Goal: Task Accomplishment & Management: Use online tool/utility

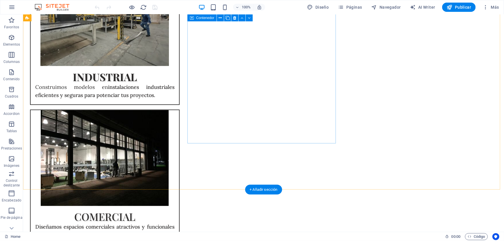
scroll to position [525, 0]
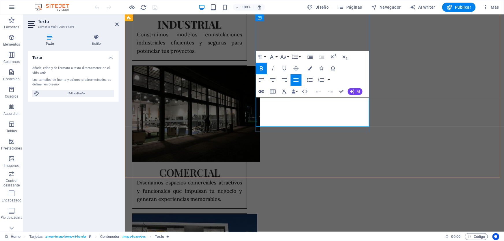
scroll to position [522, 0]
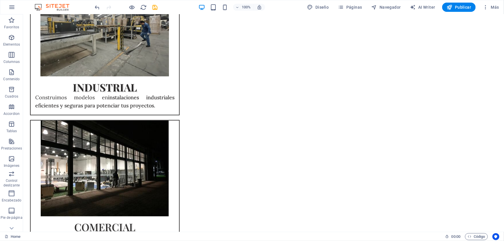
scroll to position [463, 0]
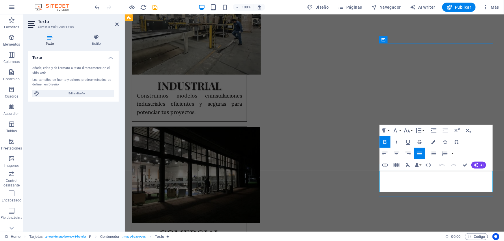
scroll to position [461, 0]
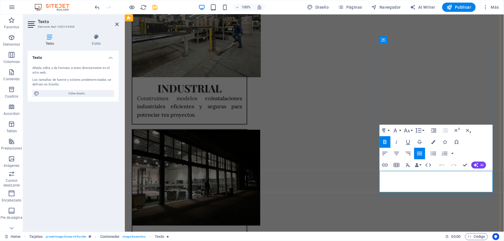
drag, startPoint x: 396, startPoint y: 174, endPoint x: 412, endPoint y: 183, distance: 18.5
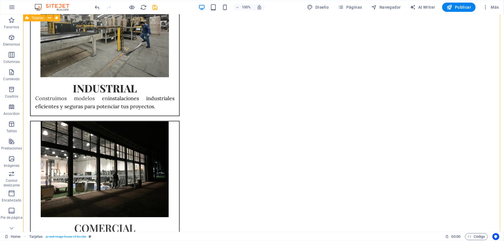
scroll to position [467, 0]
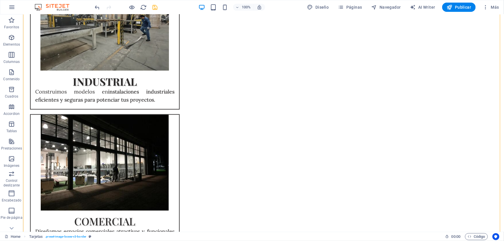
drag, startPoint x: 157, startPoint y: 8, endPoint x: 222, endPoint y: 157, distance: 163.0
click at [157, 8] on icon "save" at bounding box center [155, 7] width 7 height 7
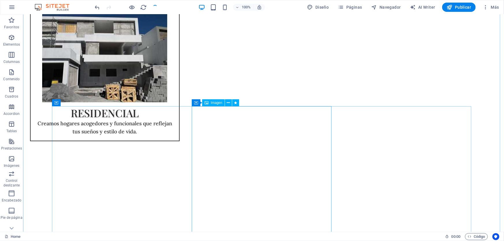
scroll to position [730, 0]
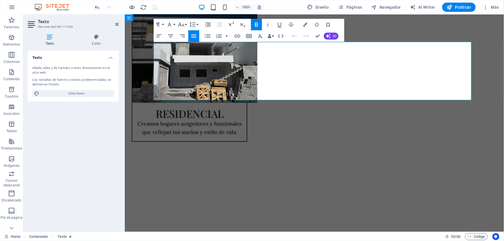
scroll to position [727, 0]
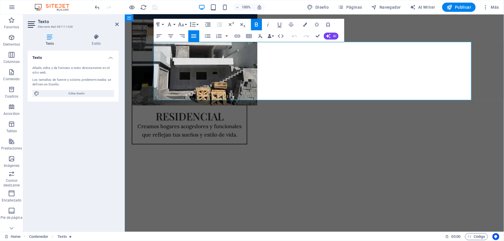
drag, startPoint x: 442, startPoint y: 76, endPoint x: 310, endPoint y: 62, distance: 132.7
click at [487, 7] on icon "button" at bounding box center [485, 7] width 6 height 6
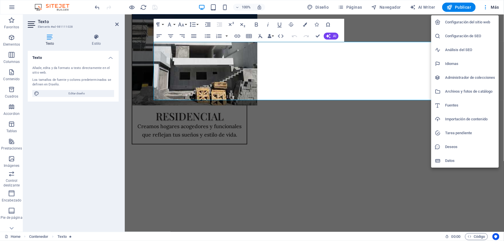
click at [465, 23] on h6 "Configuración del sitio web" at bounding box center [470, 22] width 50 height 7
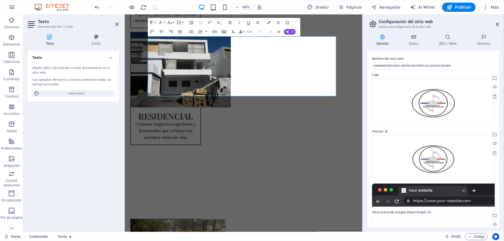
scroll to position [703, 0]
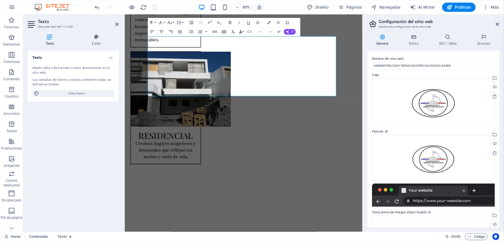
click at [465, 23] on h2 "Configuración del sitio web" at bounding box center [438, 21] width 121 height 5
click at [411, 38] on icon at bounding box center [414, 37] width 28 height 6
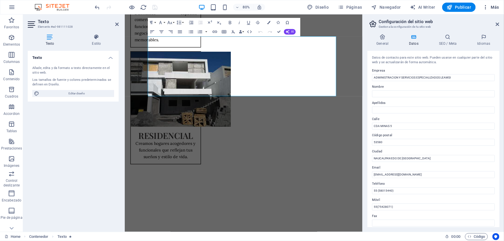
click at [486, 7] on icon "button" at bounding box center [485, 7] width 6 height 6
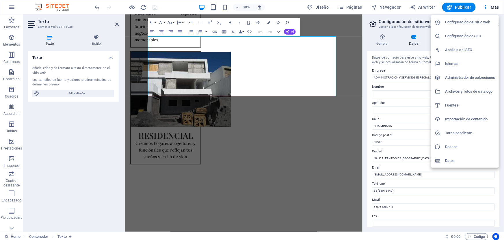
click at [458, 108] on h6 "Fuentes" at bounding box center [470, 105] width 50 height 7
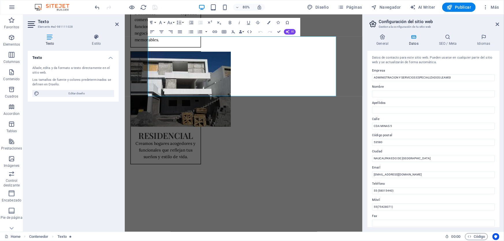
select select "popularity"
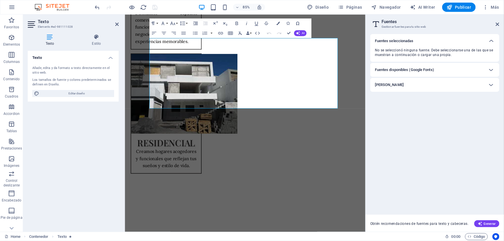
scroll to position [704, 0]
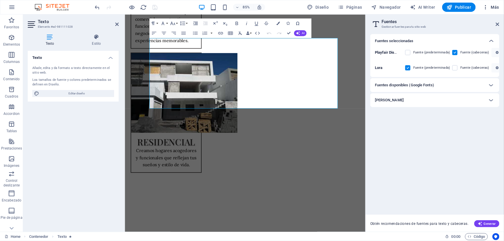
click at [485, 7] on icon "button" at bounding box center [485, 7] width 6 height 6
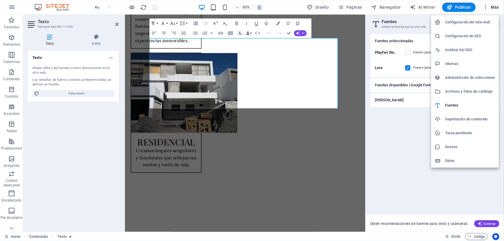
click at [324, 140] on div at bounding box center [252, 120] width 504 height 241
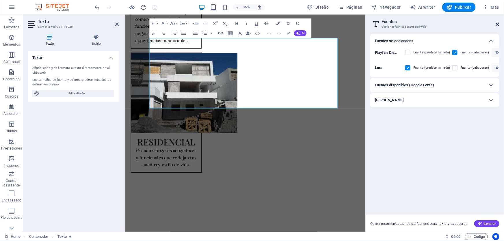
click at [496, 26] on icon at bounding box center [496, 24] width 3 height 5
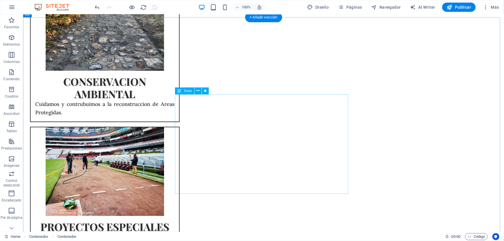
scroll to position [992, 0]
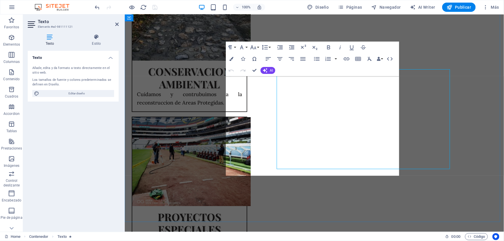
scroll to position [999, 0]
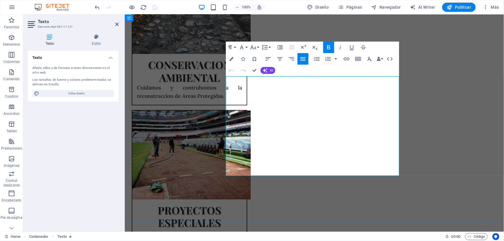
click at [118, 26] on icon at bounding box center [116, 24] width 3 height 5
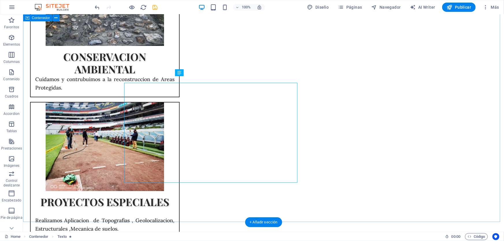
scroll to position [992, 0]
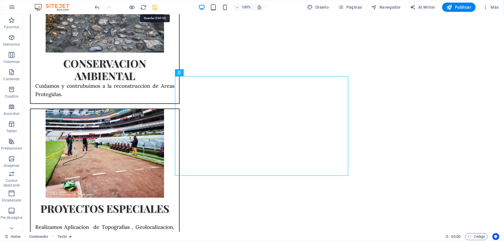
click at [158, 5] on icon "save" at bounding box center [155, 7] width 7 height 7
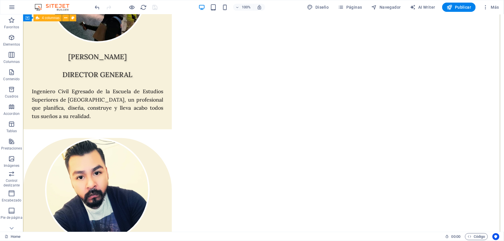
scroll to position [2356, 0]
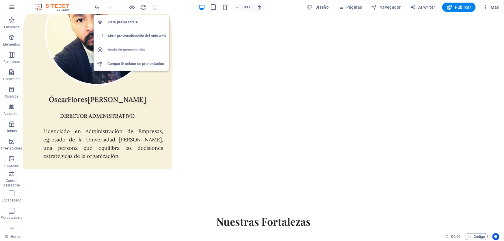
click at [127, 49] on h6 "Modo de presentación" at bounding box center [136, 49] width 58 height 7
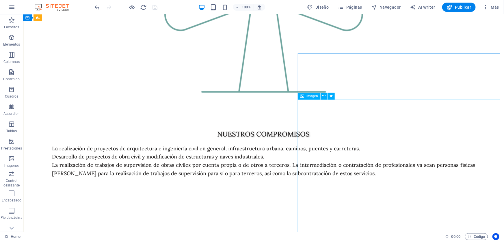
scroll to position [1910, 0]
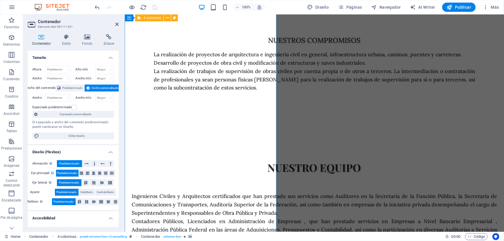
click at [117, 25] on icon at bounding box center [116, 24] width 3 height 5
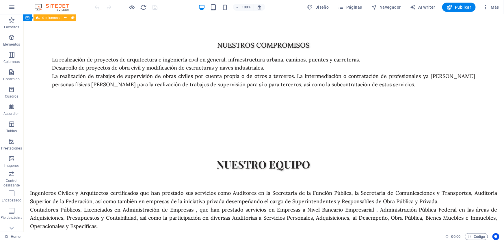
scroll to position [1915, 0]
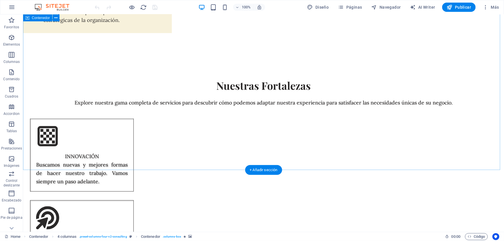
scroll to position [2361, 0]
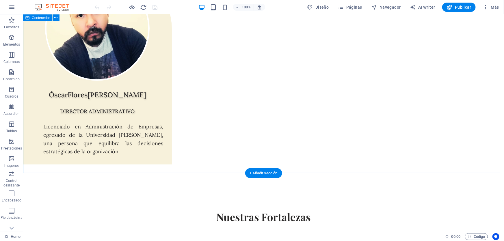
click at [254, 170] on div "+ Añadir sección" at bounding box center [263, 173] width 37 height 10
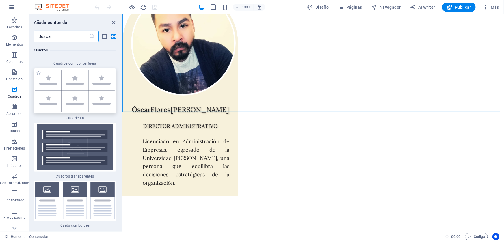
scroll to position [3355, 0]
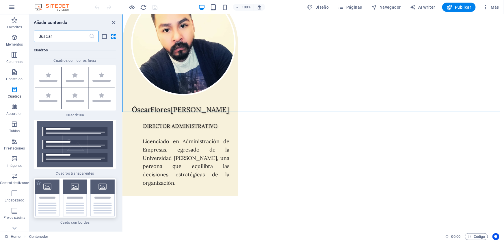
click at [85, 179] on img at bounding box center [74, 197] width 79 height 37
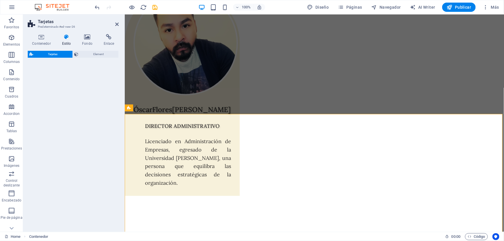
select select "rem"
select select "preset-image-boxes-v3-border"
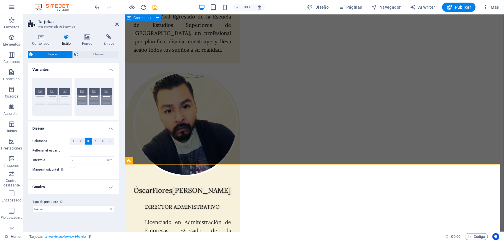
scroll to position [2433, 0]
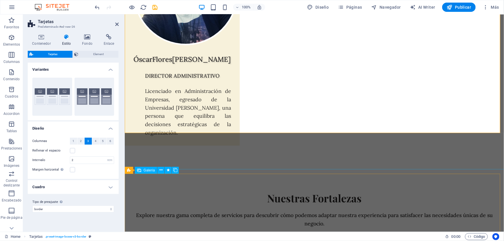
scroll to position [2590, 0]
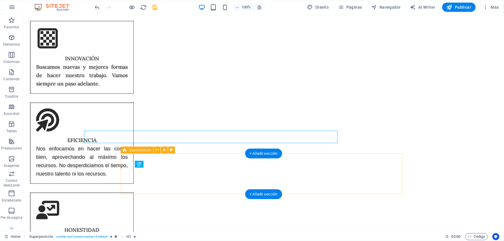
scroll to position [2606, 0]
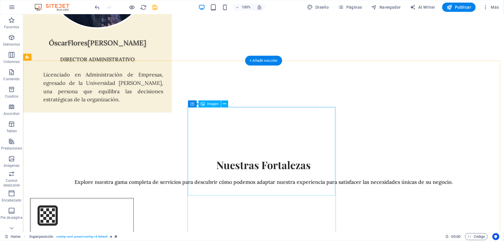
scroll to position [2344, 0]
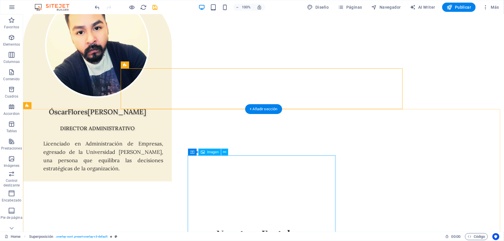
scroll to position [2475, 0]
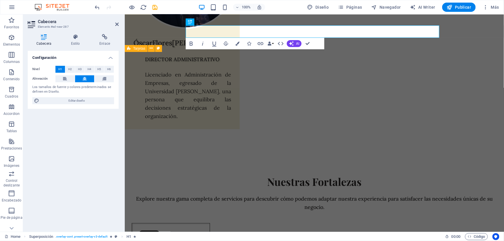
scroll to position [2506, 0]
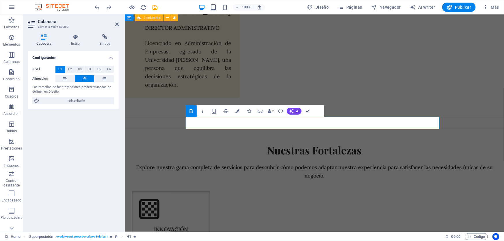
scroll to position [2415, 0]
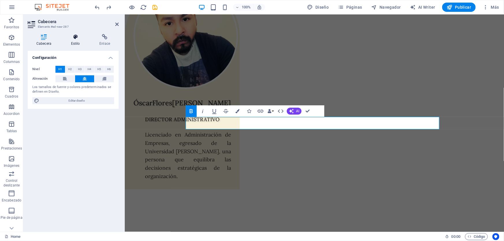
click at [75, 40] on h4 "Estilo" at bounding box center [76, 40] width 29 height 12
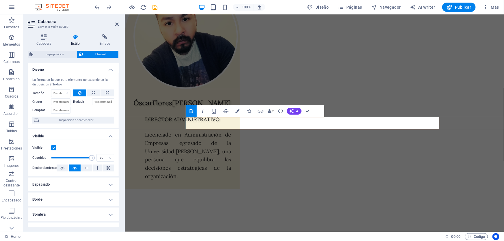
scroll to position [84, 0]
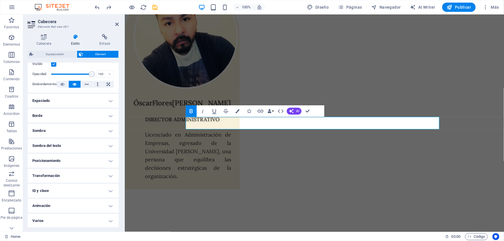
click at [63, 204] on h4 "Animación" at bounding box center [73, 206] width 91 height 14
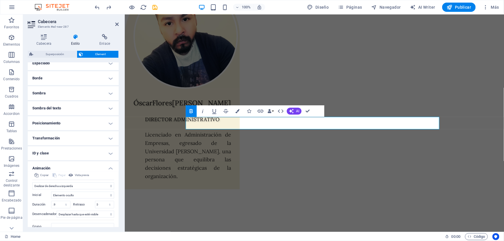
scroll to position [143, 0]
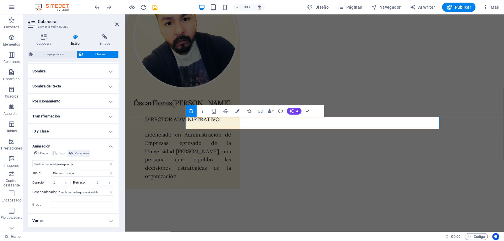
click at [84, 154] on span "Vista previa" at bounding box center [82, 153] width 14 height 7
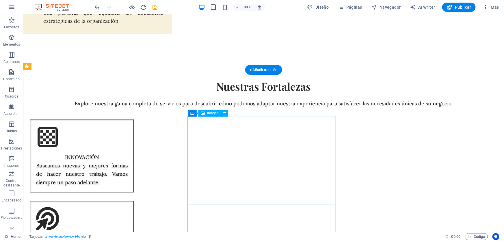
scroll to position [2579, 0]
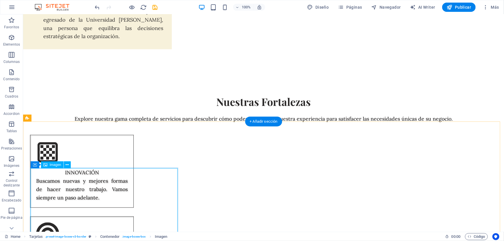
scroll to position [2553, 0]
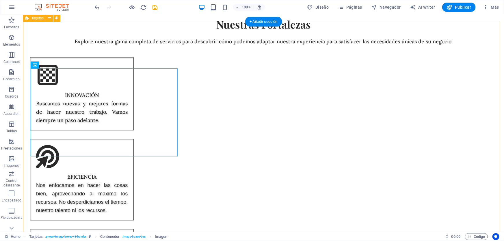
select select "rem"
select select "preset-image-boxes-v3-border"
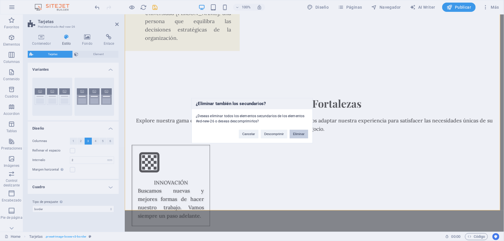
click at [295, 132] on button "Eliminar" at bounding box center [298, 134] width 18 height 9
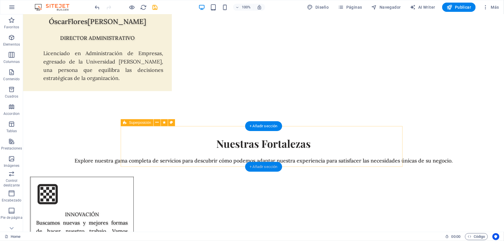
scroll to position [2449, 0]
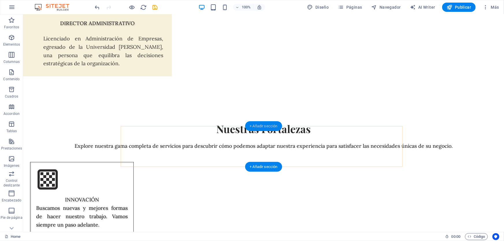
click at [263, 126] on div "+ Añadir sección" at bounding box center [263, 126] width 37 height 10
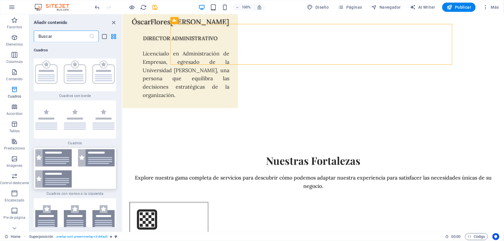
scroll to position [3145, 0]
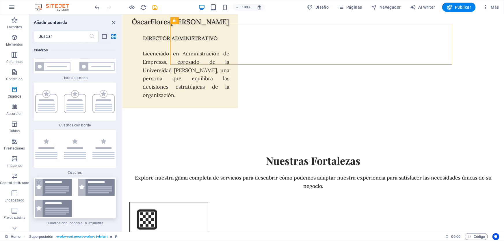
click at [68, 179] on img at bounding box center [74, 198] width 79 height 38
click at [122, 161] on div "Arrastra aquí para reemplazar el contenido existente. Si quieres crear un eleme…" at bounding box center [312, 122] width 381 height 217
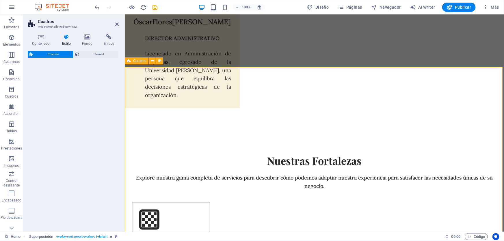
select select "rem"
select select "preset-boxes-v3-icons-left"
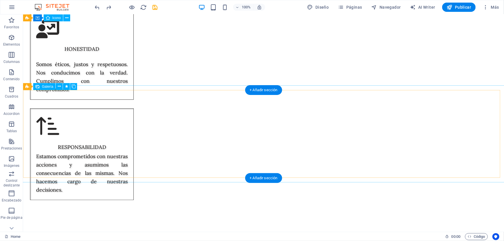
scroll to position [2482, 0]
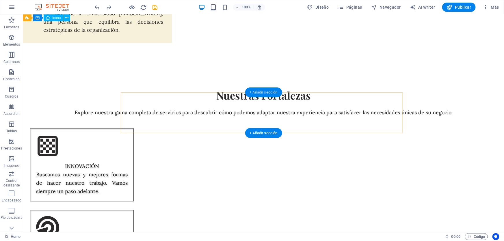
click at [262, 93] on div "+ Añadir sección" at bounding box center [263, 92] width 37 height 10
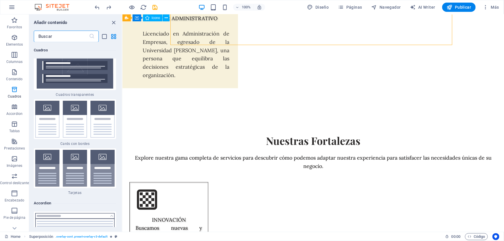
scroll to position [3513, 0]
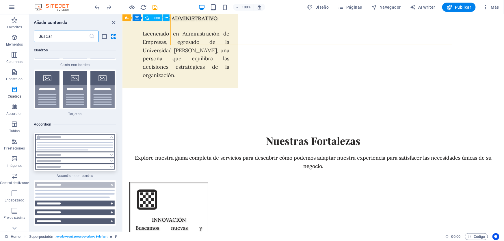
click at [85, 134] on img at bounding box center [74, 151] width 79 height 35
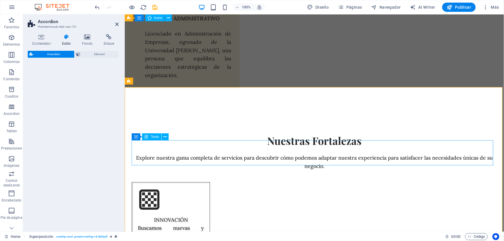
select select "rem"
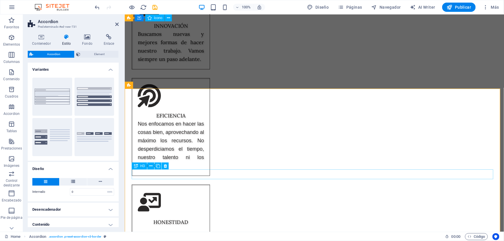
scroll to position [2448, 0]
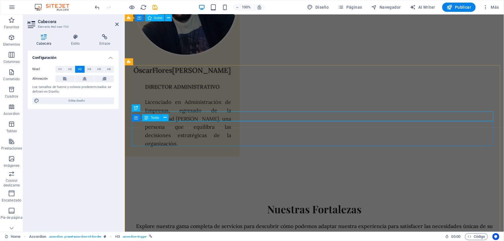
scroll to position [2493, 0]
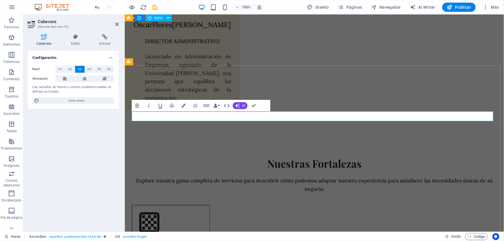
click at [135, 106] on icon "button" at bounding box center [137, 105] width 7 height 7
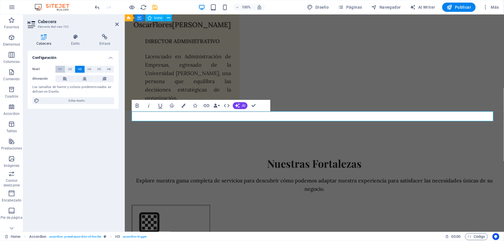
click at [60, 68] on span "H1" at bounding box center [60, 69] width 4 height 7
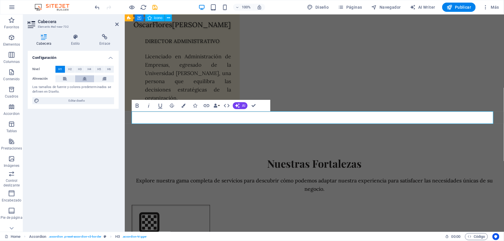
click at [86, 78] on icon at bounding box center [85, 78] width 4 height 7
click at [77, 38] on icon at bounding box center [75, 37] width 26 height 6
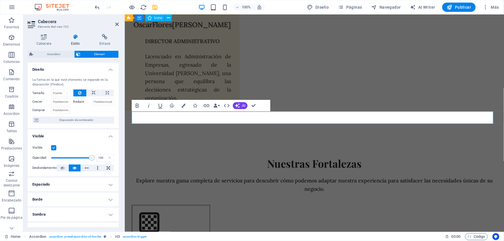
scroll to position [78, 0]
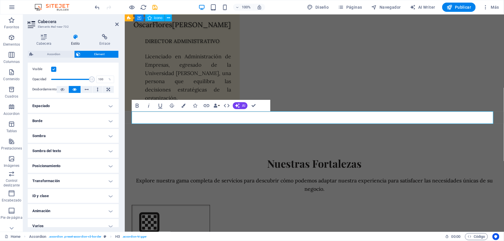
click at [65, 214] on h4 "Animación" at bounding box center [73, 211] width 91 height 14
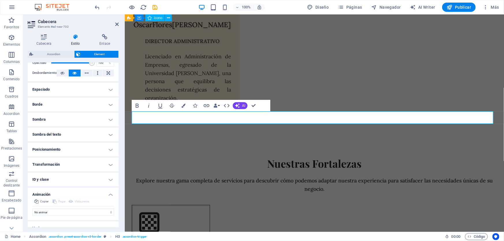
scroll to position [102, 0]
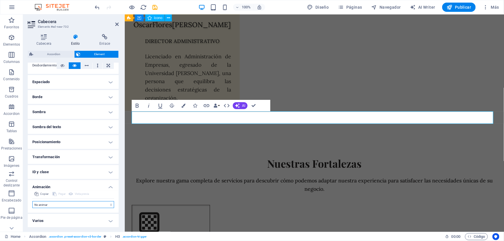
click at [60, 202] on select "No animar Mostrar / Ocultar Subir/bajar Acercar/alejar Deslizar de izquierda a …" at bounding box center [73, 204] width 82 height 7
select select "move-right-to-left"
click at [32, 201] on select "No animar Mostrar / Ocultar Subir/bajar Acercar/alejar Deslizar de izquierda a …" at bounding box center [73, 204] width 82 height 7
select select "scroll"
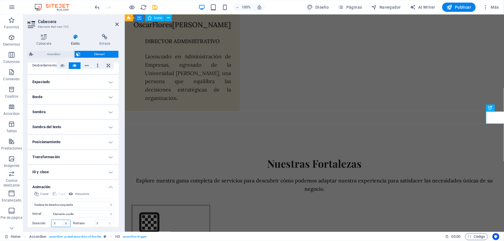
click at [63, 221] on select "s ms" at bounding box center [66, 223] width 8 height 7
click at [59, 222] on input ".5" at bounding box center [60, 223] width 19 height 7
type input ".9"
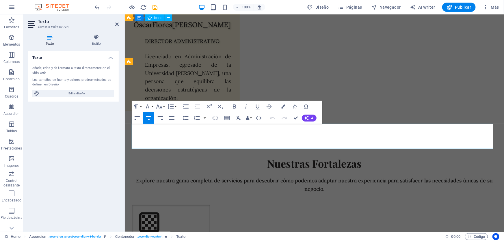
click at [164, 105] on button "Font Size" at bounding box center [160, 107] width 11 height 12
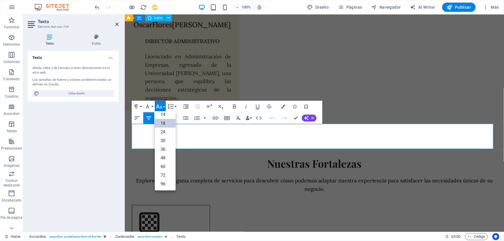
scroll to position [46, 0]
click at [153, 108] on button "Font Family" at bounding box center [148, 107] width 11 height 12
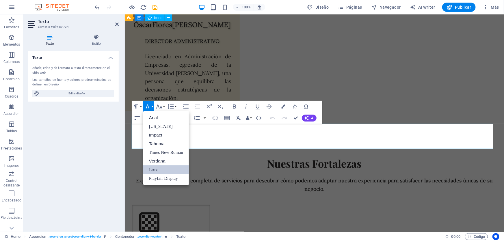
scroll to position [0, 0]
click at [161, 169] on link "Lora" at bounding box center [166, 169] width 46 height 9
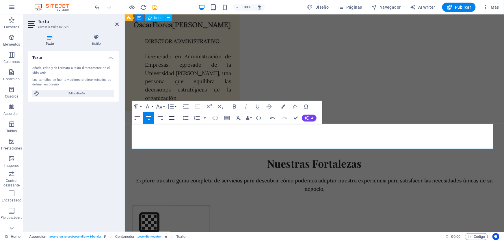
click at [170, 118] on icon "button" at bounding box center [171, 118] width 7 height 7
click at [93, 39] on icon at bounding box center [96, 37] width 44 height 6
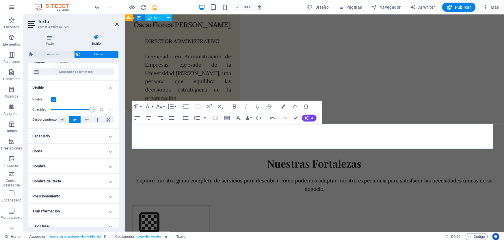
scroll to position [78, 0]
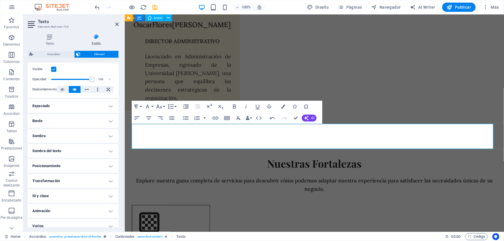
click at [53, 207] on h4 "Animación" at bounding box center [73, 211] width 91 height 14
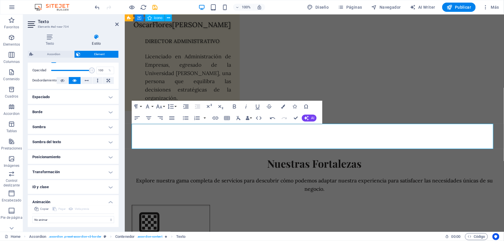
scroll to position [102, 0]
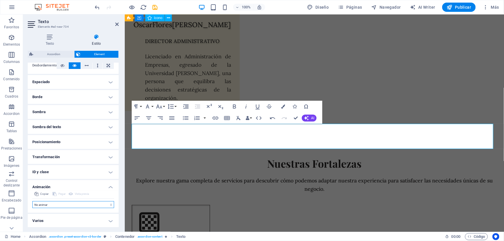
click at [55, 203] on select "No animar Mostrar / Ocultar Subir/bajar Acercar/alejar Deslizar de izquierda a …" at bounding box center [73, 204] width 82 height 7
select select "move-right-to-left"
click at [32, 201] on select "No animar Mostrar / Ocultar Subir/bajar Acercar/alejar Deslizar de izquierda a …" at bounding box center [73, 204] width 82 height 7
select select "scroll"
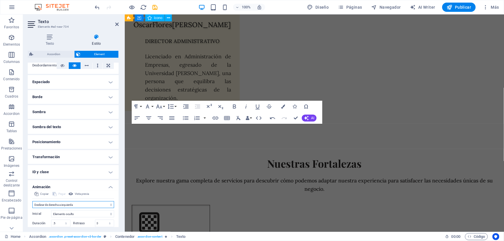
scroll to position [143, 0]
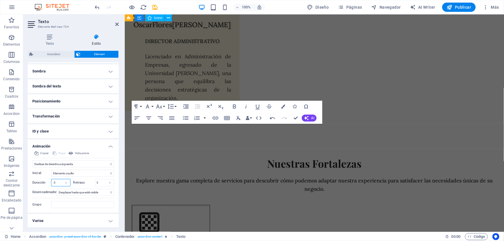
click at [59, 183] on input ".5" at bounding box center [60, 182] width 19 height 7
type input ".9"
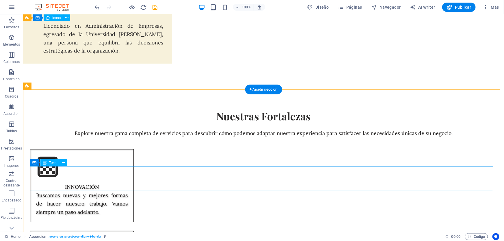
scroll to position [2540, 0]
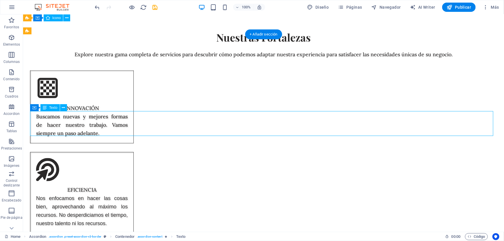
drag, startPoint x: 265, startPoint y: 123, endPoint x: 164, endPoint y: 123, distance: 101.3
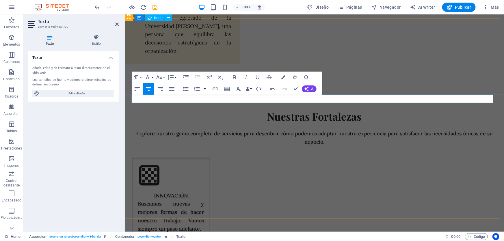
click at [172, 89] on icon "button" at bounding box center [171, 88] width 7 height 7
click at [150, 78] on icon "button" at bounding box center [147, 77] width 7 height 7
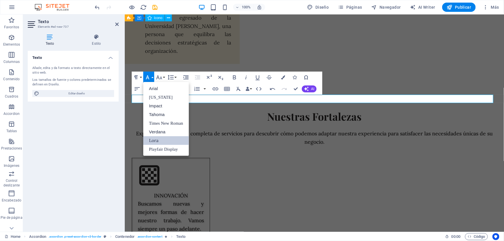
scroll to position [0, 0]
click at [158, 141] on link "Lora" at bounding box center [166, 140] width 46 height 9
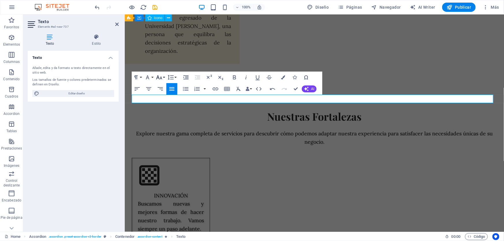
click at [159, 80] on icon "button" at bounding box center [159, 77] width 7 height 7
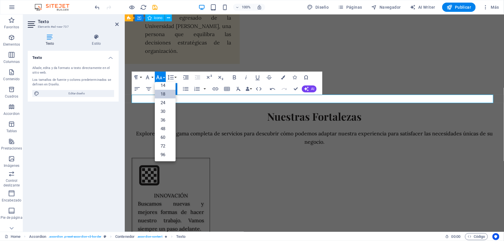
scroll to position [46, 0]
click at [100, 40] on icon at bounding box center [96, 37] width 44 height 6
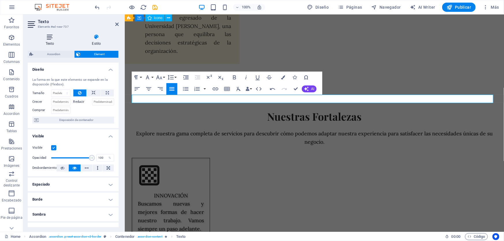
click at [48, 39] on icon at bounding box center [50, 37] width 44 height 6
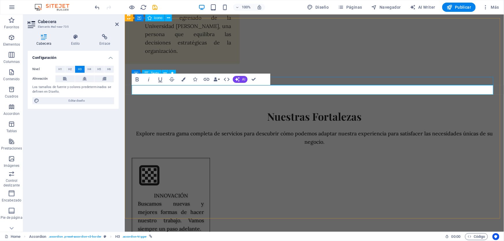
select select "move-right-to-left"
select select "s"
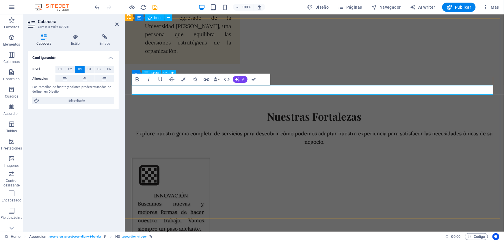
select select "scroll"
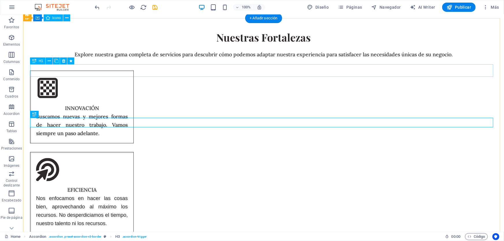
scroll to position [2557, 0]
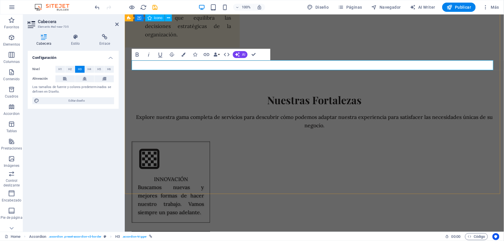
click at [60, 68] on span "H1" at bounding box center [60, 69] width 4 height 7
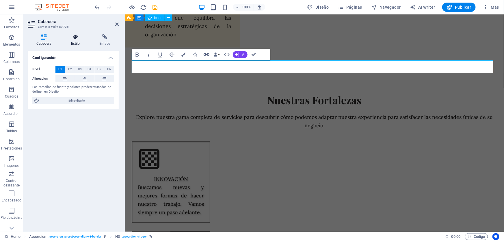
click at [74, 35] on icon at bounding box center [75, 37] width 26 height 6
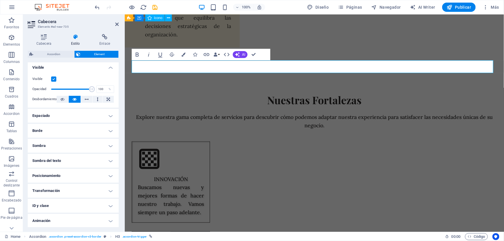
scroll to position [84, 0]
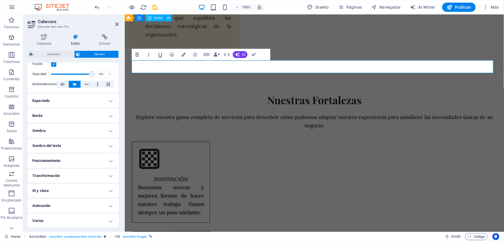
click at [60, 205] on h4 "Animación" at bounding box center [73, 206] width 91 height 14
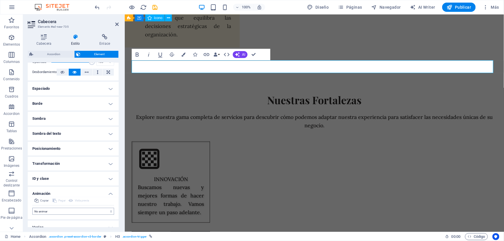
scroll to position [102, 0]
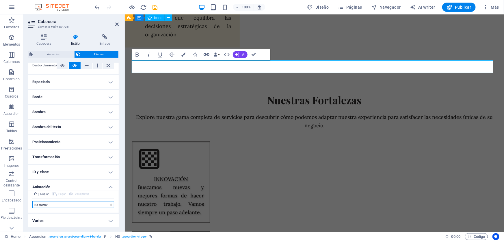
click at [51, 203] on select "No animar Mostrar / Ocultar Subir/bajar Acercar/alejar Deslizar de izquierda a …" at bounding box center [73, 204] width 82 height 7
select select "move-right-to-left"
click at [32, 201] on select "No animar Mostrar / Ocultar Subir/bajar Acercar/alejar Deslizar de izquierda a …" at bounding box center [73, 204] width 82 height 7
select select "scroll"
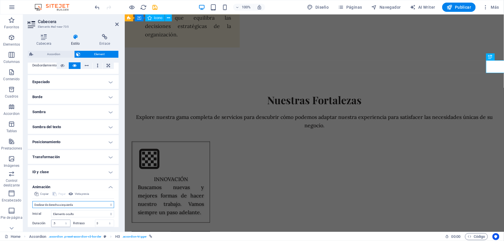
scroll to position [143, 0]
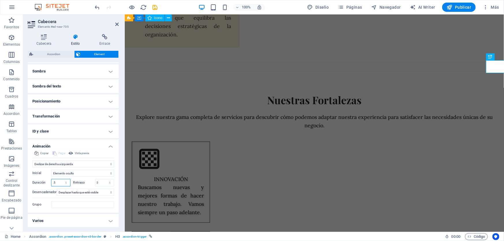
click at [58, 181] on input ".5" at bounding box center [60, 182] width 19 height 7
type input ".9"
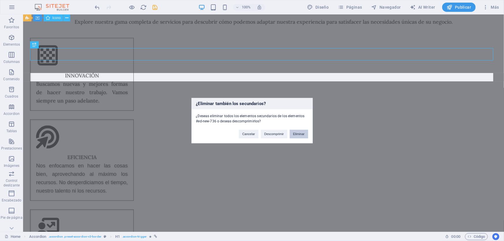
click at [295, 134] on button "Eliminar" at bounding box center [298, 134] width 18 height 9
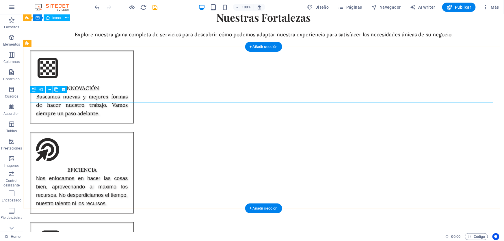
scroll to position [2482, 0]
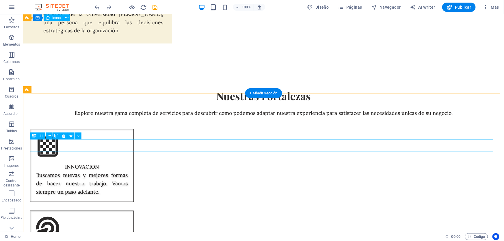
select select "move-right-to-left"
select select "s"
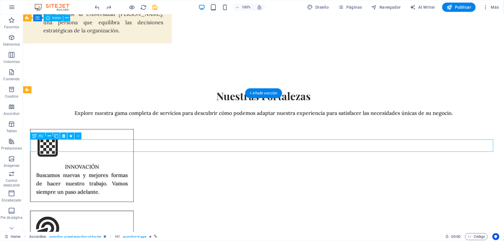
select select "s"
select select "scroll"
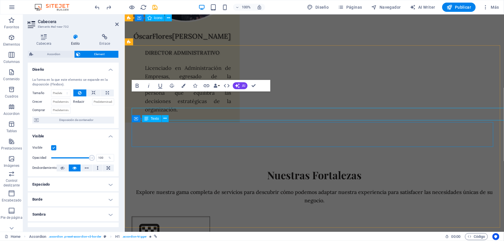
scroll to position [2513, 0]
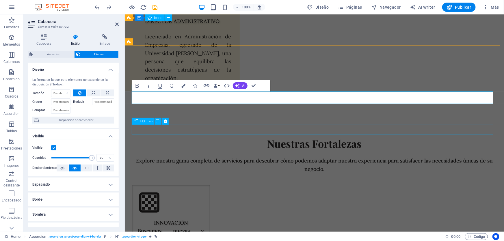
select select "rem"
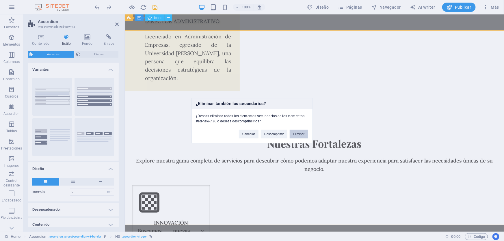
scroll to position [2545, 0]
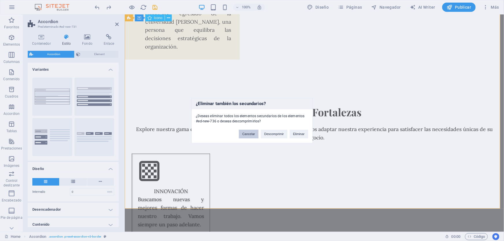
click at [248, 134] on button "Cancelar" at bounding box center [249, 134] width 20 height 9
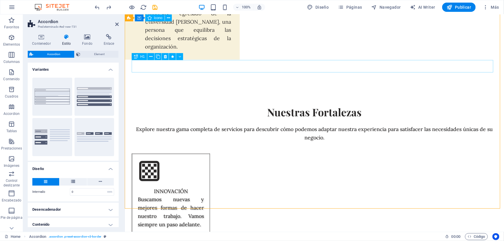
select select "move-right-to-left"
select select "s"
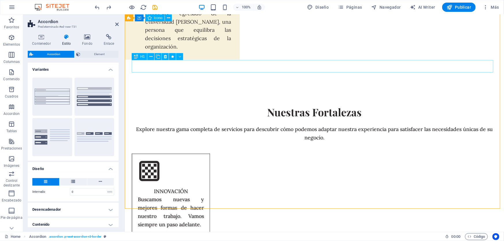
select select "scroll"
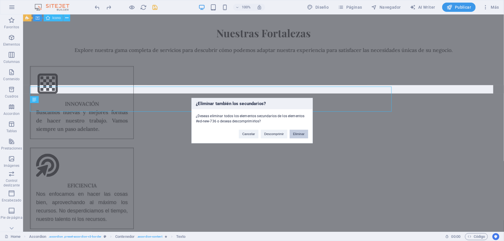
scroll to position [2561, 0]
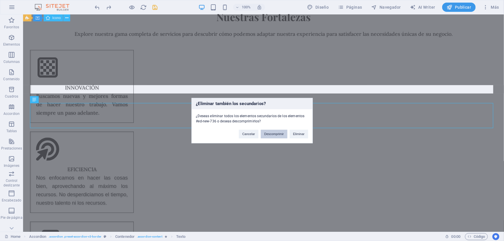
drag, startPoint x: 274, startPoint y: 134, endPoint x: 251, endPoint y: 120, distance: 27.2
click at [274, 134] on button "Descomprimir" at bounding box center [274, 134] width 27 height 9
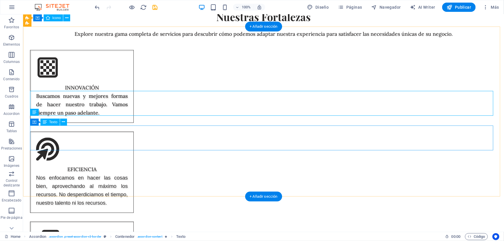
scroll to position [2548, 0]
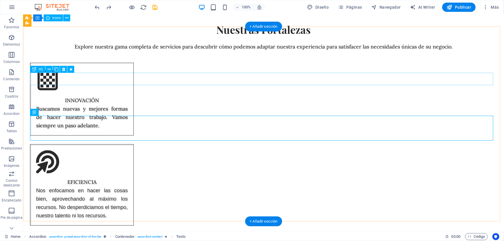
select select "move-right-to-left"
select select "s"
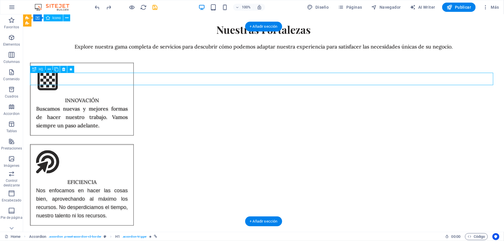
select select "s"
select select "scroll"
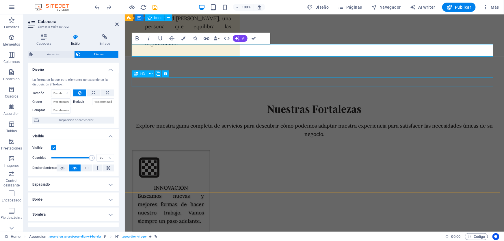
scroll to position [2560, 0]
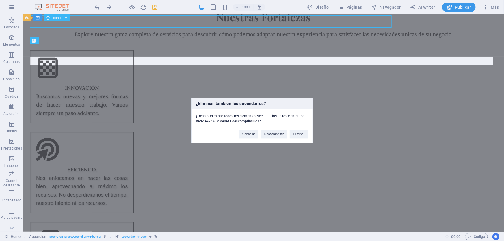
scroll to position [2589, 0]
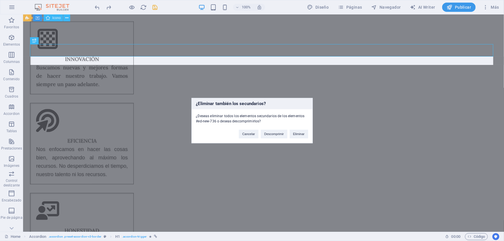
click at [336, 63] on div "¿Eliminar también los secundarios? ¿Deseas eliminar todos los elementos secunda…" at bounding box center [252, 120] width 504 height 241
click at [248, 135] on button "Cancelar" at bounding box center [249, 134] width 20 height 9
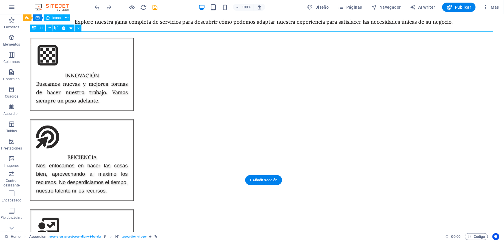
select select "move-right-to-left"
select select "s"
select select "scroll"
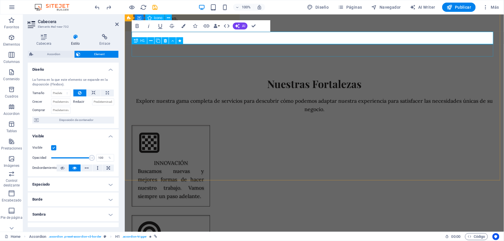
select select "move-right-to-left"
select select "s"
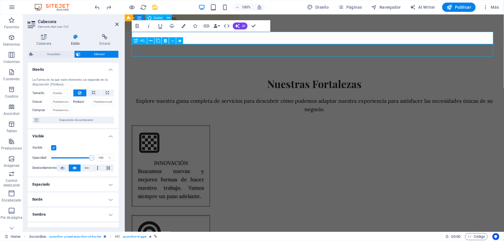
select select "s"
select select "scroll"
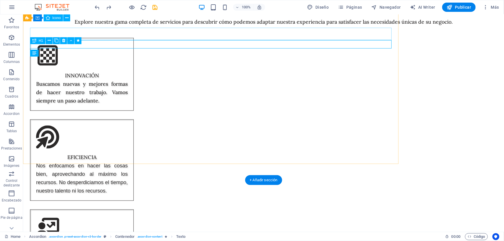
scroll to position [2589, 0]
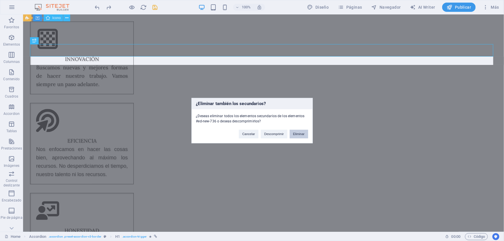
drag, startPoint x: 295, startPoint y: 132, endPoint x: 277, endPoint y: 90, distance: 45.6
click at [295, 132] on button "Eliminar" at bounding box center [298, 134] width 18 height 9
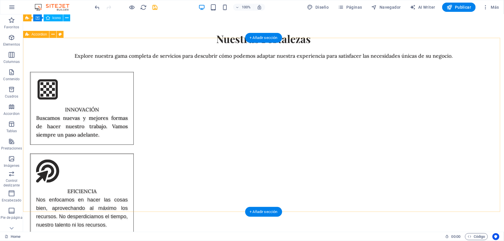
scroll to position [2537, 0]
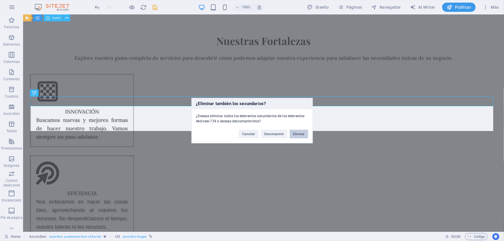
drag, startPoint x: 300, startPoint y: 132, endPoint x: 277, endPoint y: 117, distance: 27.9
click at [300, 132] on button "Eliminar" at bounding box center [298, 134] width 18 height 9
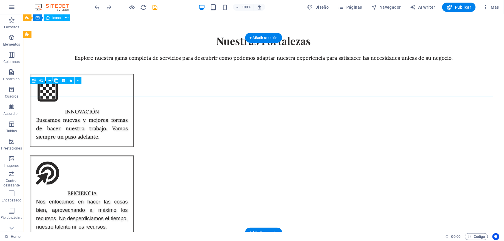
select select "move-right-to-left"
select select "s"
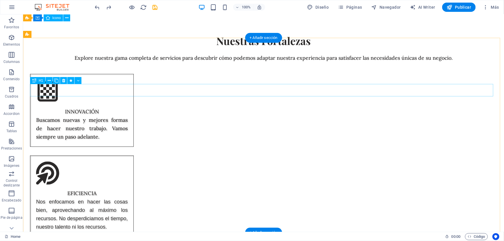
select select "s"
select select "scroll"
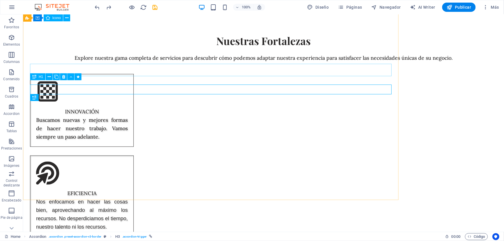
scroll to position [2553, 0]
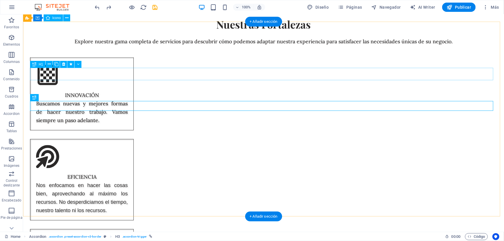
select select "move-right-to-left"
select select "s"
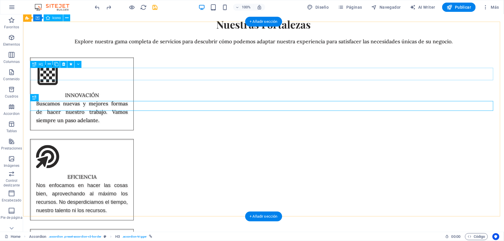
select select "scroll"
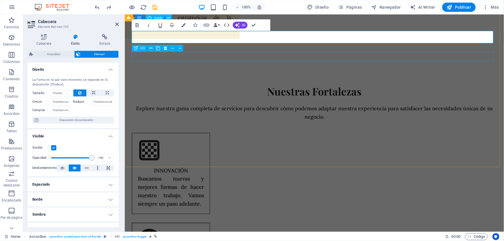
scroll to position [2574, 0]
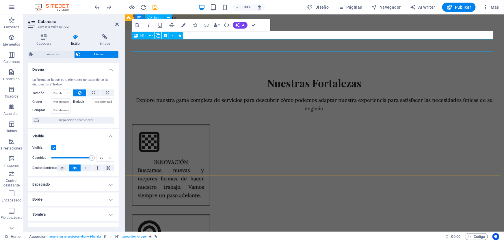
select select "move-right-to-left"
select select "s"
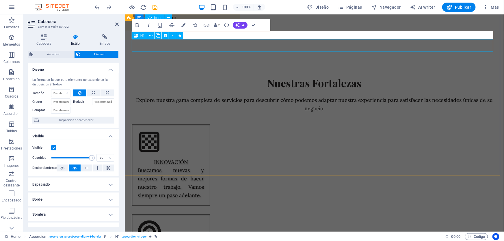
select select "scroll"
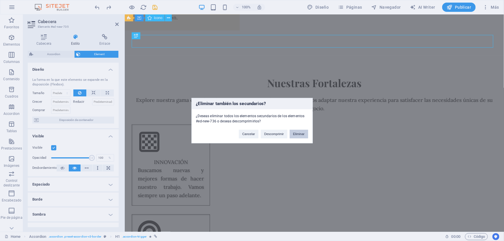
scroll to position [2578, 0]
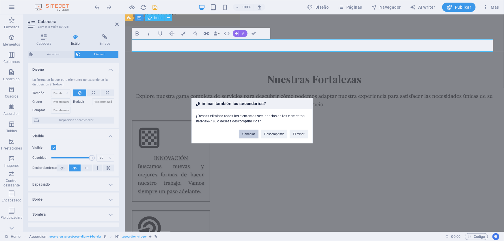
click at [254, 130] on div "Cancelar Descomprimir Eliminar" at bounding box center [273, 131] width 78 height 15
click at [251, 132] on button "Cancelar" at bounding box center [249, 134] width 20 height 9
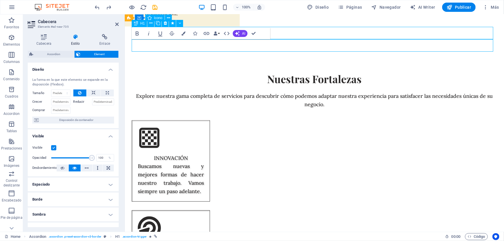
select select "move-right-to-left"
select select "s"
select select "scroll"
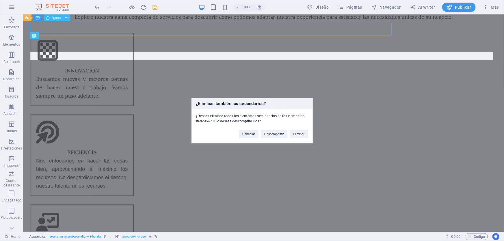
scroll to position [2594, 0]
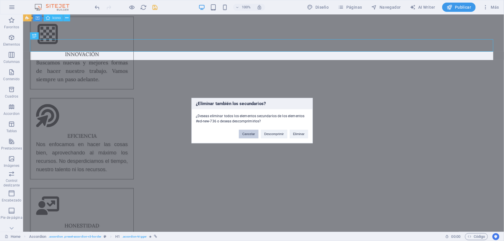
click at [252, 135] on button "Cancelar" at bounding box center [249, 134] width 20 height 9
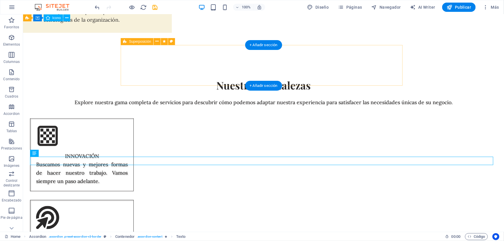
scroll to position [2489, 0]
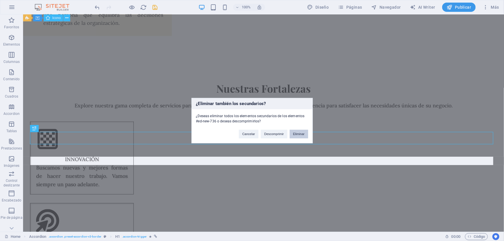
click at [294, 135] on button "Eliminar" at bounding box center [298, 134] width 18 height 9
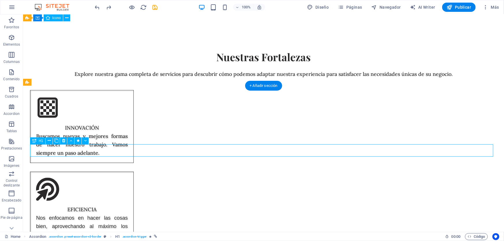
select select "move-right-to-left"
select select "s"
select select "scroll"
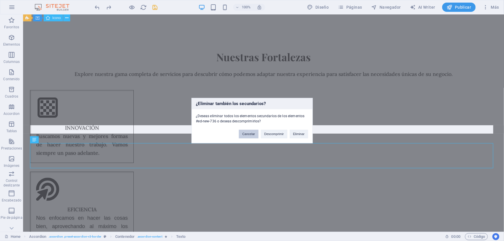
click at [234, 138] on div "¿Eliminar también los secundarios? ¿Deseas eliminar todos los elementos secunda…" at bounding box center [251, 120] width 121 height 45
click at [242, 135] on button "Cancelar" at bounding box center [249, 134] width 20 height 9
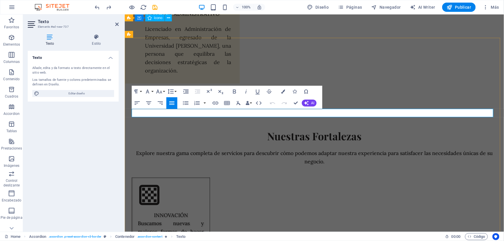
copy span "Construccion ,Obra Civil, Edificacion ,Proyectos ,Estudios Topograficos, Mecani…"
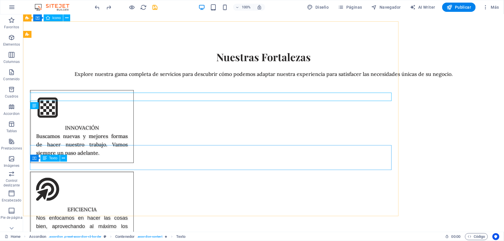
scroll to position [2537, 0]
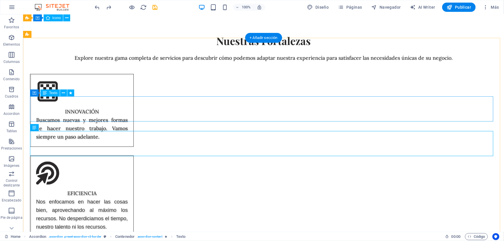
select select "move-right-to-left"
select select "s"
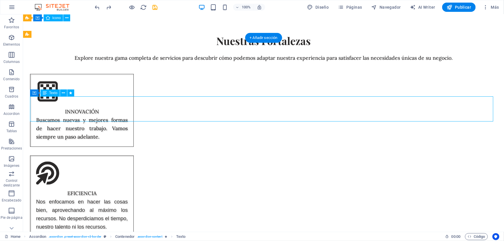
select select "scroll"
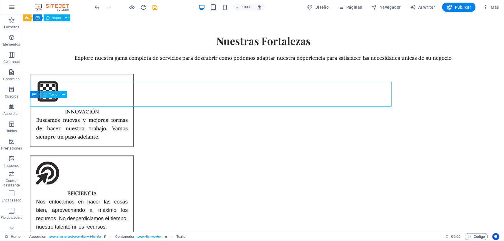
scroll to position [2553, 0]
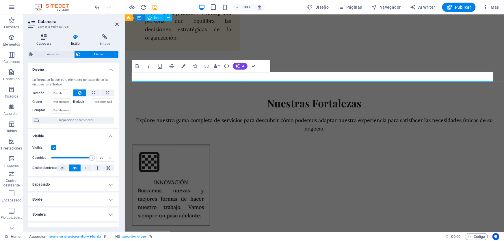
click at [46, 36] on icon at bounding box center [44, 37] width 32 height 6
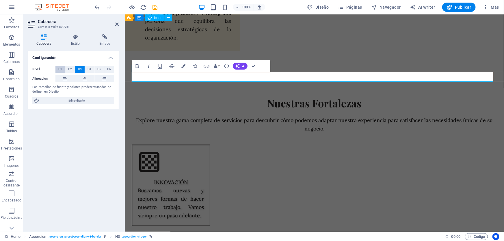
click at [62, 70] on span "H1" at bounding box center [60, 69] width 4 height 7
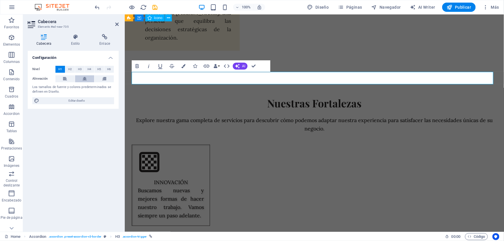
click at [80, 78] on button at bounding box center [84, 78] width 19 height 7
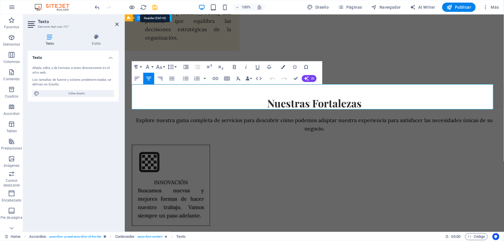
click at [152, 8] on icon "save" at bounding box center [155, 7] width 7 height 7
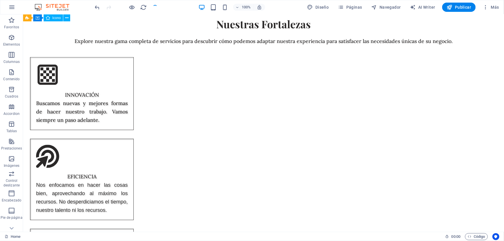
scroll to position [2570, 0]
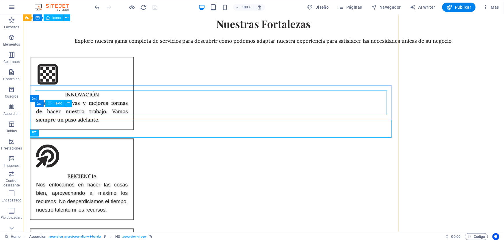
scroll to position [2570, 0]
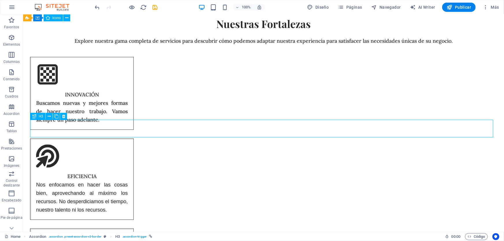
scroll to position [2570, 0]
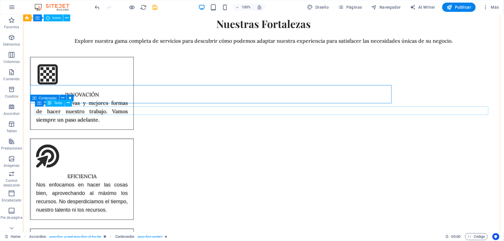
scroll to position [2571, 0]
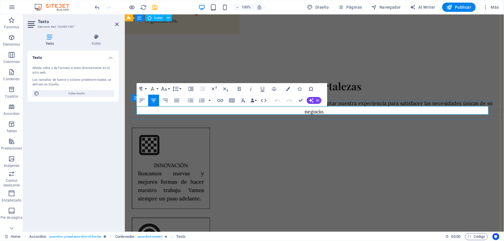
scroll to position [2554, 0]
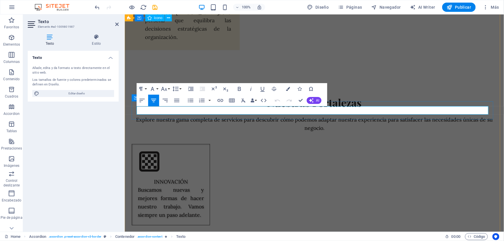
click at [163, 89] on icon "button" at bounding box center [164, 89] width 6 height 4
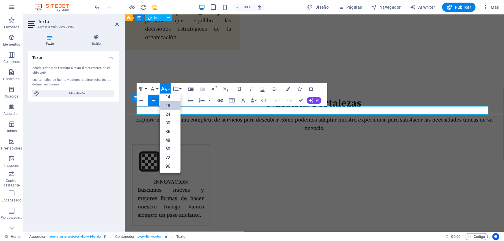
scroll to position [46, 0]
click at [171, 115] on link "24" at bounding box center [170, 114] width 21 height 9
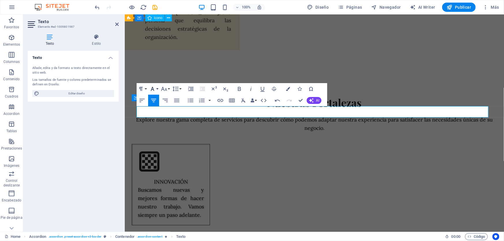
click at [153, 88] on icon "button" at bounding box center [152, 89] width 3 height 4
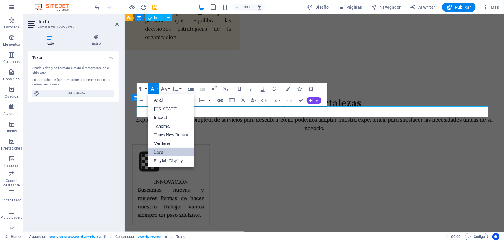
scroll to position [0, 0]
click at [171, 151] on link "Lora" at bounding box center [171, 152] width 46 height 9
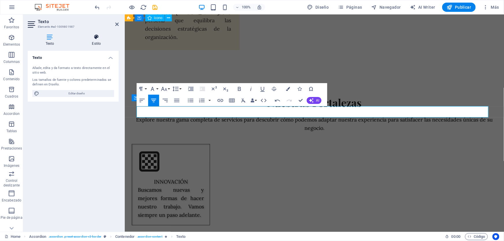
click at [104, 40] on icon at bounding box center [96, 37] width 44 height 6
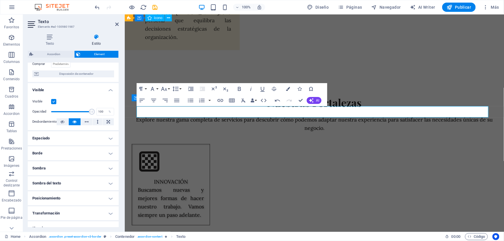
scroll to position [84, 0]
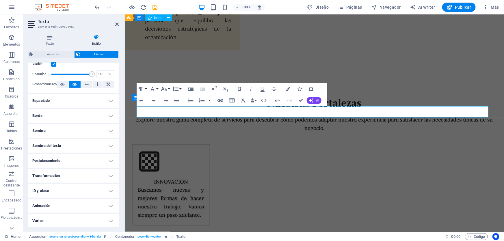
click at [60, 208] on h4 "Animación" at bounding box center [73, 206] width 91 height 14
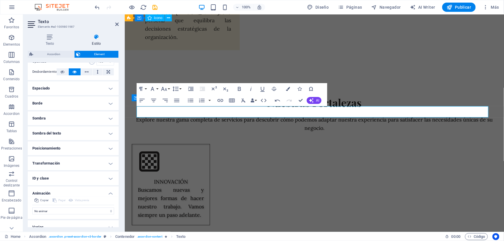
scroll to position [102, 0]
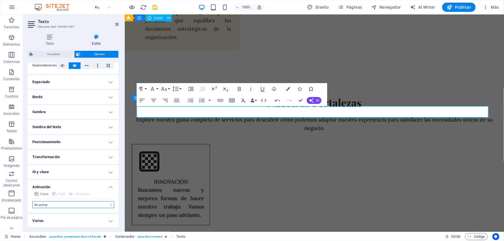
click at [61, 205] on select "No animar Mostrar / Ocultar Subir/bajar Acercar/alejar Deslizar de izquierda a …" at bounding box center [73, 204] width 82 height 7
select select "move-right-to-left"
click at [32, 201] on select "No animar Mostrar / Ocultar Subir/bajar Acercar/alejar Deslizar de izquierda a …" at bounding box center [73, 204] width 82 height 7
select select "scroll"
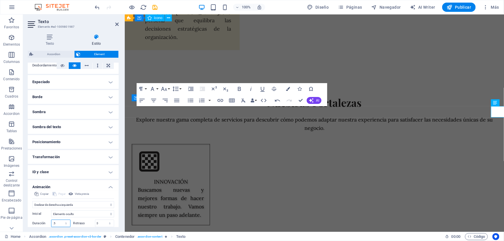
click at [58, 222] on input ".5" at bounding box center [60, 223] width 19 height 7
type input ".9"
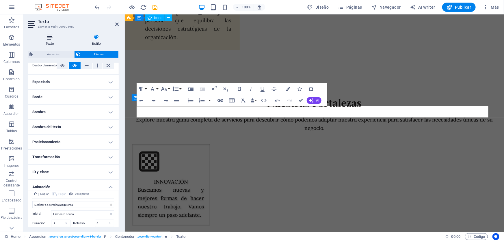
click at [49, 36] on icon at bounding box center [50, 37] width 44 height 6
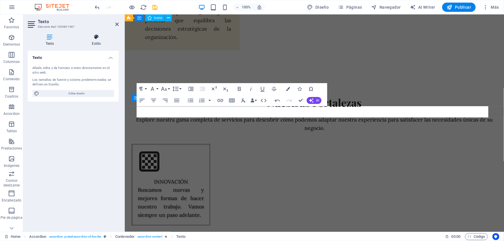
click at [92, 38] on icon at bounding box center [96, 37] width 44 height 6
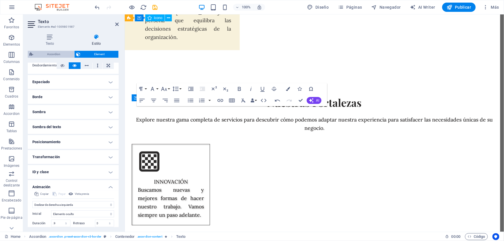
click at [56, 56] on span "Accordion" at bounding box center [54, 54] width 38 height 7
select select "rem"
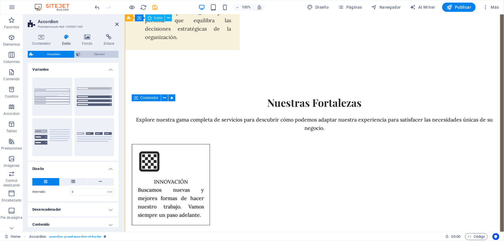
click at [97, 55] on span "Element" at bounding box center [99, 54] width 35 height 7
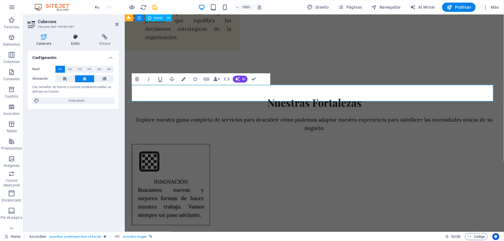
click at [79, 42] on h4 "Estilo" at bounding box center [76, 40] width 29 height 12
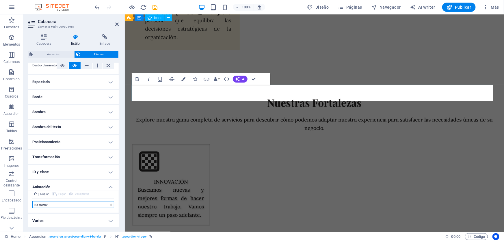
click at [54, 202] on select "No animar Mostrar / Ocultar Subir/bajar Acercar/alejar Deslizar de izquierda a …" at bounding box center [73, 204] width 82 height 7
click at [60, 207] on select "No animar Mostrar / Ocultar Subir/bajar Acercar/alejar Deslizar de izquierda a …" at bounding box center [73, 204] width 82 height 7
select select "move-right-to-left"
click at [32, 201] on select "No animar Mostrar / Ocultar Subir/bajar Acercar/alejar Deslizar de izquierda a …" at bounding box center [73, 204] width 82 height 7
select select "scroll"
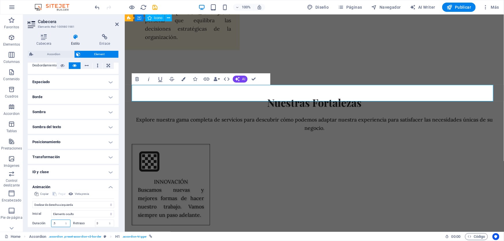
click at [59, 224] on input ".5" at bounding box center [60, 223] width 19 height 7
type input ".9"
click at [84, 194] on span "Vista previa" at bounding box center [82, 193] width 14 height 7
click at [85, 193] on span "Vista previa" at bounding box center [82, 193] width 14 height 7
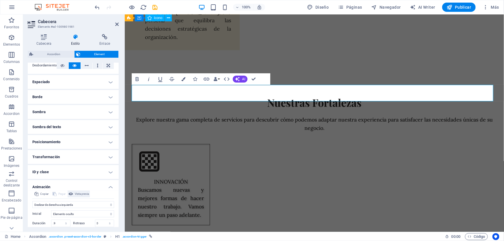
click at [85, 193] on span "Vista previa" at bounding box center [82, 193] width 14 height 7
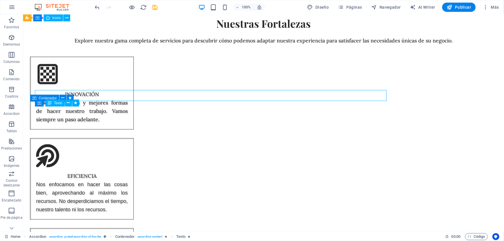
scroll to position [2571, 0]
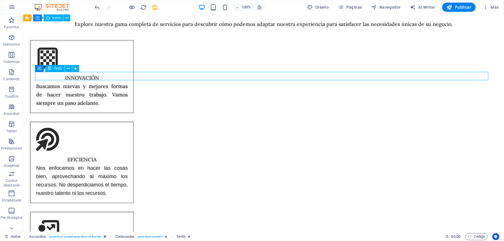
select select "move-right-to-left"
select select "s"
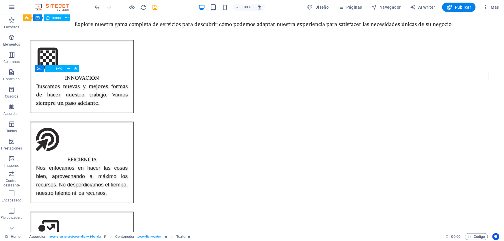
select select "scroll"
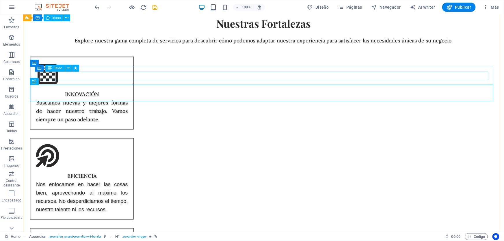
scroll to position [2571, 0]
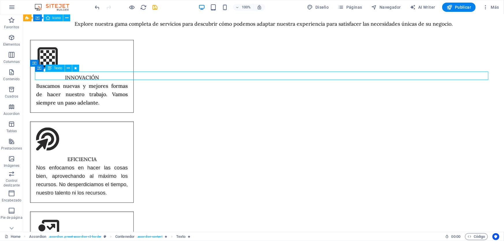
select select "move-right-to-left"
select select "s"
select select "scroll"
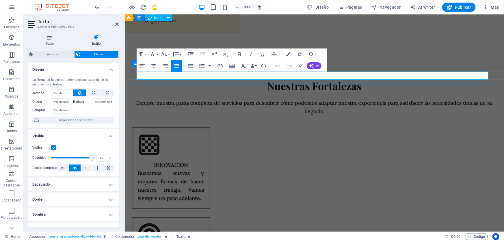
scroll to position [2554, 0]
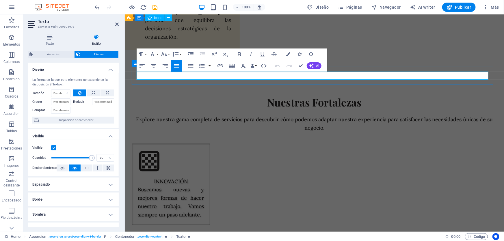
click at [155, 63] on icon "button" at bounding box center [153, 65] width 7 height 7
click at [166, 53] on icon "button" at bounding box center [164, 54] width 6 height 4
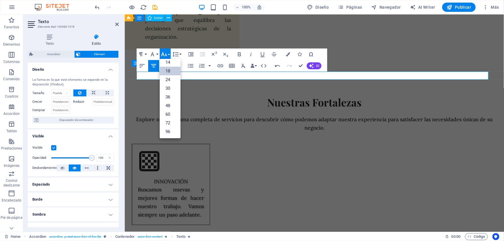
scroll to position [46, 0]
click at [166, 81] on link "24" at bounding box center [170, 80] width 21 height 9
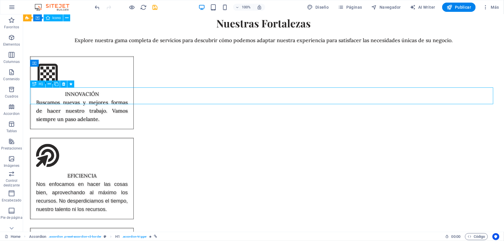
scroll to position [2571, 0]
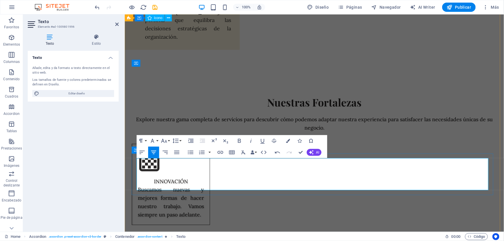
drag, startPoint x: 330, startPoint y: 170, endPoint x: 159, endPoint y: 170, distance: 170.5
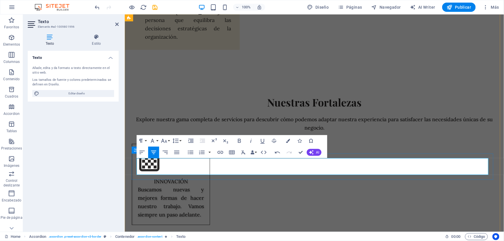
click at [168, 142] on button "Font Size" at bounding box center [165, 141] width 11 height 12
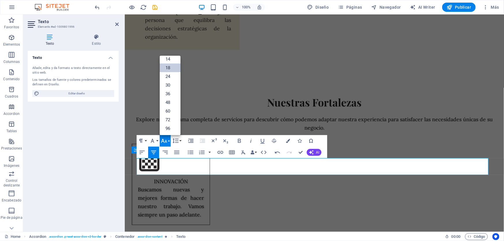
scroll to position [46, 0]
click at [169, 76] on link "24" at bounding box center [170, 76] width 21 height 9
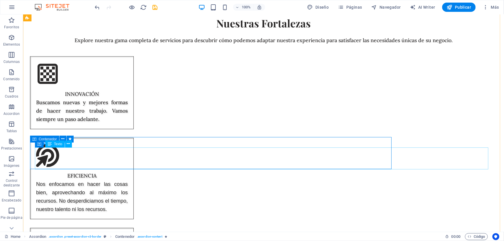
scroll to position [2571, 0]
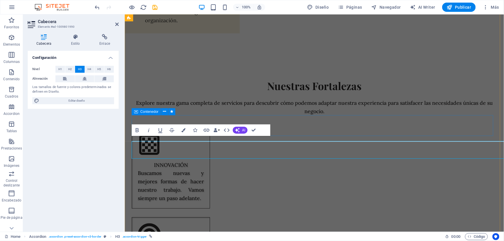
scroll to position [2554, 0]
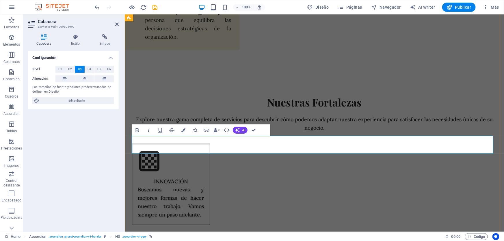
click at [141, 130] on button "Bold" at bounding box center [137, 130] width 11 height 12
click at [182, 130] on icon "button" at bounding box center [183, 130] width 4 height 4
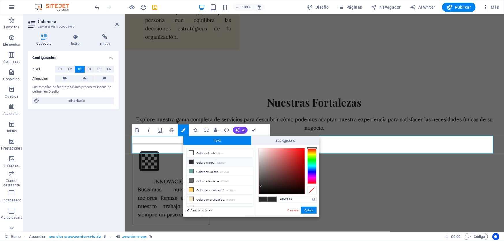
click at [214, 161] on li "Color principal #2b2929" at bounding box center [219, 162] width 66 height 9
click at [312, 209] on button "Aplicar" at bounding box center [309, 210] width 16 height 7
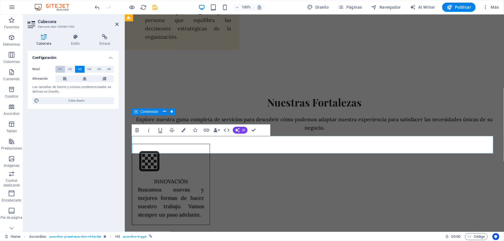
click at [57, 68] on button "H1" at bounding box center [60, 69] width 10 height 7
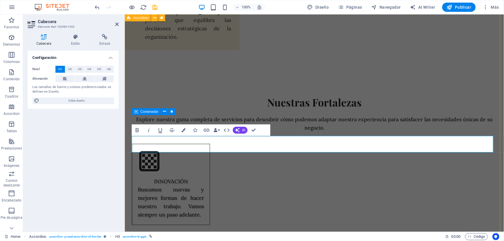
click at [106, 67] on button "H6" at bounding box center [109, 69] width 10 height 7
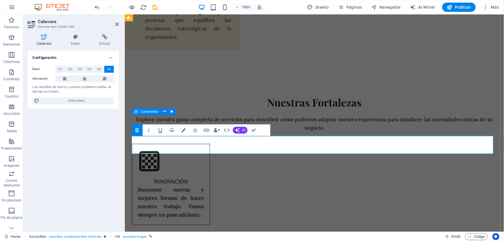
click at [59, 68] on span "H1" at bounding box center [60, 69] width 4 height 7
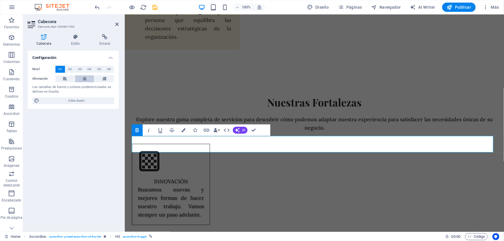
click at [85, 80] on icon at bounding box center [85, 78] width 4 height 7
click at [61, 69] on span "H1" at bounding box center [60, 69] width 4 height 7
click at [136, 128] on icon "button" at bounding box center [137, 130] width 3 height 4
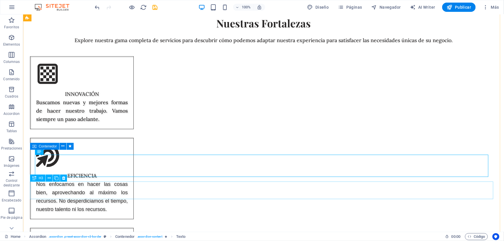
scroll to position [2571, 0]
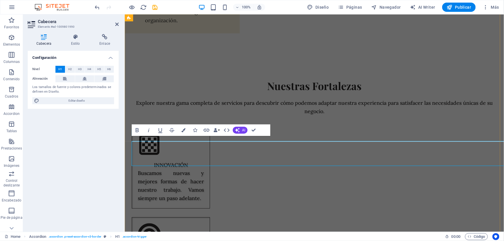
scroll to position [2554, 0]
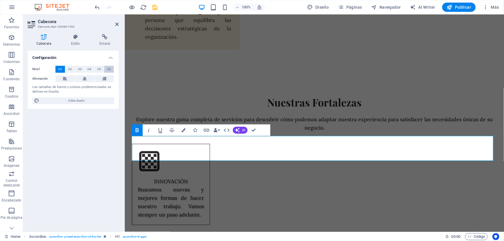
click at [108, 67] on span "H6" at bounding box center [109, 69] width 4 height 7
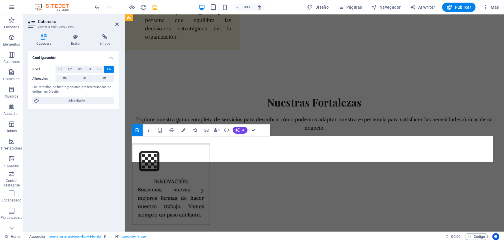
click at [57, 69] on button "H1" at bounding box center [60, 69] width 10 height 7
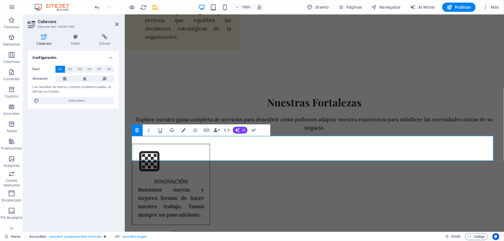
click at [140, 130] on icon "button" at bounding box center [137, 130] width 7 height 7
click at [70, 69] on span "H2" at bounding box center [70, 69] width 4 height 7
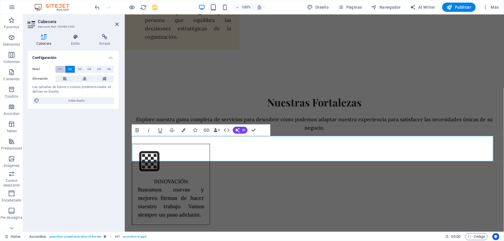
click at [58, 70] on button "H1" at bounding box center [60, 69] width 10 height 7
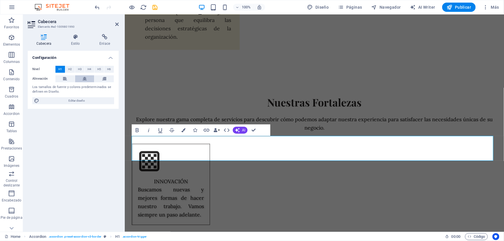
click at [85, 77] on icon at bounding box center [85, 78] width 4 height 7
click at [134, 127] on icon "button" at bounding box center [137, 130] width 7 height 7
click at [63, 68] on button "H1" at bounding box center [60, 69] width 10 height 7
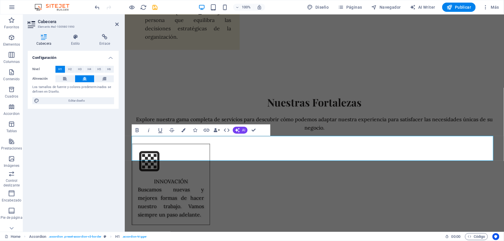
click at [63, 68] on button "H1" at bounding box center [60, 69] width 10 height 7
click at [70, 68] on span "H2" at bounding box center [70, 69] width 4 height 7
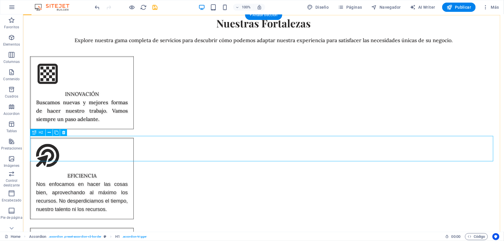
scroll to position [2560, 0]
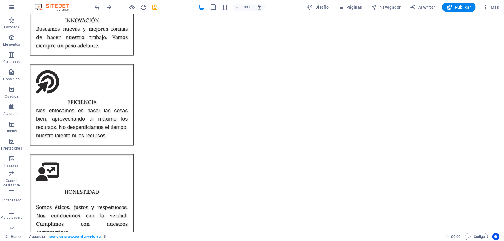
scroll to position [2655, 0]
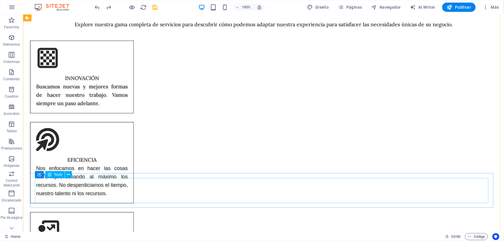
scroll to position [2602, 0]
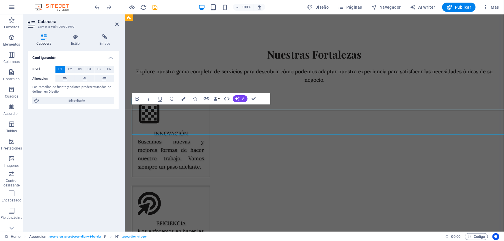
scroll to position [2586, 0]
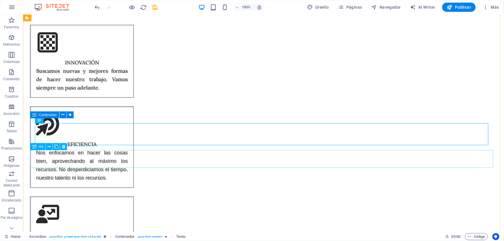
scroll to position [2602, 0]
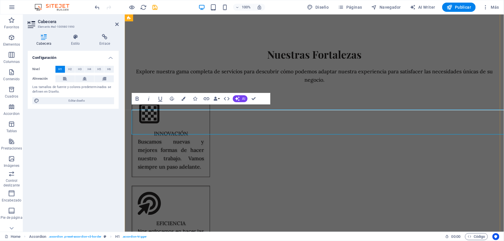
scroll to position [2586, 0]
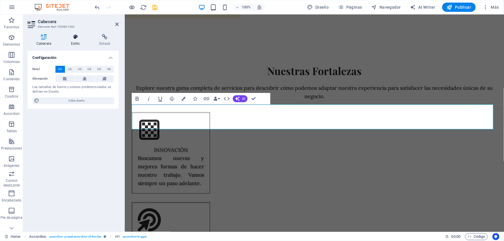
click at [77, 41] on h4 "Estilo" at bounding box center [76, 40] width 29 height 12
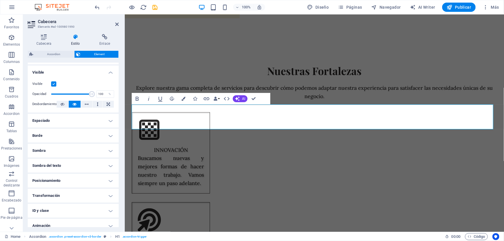
scroll to position [84, 0]
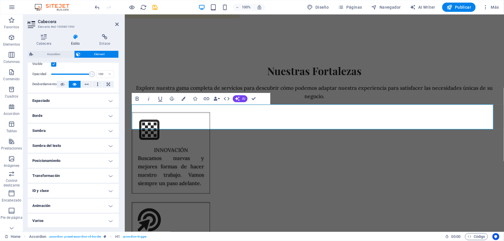
click at [67, 144] on h4 "Sombra del texto" at bounding box center [73, 146] width 91 height 14
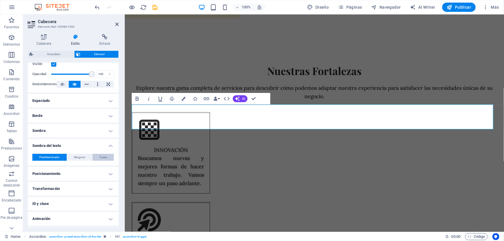
click at [103, 158] on span "Fuera" at bounding box center [103, 157] width 7 height 7
type input "2"
type input "4"
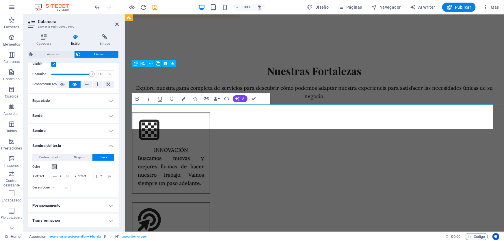
select select "px"
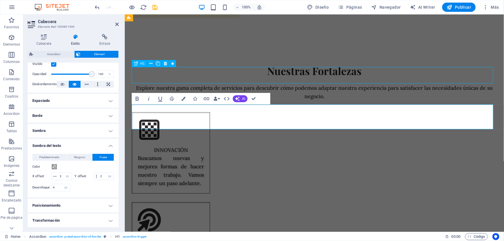
select select "move-right-to-left"
select select "s"
select select "scroll"
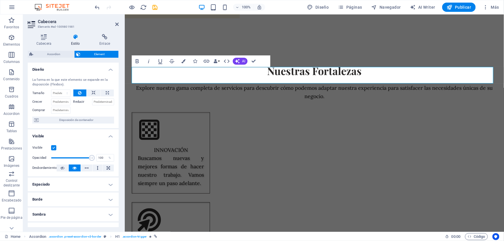
click at [75, 38] on icon at bounding box center [75, 37] width 26 height 6
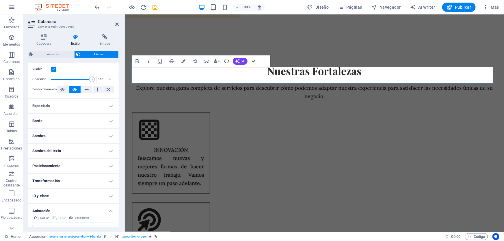
click at [77, 151] on h4 "Sombra del texto" at bounding box center [73, 151] width 91 height 14
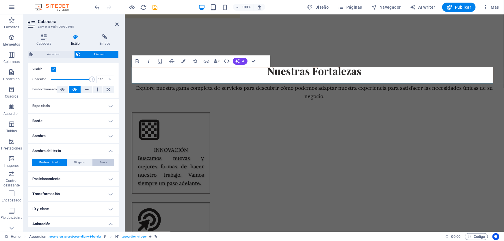
click at [105, 162] on span "Fuera" at bounding box center [103, 162] width 7 height 7
type input "2"
type input "4"
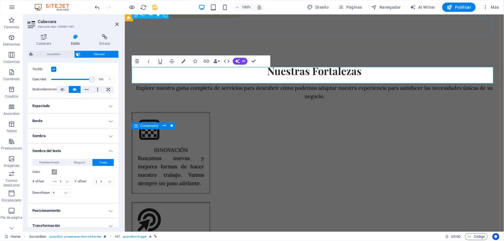
select select "move-right-to-left"
select select "s"
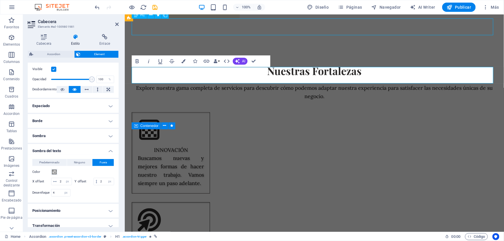
select select "scroll"
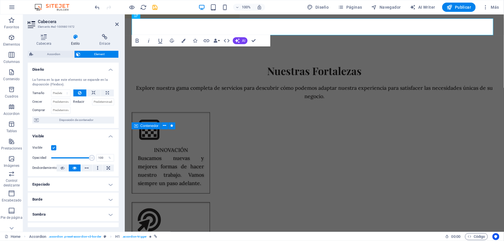
click at [74, 40] on h4 "Estilo" at bounding box center [76, 40] width 29 height 12
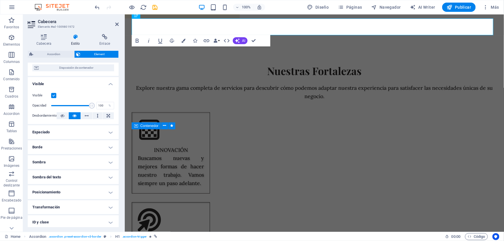
click at [64, 179] on h4 "Sombra del texto" at bounding box center [73, 177] width 91 height 14
drag, startPoint x: 104, startPoint y: 188, endPoint x: 110, endPoint y: 188, distance: 6.1
click at [104, 188] on span "Fuera" at bounding box center [103, 188] width 7 height 7
type input "2"
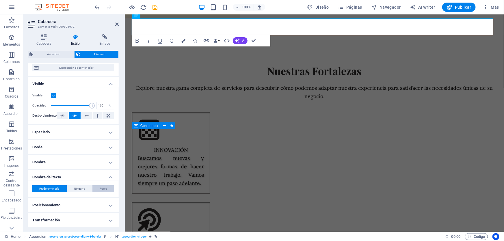
type input "4"
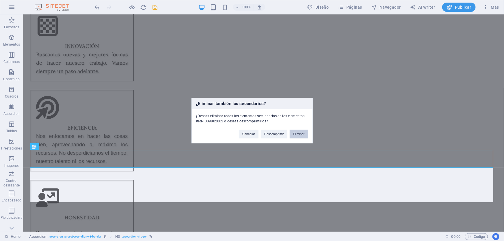
drag, startPoint x: 303, startPoint y: 126, endPoint x: 304, endPoint y: 132, distance: 5.8
click at [303, 126] on div "Cancelar Descomprimir Eliminar" at bounding box center [273, 131] width 78 height 15
click at [304, 134] on button "Eliminar" at bounding box center [298, 134] width 18 height 9
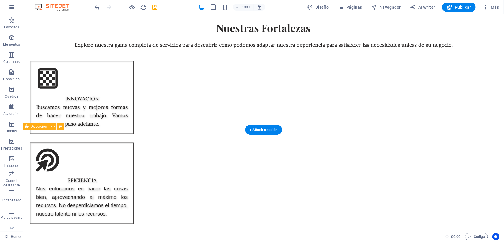
scroll to position [2445, 0]
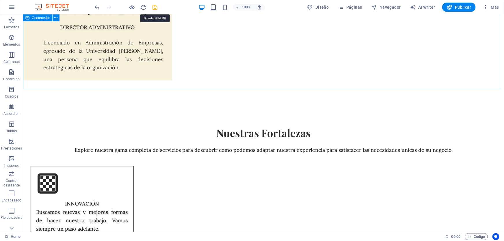
click at [156, 6] on icon "save" at bounding box center [155, 7] width 7 height 7
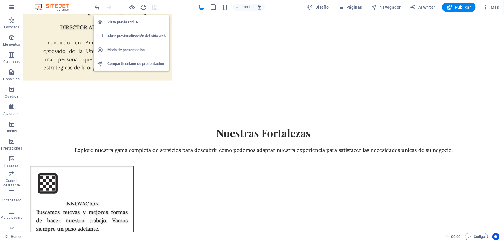
click at [135, 38] on h6 "Abrir previsualización del sitio web" at bounding box center [136, 36] width 58 height 7
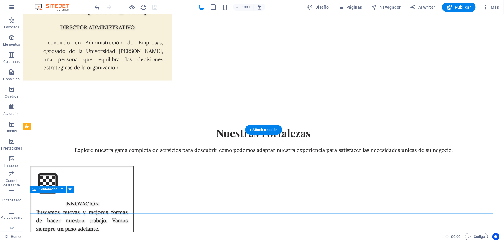
scroll to position [2576, 0]
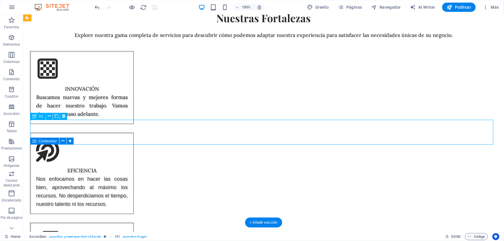
select select "px"
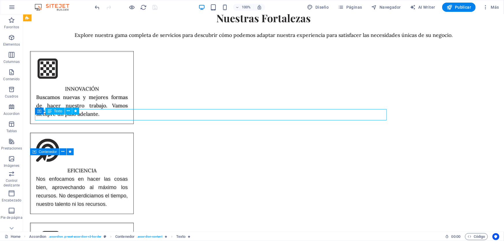
scroll to position [2565, 0]
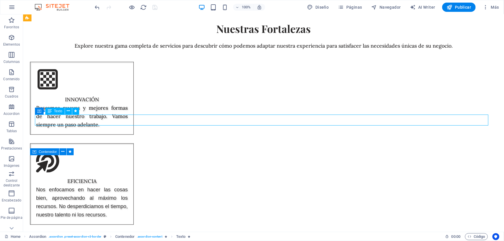
select select "move-right-to-left"
select select "s"
select select "scroll"
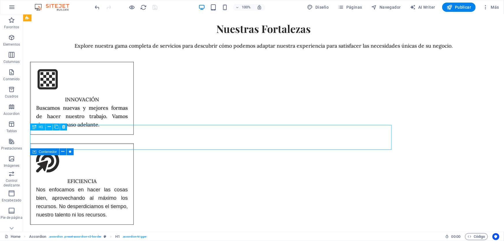
scroll to position [2565, 0]
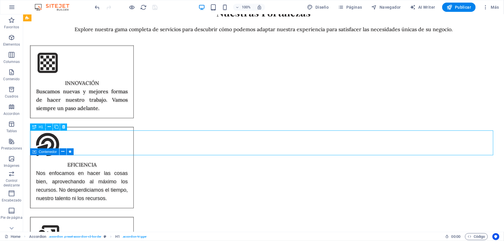
drag, startPoint x: 389, startPoint y: 135, endPoint x: 288, endPoint y: 135, distance: 101.3
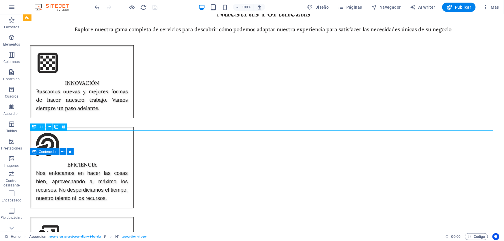
scroll to position [2549, 0]
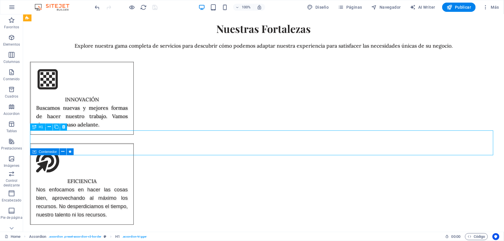
select select "px"
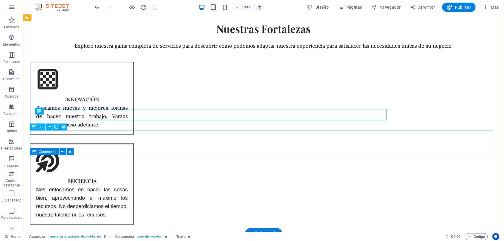
scroll to position [2565, 0]
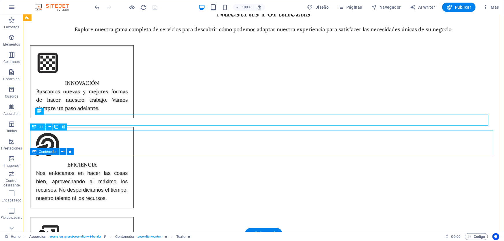
select select "px"
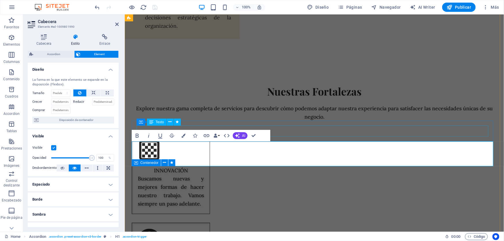
scroll to position [2549, 0]
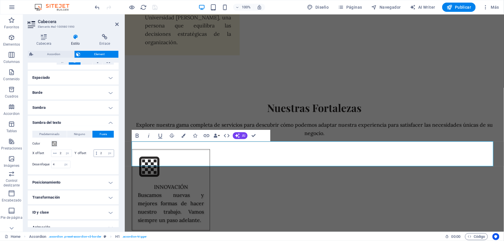
scroll to position [136, 0]
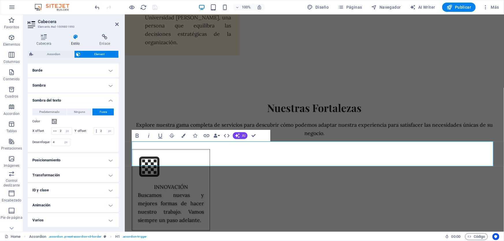
click at [70, 203] on h4 "Animación" at bounding box center [73, 205] width 91 height 14
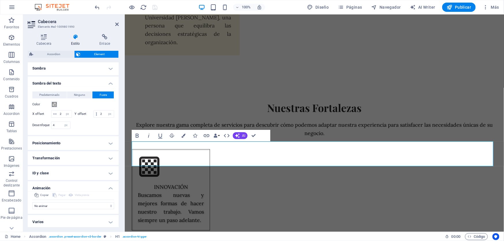
scroll to position [155, 0]
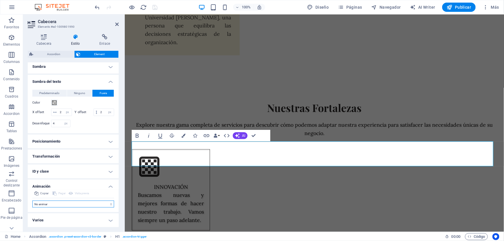
click at [71, 203] on select "No animar Mostrar / Ocultar Subir/bajar Acercar/alejar Deslizar de izquierda a …" at bounding box center [73, 204] width 82 height 7
select select "move-right-to-left"
click at [32, 201] on select "No animar Mostrar / Ocultar Subir/bajar Acercar/alejar Deslizar de izquierda a …" at bounding box center [73, 204] width 82 height 7
select select "scroll"
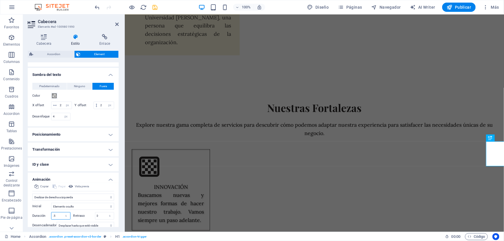
click at [59, 219] on input ".5" at bounding box center [60, 215] width 19 height 7
type input ".9"
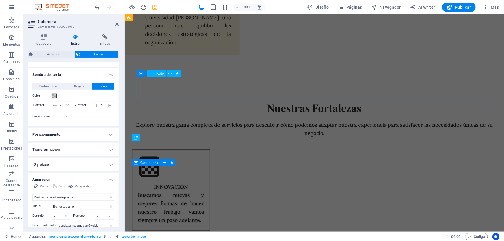
select select "move-right-to-left"
select select "s"
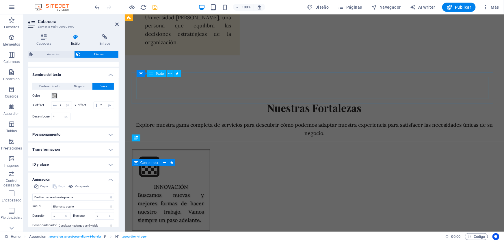
select select "scroll"
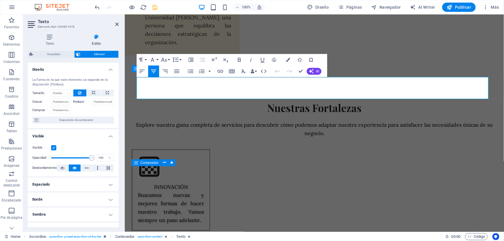
scroll to position [78, 0]
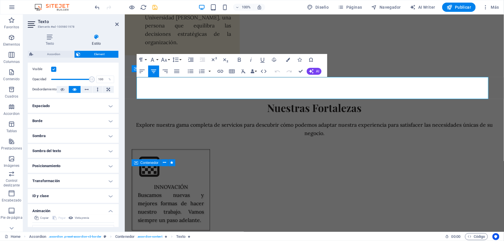
click at [71, 177] on h4 "Transformación" at bounding box center [73, 181] width 91 height 14
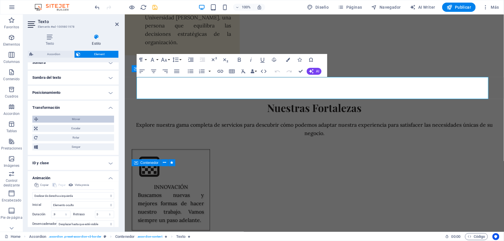
scroll to position [157, 0]
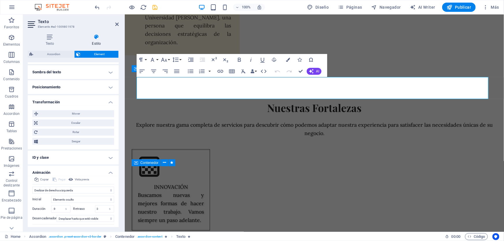
click at [67, 72] on h4 "Sombra del texto" at bounding box center [73, 72] width 91 height 14
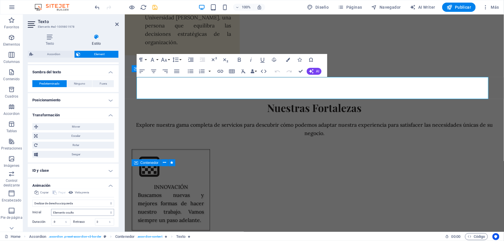
scroll to position [196, 0]
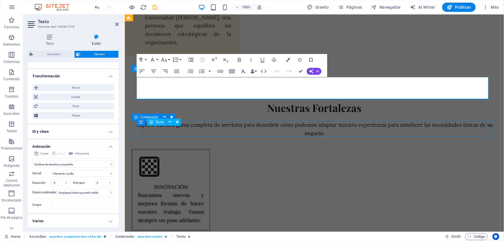
select select "move-right-to-left"
select select "s"
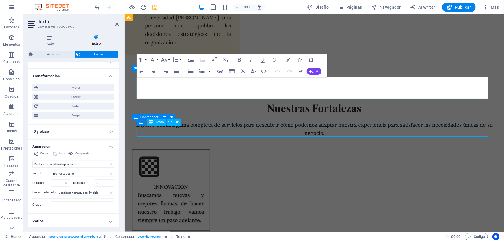
select select "scroll"
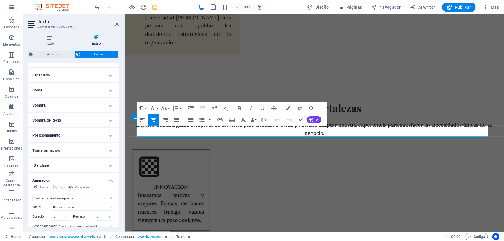
scroll to position [143, 0]
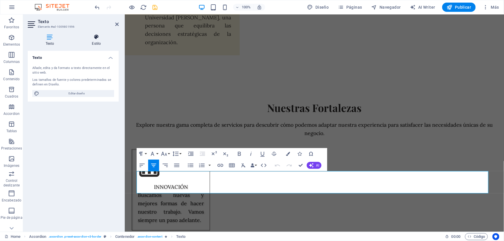
click at [97, 37] on icon at bounding box center [96, 37] width 44 height 6
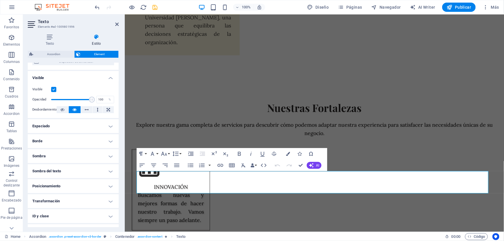
scroll to position [84, 0]
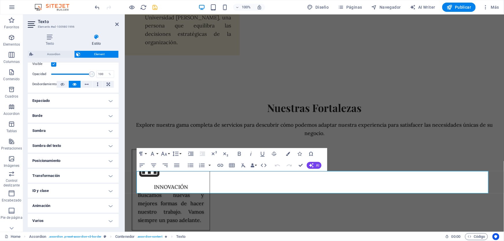
click at [76, 205] on h4 "Animación" at bounding box center [73, 206] width 91 height 14
click at [73, 219] on div "No animar Mostrar / Ocultar Subir/bajar Acercar/alejar Deslizar de izquierda a …" at bounding box center [73, 222] width 82 height 9
click at [73, 222] on select "No animar Mostrar / Ocultar Subir/bajar Acercar/alejar Deslizar de izquierda a …" at bounding box center [73, 223] width 82 height 7
select select "move-right-to-left"
click at [32, 220] on select "No animar Mostrar / Ocultar Subir/bajar Acercar/alejar Deslizar de izquierda a …" at bounding box center [73, 223] width 82 height 7
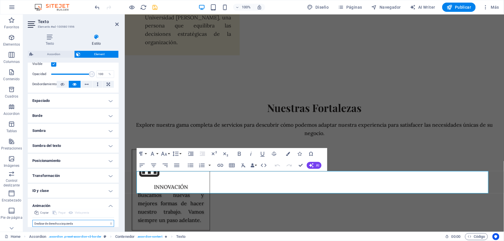
select select "scroll"
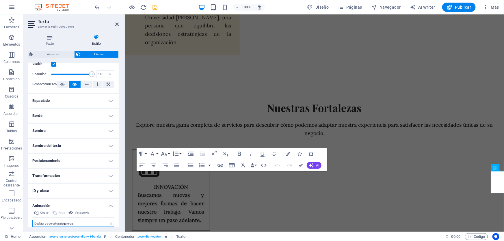
scroll to position [143, 0]
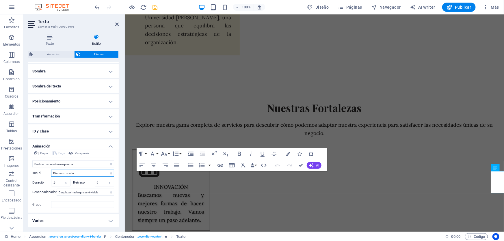
click at [59, 176] on select "Elemento oculto Elemento mostrado" at bounding box center [82, 173] width 63 height 7
click at [51, 170] on select "Elemento oculto Elemento mostrado" at bounding box center [82, 173] width 63 height 7
click at [62, 182] on select "s ms" at bounding box center [66, 182] width 8 height 7
click at [58, 180] on input ".5" at bounding box center [60, 182] width 19 height 7
type input ".9"
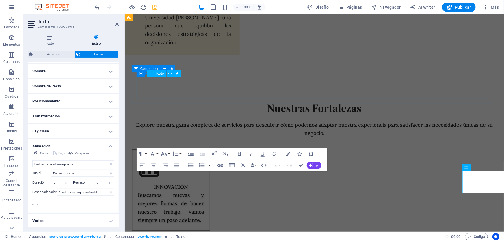
select select "move-right-to-left"
select select "s"
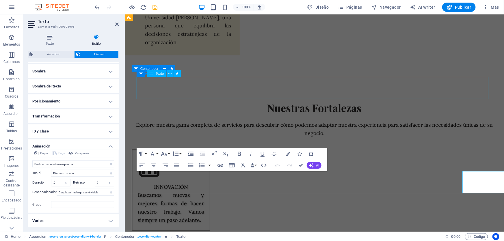
select select "scroll"
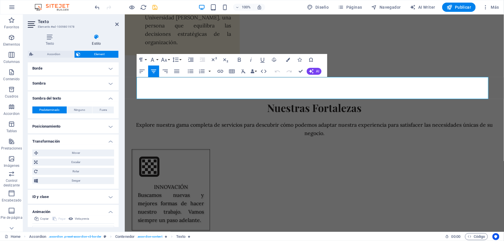
scroll to position [184, 0]
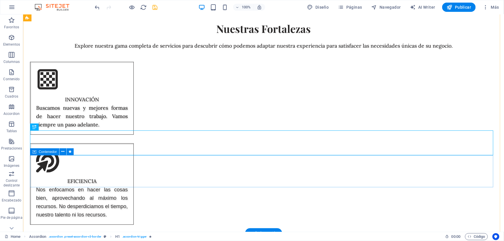
scroll to position [2565, 0]
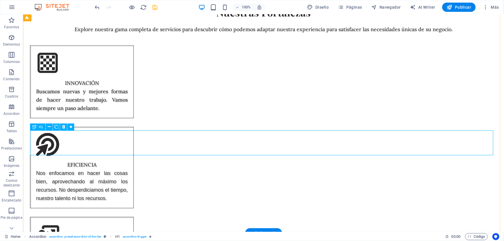
select select "px"
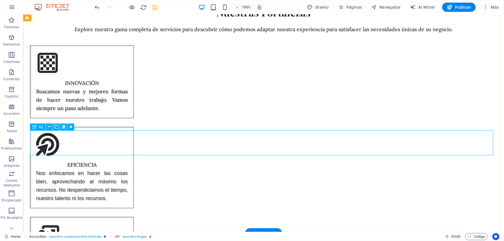
select select "move-right-to-left"
select select "s"
select select "scroll"
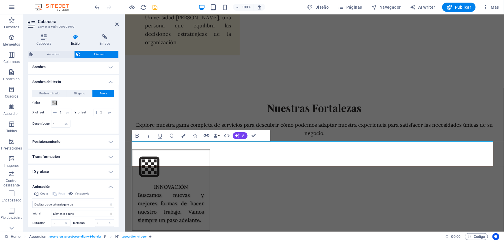
scroll to position [157, 0]
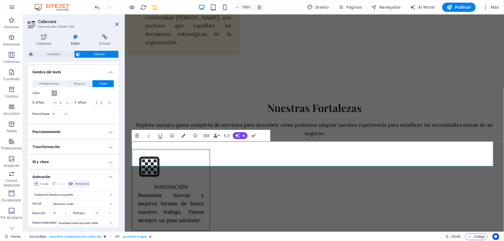
click at [80, 187] on span "Vista previa" at bounding box center [82, 183] width 14 height 7
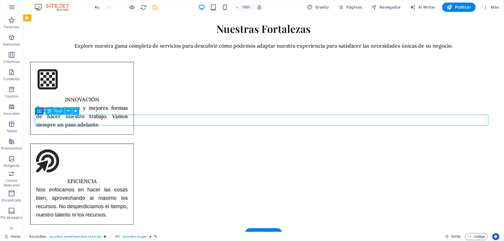
scroll to position [2565, 0]
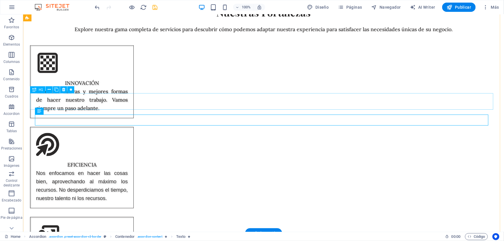
select select "px"
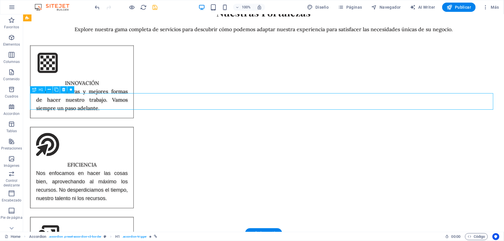
select select "move-right-to-left"
select select "s"
select select "scroll"
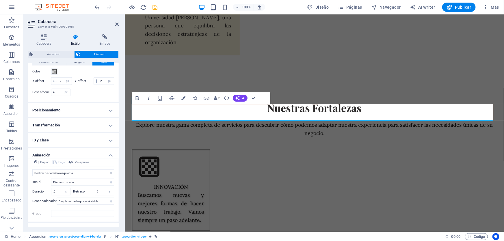
scroll to position [195, 0]
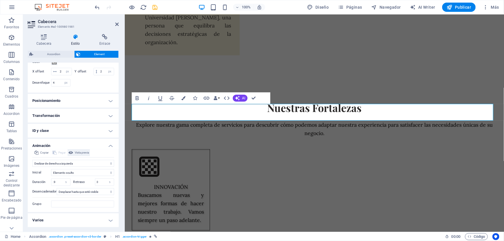
click at [89, 152] on span "Vista previa" at bounding box center [82, 152] width 14 height 7
click at [82, 151] on span "Vista previa" at bounding box center [82, 152] width 14 height 7
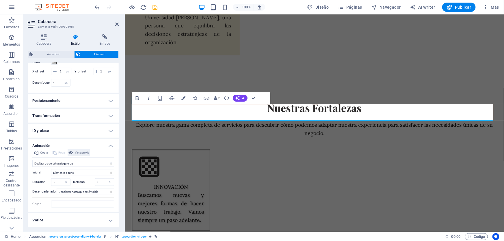
click at [82, 151] on span "Vista previa" at bounding box center [82, 152] width 14 height 7
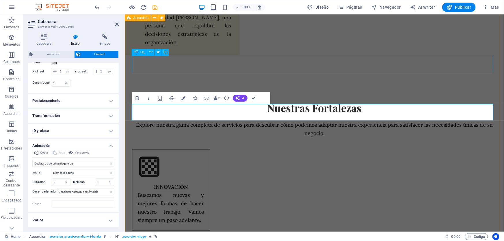
select select "px"
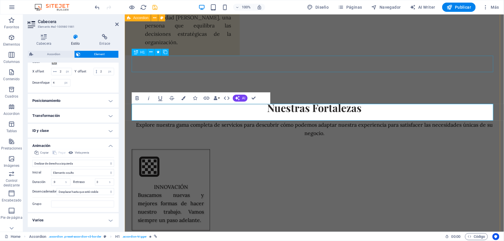
select select "move-right-to-left"
select select "s"
select select "scroll"
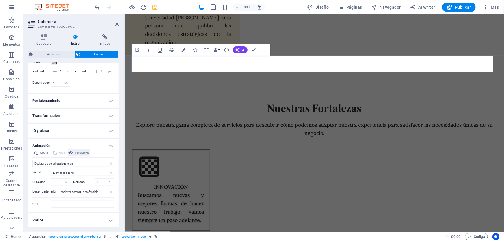
click at [77, 153] on span "Vista previa" at bounding box center [82, 152] width 14 height 7
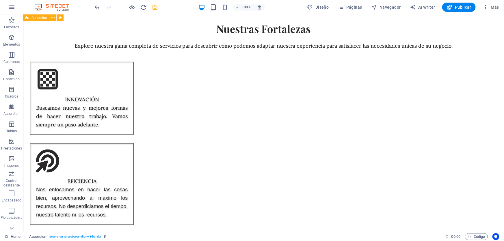
scroll to position [2565, 0]
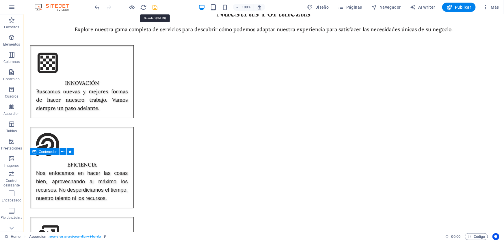
click at [155, 6] on icon "save" at bounding box center [155, 7] width 7 height 7
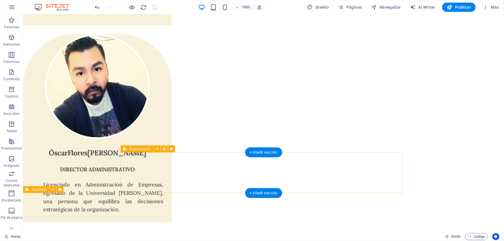
scroll to position [2382, 0]
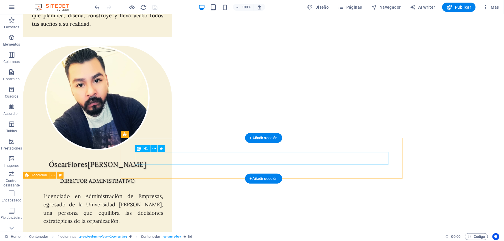
scroll to position [2396, 0]
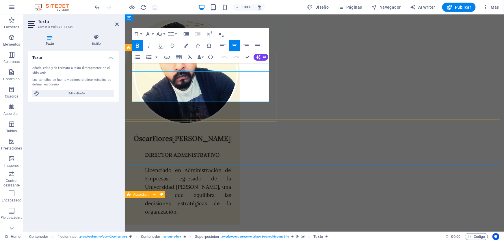
scroll to position [2371, 0]
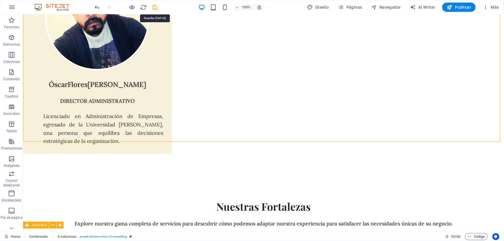
click at [156, 7] on icon "save" at bounding box center [155, 7] width 7 height 7
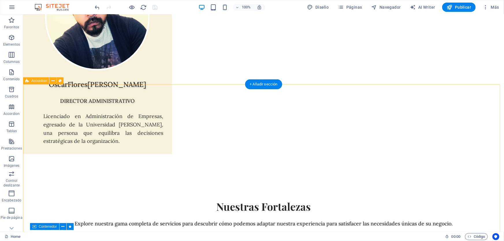
scroll to position [2528, 0]
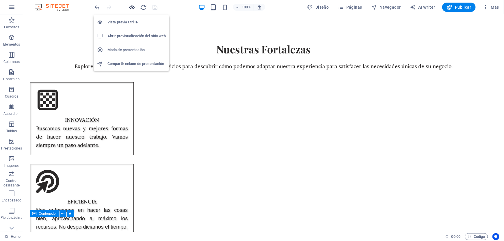
click at [133, 6] on icon "button" at bounding box center [132, 7] width 7 height 7
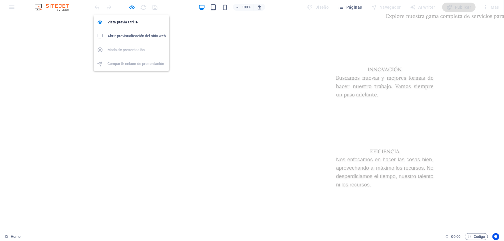
click at [130, 35] on h6 "Abrir previsualización del sitio web" at bounding box center [136, 36] width 58 height 7
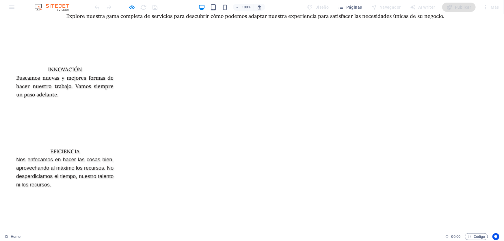
scroll to position [2506, 0]
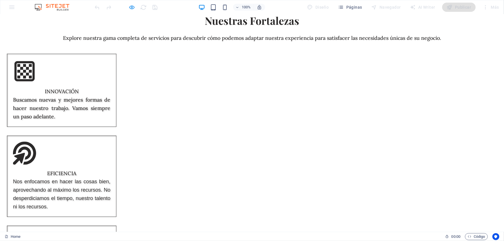
click at [134, 9] on icon "button" at bounding box center [132, 7] width 7 height 7
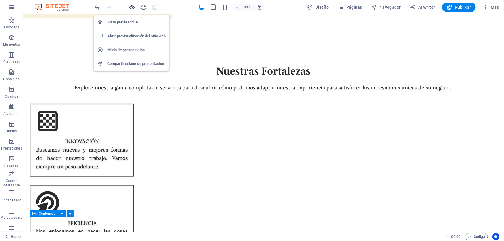
scroll to position [2528, 0]
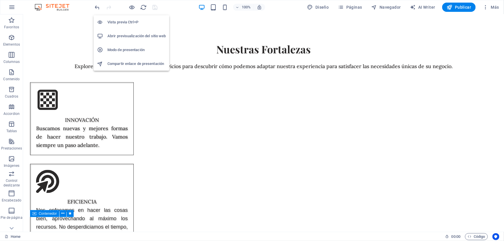
click at [132, 52] on h6 "Modo de presentación" at bounding box center [136, 49] width 58 height 7
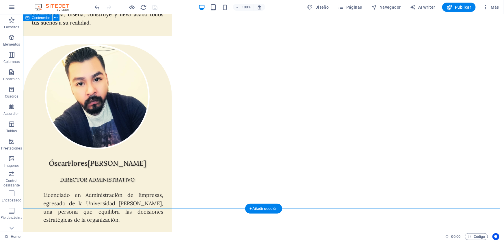
scroll to position [2397, 0]
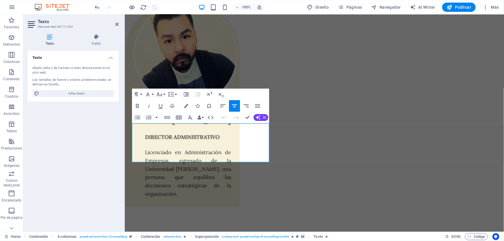
scroll to position [2311, 0]
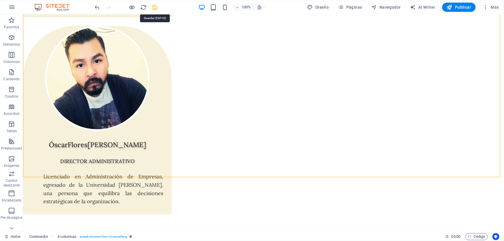
click at [156, 7] on icon "save" at bounding box center [155, 7] width 7 height 7
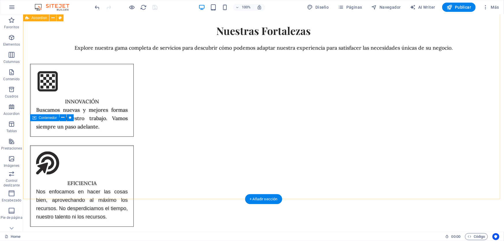
scroll to position [2599, 0]
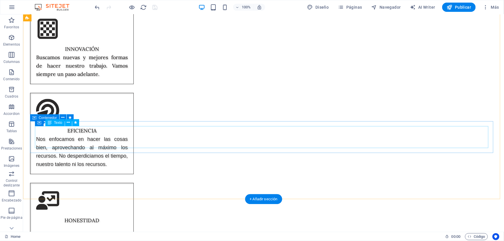
select select "move-right-to-left"
select select "s"
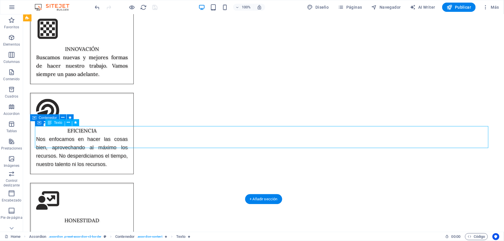
select select "s"
select select "scroll"
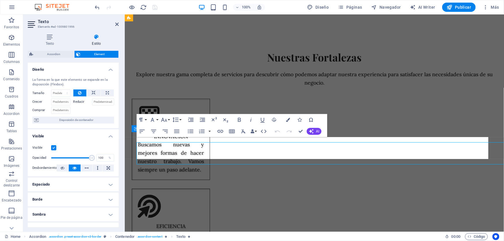
scroll to position [2583, 0]
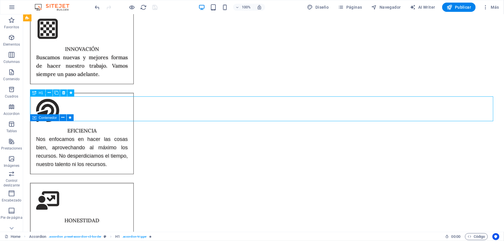
click at [35, 18] on icon at bounding box center [34, 18] width 4 height 7
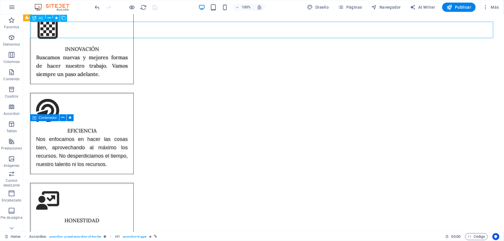
click at [35, 18] on icon at bounding box center [34, 18] width 4 height 7
select select "px"
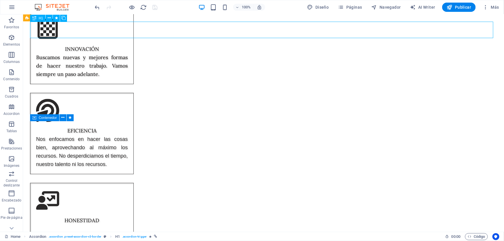
select select "move-right-to-left"
select select "s"
select select "scroll"
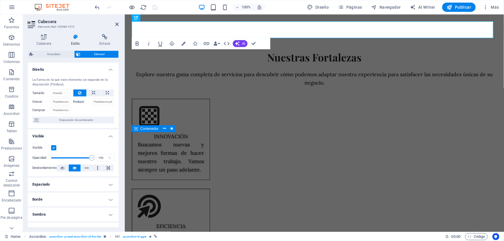
scroll to position [2583, 0]
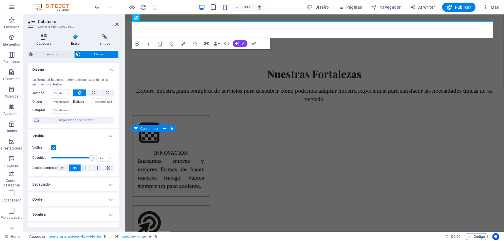
click at [37, 38] on icon at bounding box center [44, 37] width 32 height 6
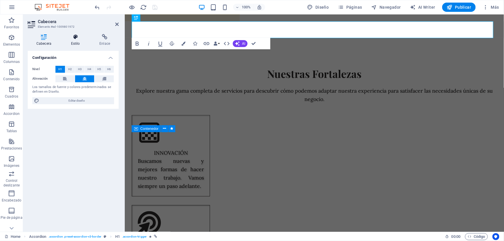
click at [75, 34] on icon at bounding box center [75, 37] width 26 height 6
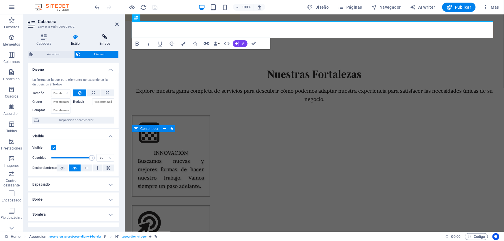
click at [102, 35] on icon at bounding box center [105, 37] width 28 height 6
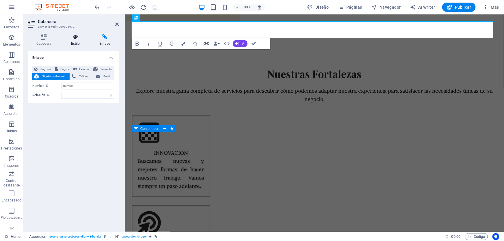
click at [74, 38] on icon at bounding box center [75, 37] width 26 height 6
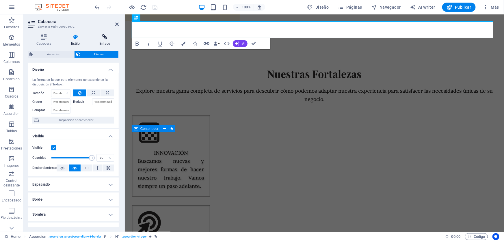
click at [102, 38] on icon at bounding box center [105, 37] width 28 height 6
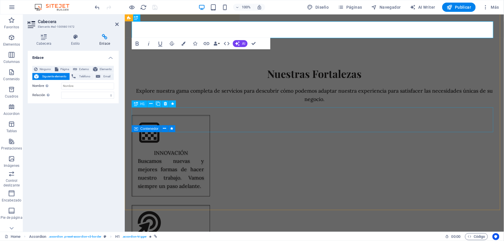
select select "px"
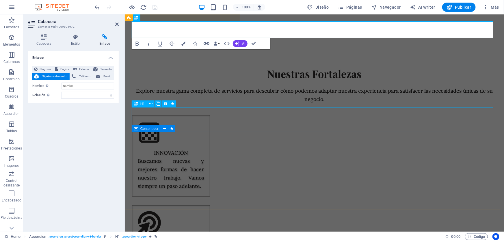
select select "move-right-to-left"
select select "s"
select select "scroll"
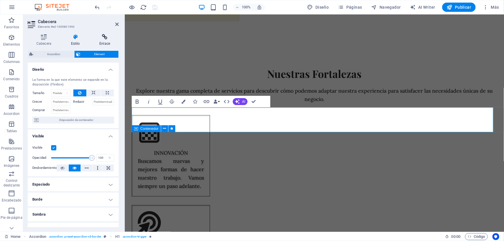
click at [101, 42] on h4 "Enlace" at bounding box center [105, 40] width 28 height 12
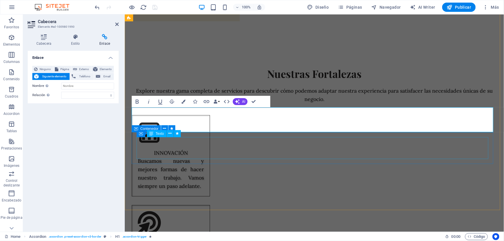
select select "move-right-to-left"
select select "s"
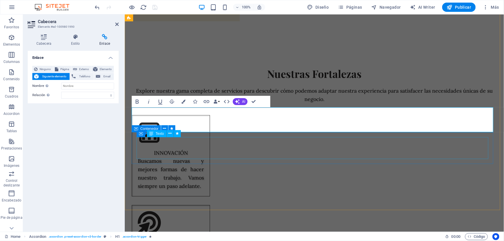
select select "scroll"
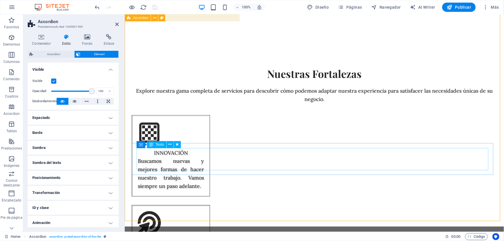
scroll to position [2572, 0]
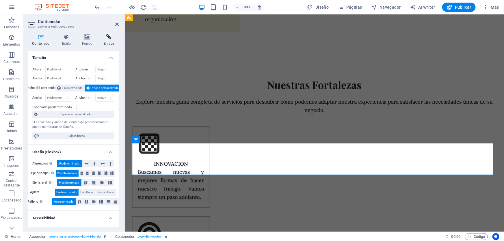
click at [110, 44] on h4 "Enlace" at bounding box center [109, 40] width 20 height 12
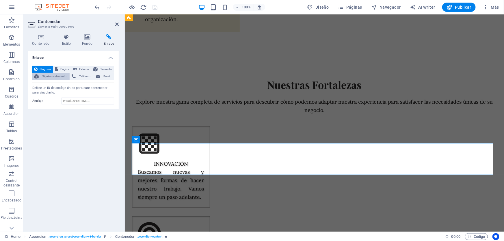
click at [52, 76] on span "Siguiente elemento" at bounding box center [53, 76] width 27 height 7
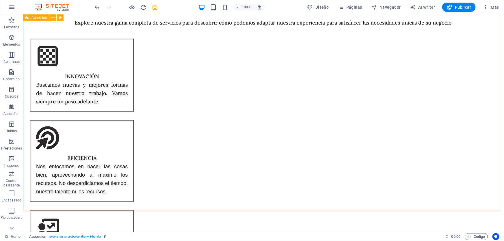
scroll to position [2588, 0]
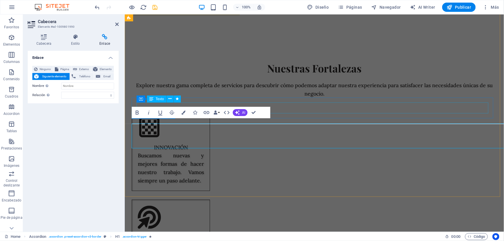
scroll to position [2572, 0]
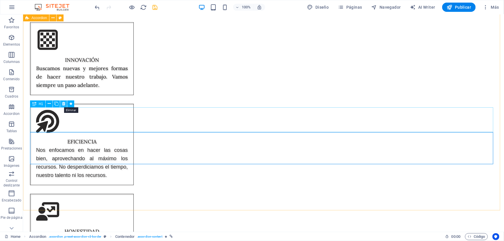
click at [63, 104] on icon at bounding box center [63, 104] width 3 height 6
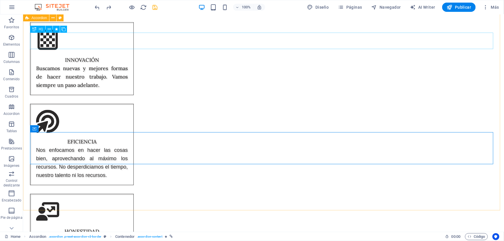
click at [35, 29] on icon at bounding box center [34, 29] width 4 height 7
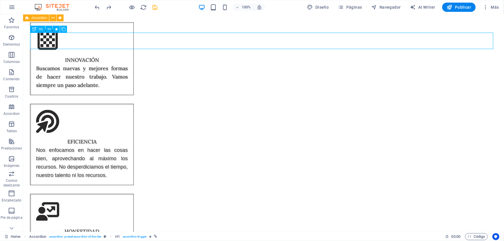
click at [35, 29] on icon at bounding box center [34, 29] width 4 height 7
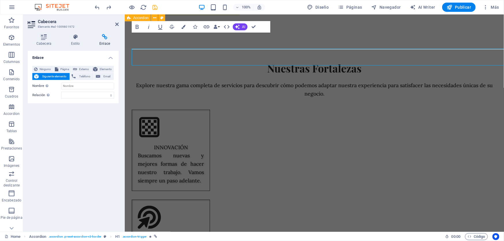
scroll to position [2572, 0]
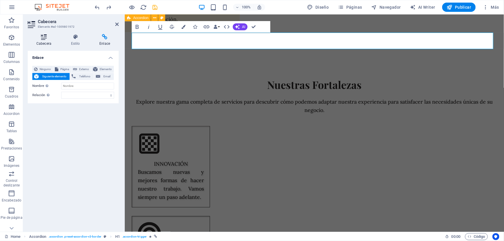
click at [46, 37] on icon at bounding box center [44, 37] width 32 height 6
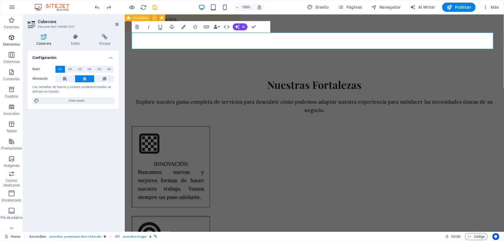
click at [17, 44] on p "Elementos" at bounding box center [11, 44] width 17 height 5
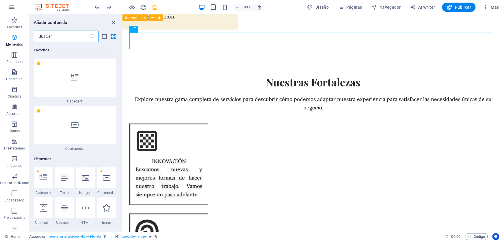
scroll to position [109, 0]
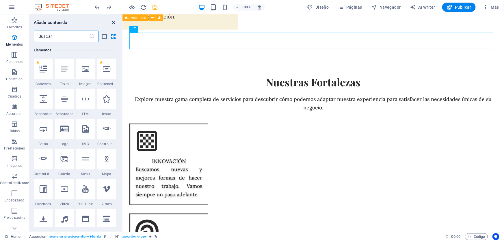
click at [113, 23] on icon "close panel" at bounding box center [114, 22] width 7 height 7
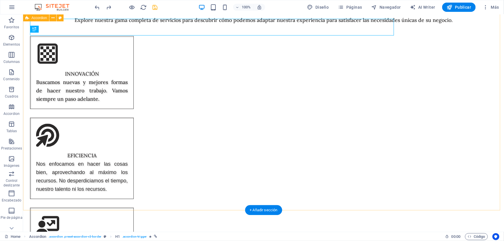
scroll to position [2588, 0]
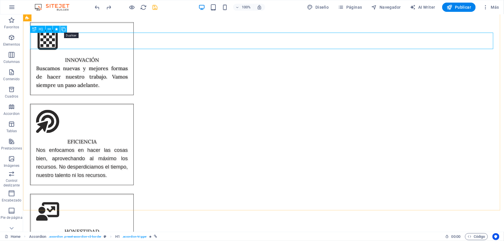
click at [62, 29] on icon at bounding box center [63, 29] width 4 height 6
select select "px"
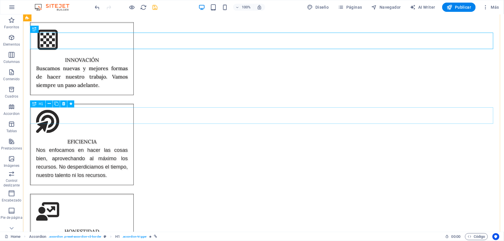
select select "px"
select select "move-right-to-left"
select select "s"
select select "scroll"
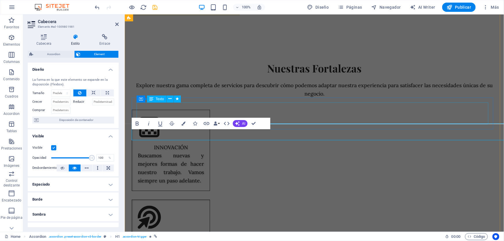
scroll to position [2572, 0]
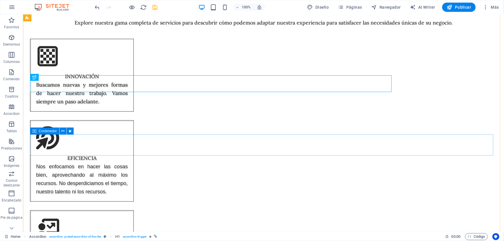
scroll to position [2577, 0]
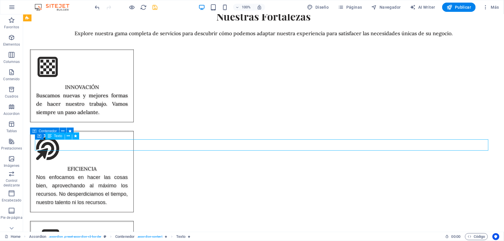
select select "move-right-to-left"
select select "s"
select select "scroll"
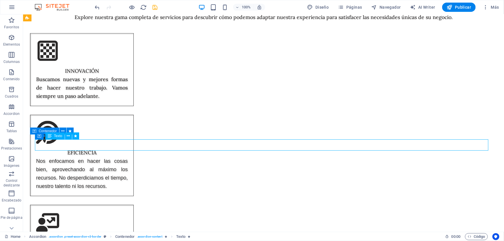
select select "move-right-to-left"
select select "s"
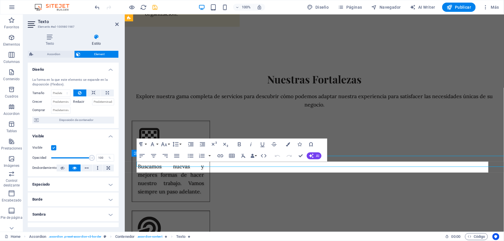
scroll to position [2561, 0]
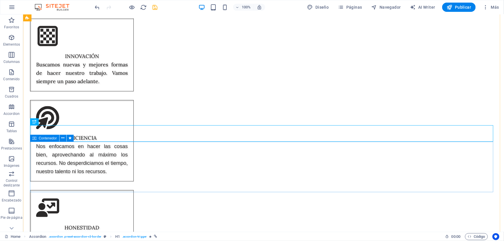
scroll to position [2619, 0]
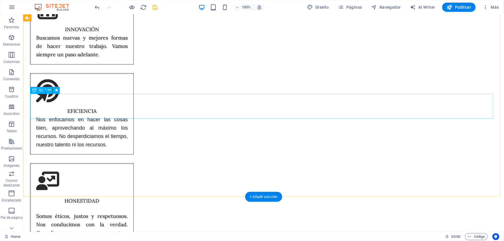
scroll to position [2593, 0]
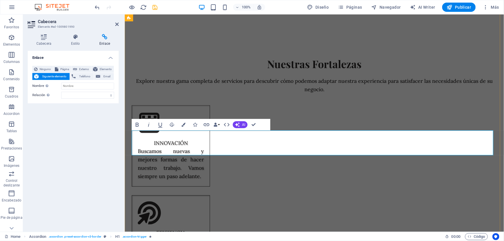
scroll to position [2577, 0]
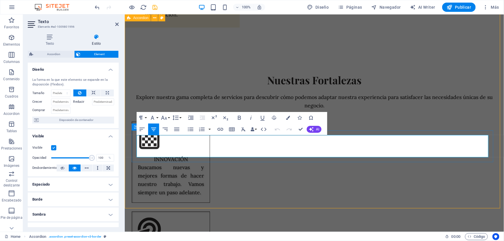
scroll to position [2582, 0]
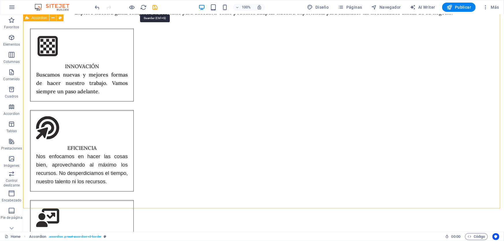
click at [154, 6] on icon "save" at bounding box center [155, 7] width 7 height 7
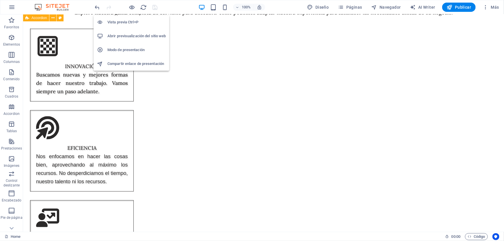
click at [145, 38] on h6 "Abrir previsualización del sitio web" at bounding box center [136, 36] width 58 height 7
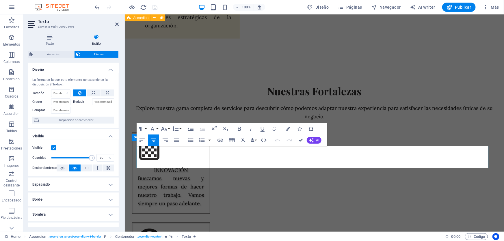
scroll to position [131, 0]
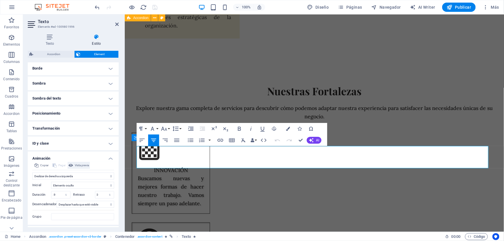
click at [84, 166] on span "Vista previa" at bounding box center [82, 165] width 14 height 7
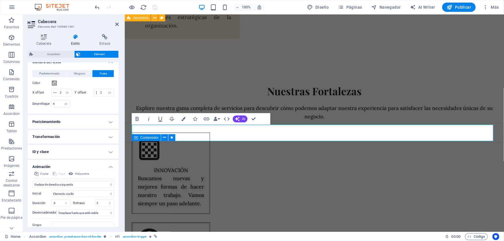
scroll to position [195, 0]
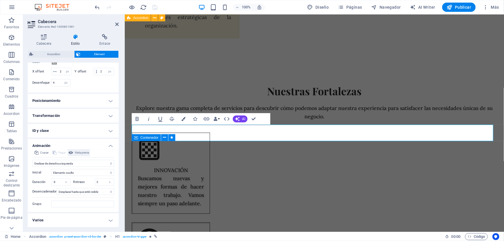
click at [86, 150] on span "Vista previa" at bounding box center [82, 152] width 14 height 7
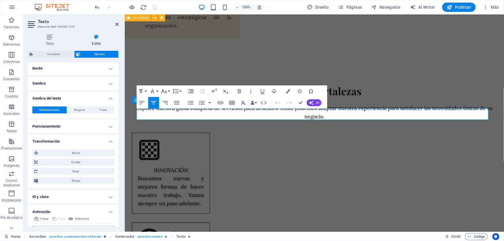
scroll to position [196, 0]
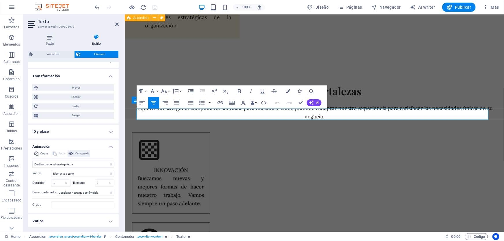
click at [84, 152] on span "Vista previa" at bounding box center [82, 153] width 14 height 7
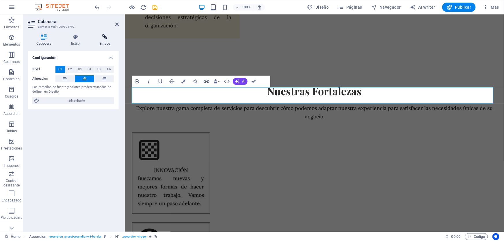
click at [108, 36] on icon at bounding box center [105, 37] width 28 height 6
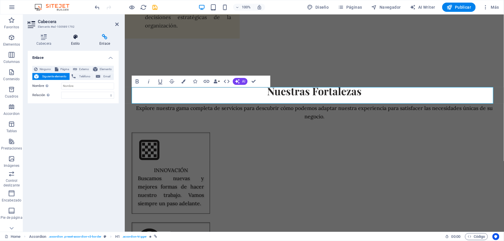
click at [73, 38] on icon at bounding box center [75, 37] width 26 height 6
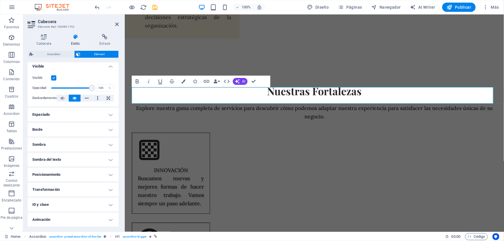
scroll to position [84, 0]
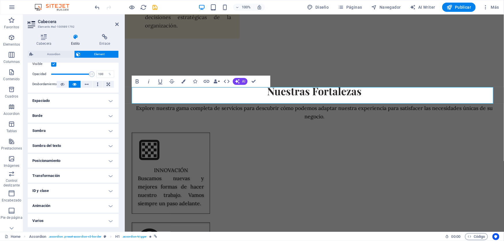
click at [66, 204] on h4 "Animación" at bounding box center [73, 206] width 91 height 14
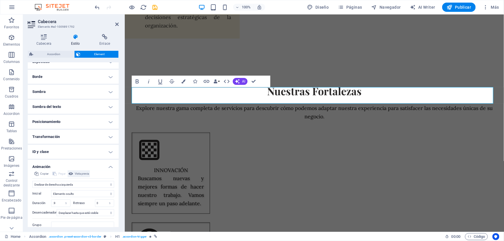
scroll to position [143, 0]
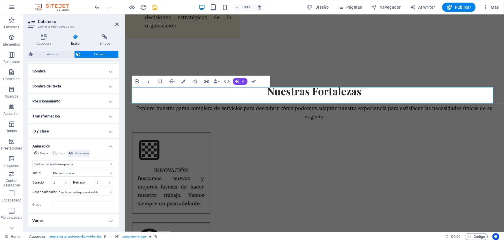
click at [85, 153] on span "Vista previa" at bounding box center [82, 153] width 14 height 7
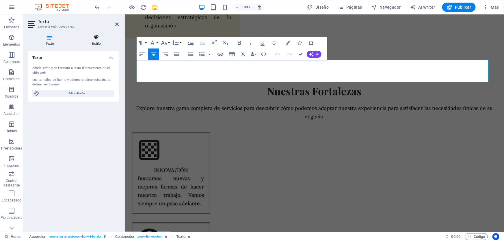
click at [99, 44] on h4 "Estilo" at bounding box center [96, 40] width 44 height 12
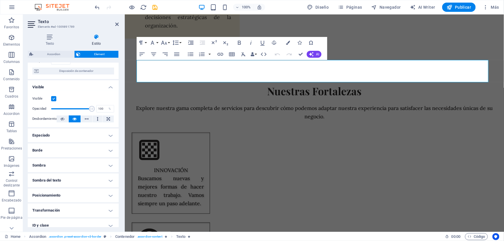
scroll to position [84, 0]
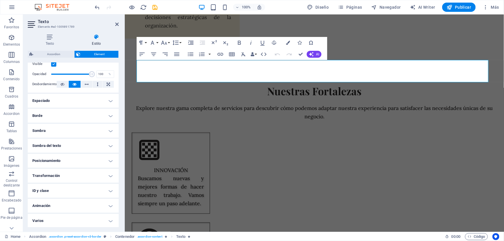
click at [72, 203] on h4 "Animación" at bounding box center [73, 206] width 91 height 14
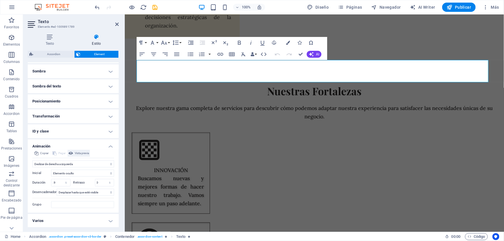
click at [85, 153] on span "Vista previa" at bounding box center [82, 153] width 14 height 7
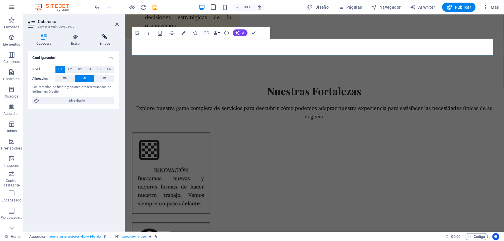
click at [108, 37] on icon at bounding box center [105, 37] width 28 height 6
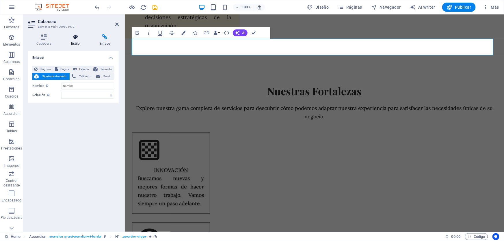
click at [74, 40] on icon at bounding box center [75, 37] width 26 height 6
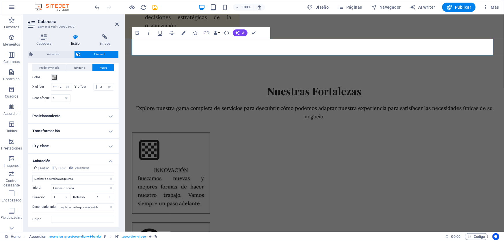
scroll to position [195, 0]
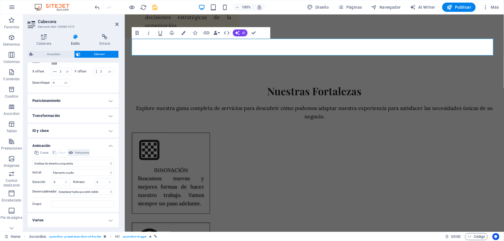
click at [87, 153] on span "Vista previa" at bounding box center [82, 152] width 14 height 7
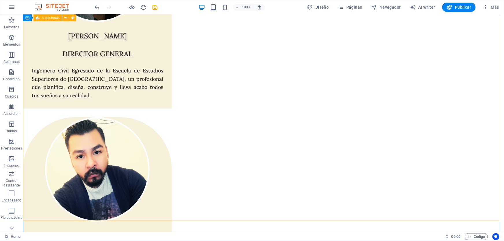
scroll to position [2267, 0]
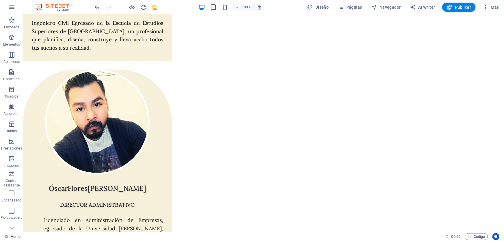
scroll to position [33, 0]
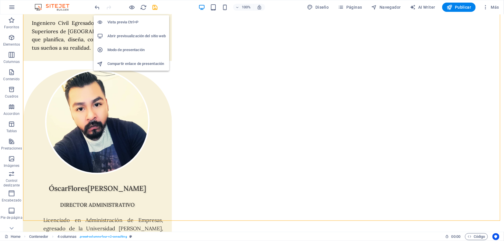
click at [128, 51] on h6 "Modo de presentación" at bounding box center [136, 49] width 58 height 7
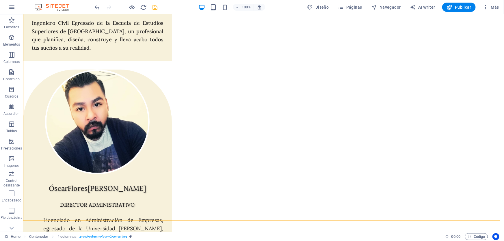
drag, startPoint x: 157, startPoint y: 6, endPoint x: 257, endPoint y: 139, distance: 165.7
click at [157, 6] on icon "save" at bounding box center [155, 7] width 7 height 7
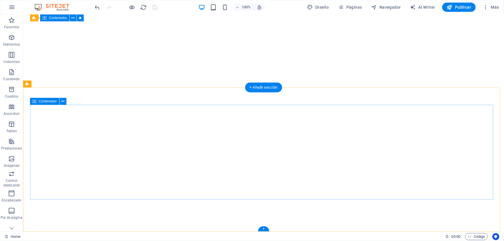
scroll to position [3144, 0]
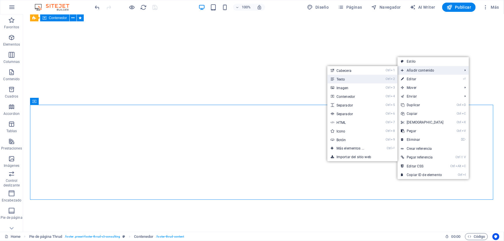
click at [350, 78] on link "Ctrl 2 Texto" at bounding box center [351, 79] width 48 height 9
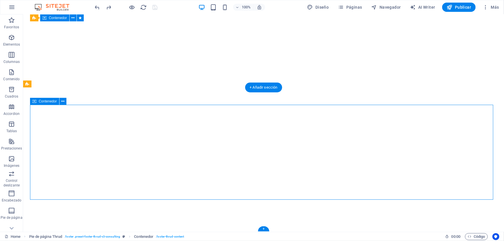
scroll to position [3098, 0]
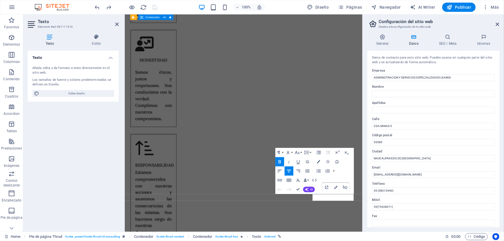
scroll to position [3069, 0]
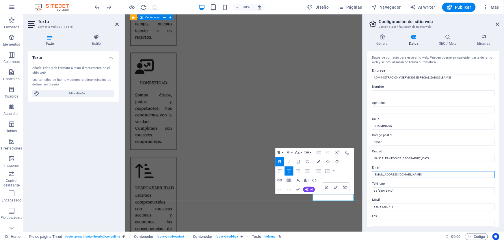
click at [457, 174] on input "[EMAIL_ADDRESS][DOMAIN_NAME]" at bounding box center [433, 174] width 123 height 7
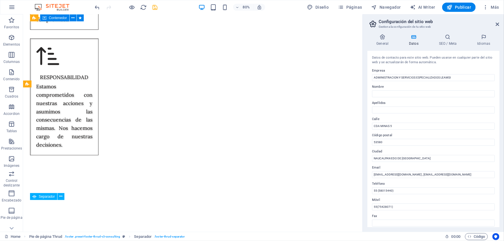
scroll to position [3086, 0]
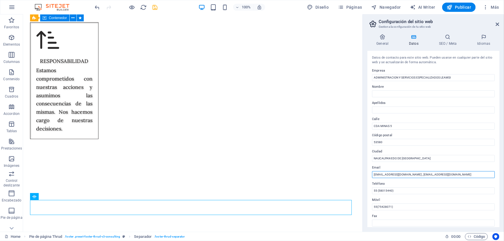
click at [421, 173] on input "leamsimx@leamsi.mx , INFO@LEAMSI.MX" at bounding box center [433, 174] width 123 height 7
click at [421, 174] on input "leamsimx@leamsi.mx , INFO@LEAMSI.MX" at bounding box center [433, 174] width 123 height 7
drag, startPoint x: 433, startPoint y: 174, endPoint x: 404, endPoint y: 174, distance: 29.1
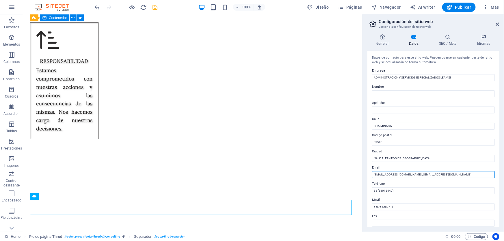
click at [404, 174] on input "leamsimx@leamsi.mx , INFO@LEAMSI.MX" at bounding box center [433, 174] width 123 height 7
type input "[EMAIL_ADDRESS][DOMAIN_NAME]"
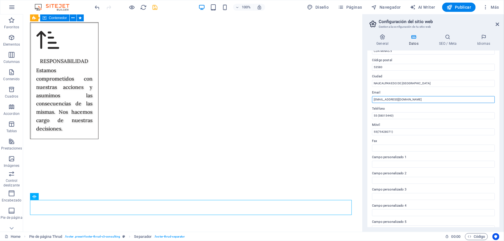
scroll to position [101, 0]
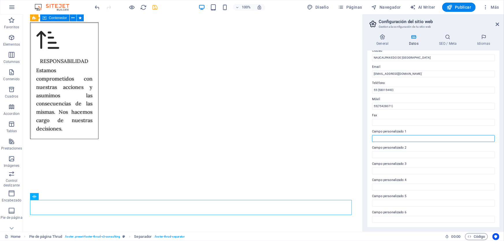
click at [388, 138] on input "Campo personalizado 1" at bounding box center [433, 138] width 123 height 7
type input "I"
type input "info@leamsi.mx"
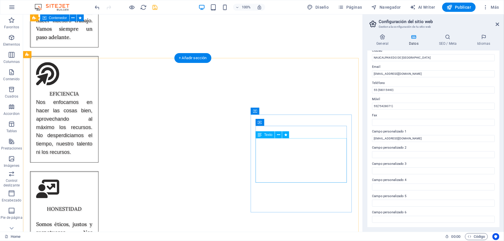
scroll to position [3086, 0]
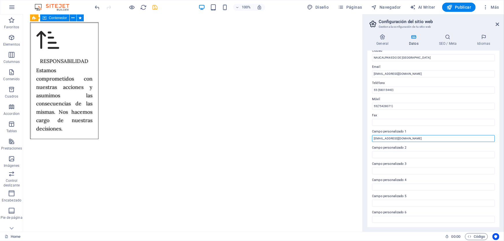
drag, startPoint x: 421, startPoint y: 152, endPoint x: 401, endPoint y: 155, distance: 19.5
click at [411, 137] on input "info@leamsi.mx" at bounding box center [433, 138] width 123 height 7
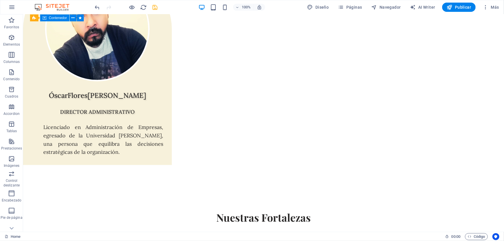
scroll to position [3144, 0]
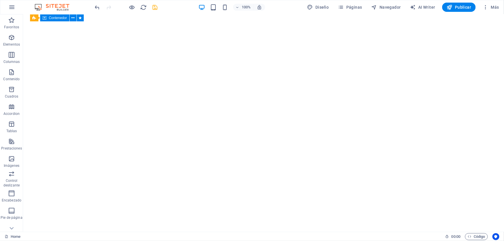
drag, startPoint x: 501, startPoint y: 181, endPoint x: 526, endPoint y: 246, distance: 69.2
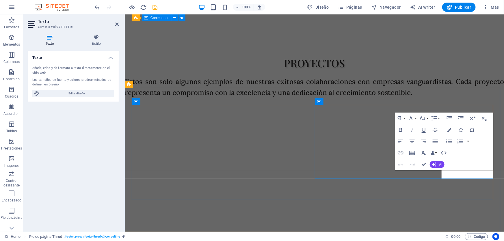
scroll to position [3098, 0]
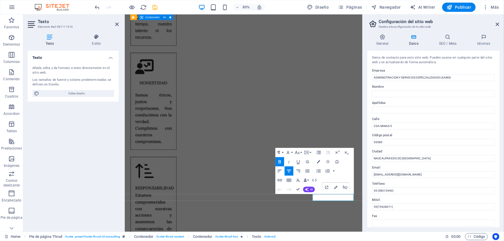
scroll to position [78, 0]
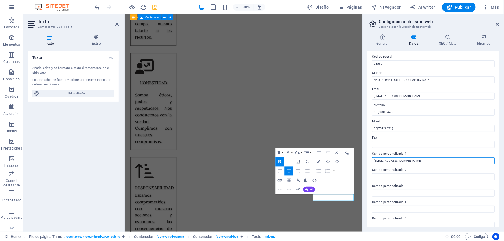
drag, startPoint x: 403, startPoint y: 162, endPoint x: 314, endPoint y: 149, distance: 89.7
click at [314, 149] on div "Home Favoritos Elementos Columnas Contenido Cuadros Accordion Tablas Prestacion…" at bounding box center [252, 122] width 504 height 217
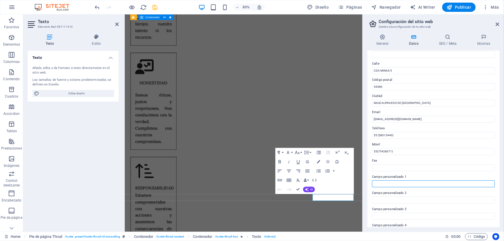
scroll to position [101, 0]
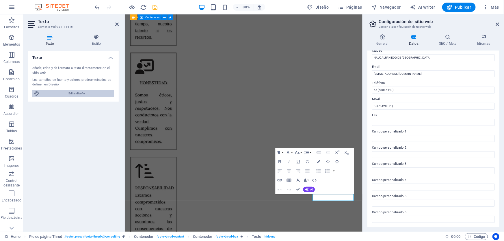
click at [83, 92] on span "Editar diseño" at bounding box center [76, 93] width 71 height 7
select select "500"
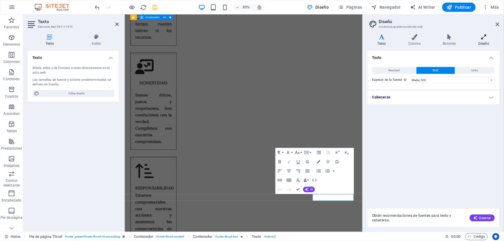
click at [488, 40] on h4 "Diseño" at bounding box center [483, 40] width 31 height 12
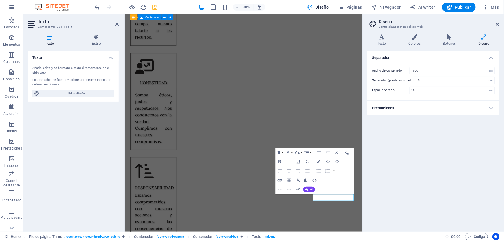
click at [500, 26] on aside "Diseño Controla la apariencia del sitio web Variantes Texto Colores Botones Dis…" at bounding box center [432, 122] width 141 height 217
click at [500, 25] on aside "Diseño Controla la apariencia del sitio web Variantes Texto Colores Botones Dis…" at bounding box center [432, 122] width 141 height 217
click at [498, 24] on icon at bounding box center [496, 24] width 3 height 5
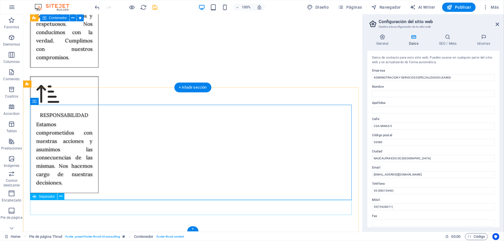
scroll to position [3086, 0]
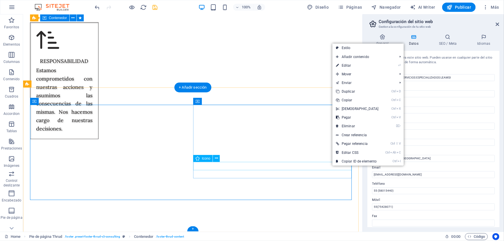
select select "xMidYMid"
select select "px"
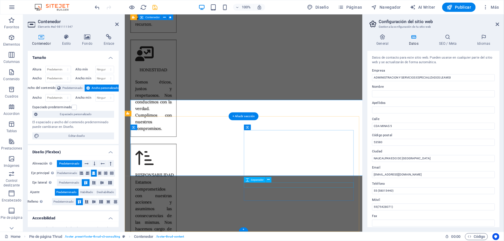
scroll to position [3069, 0]
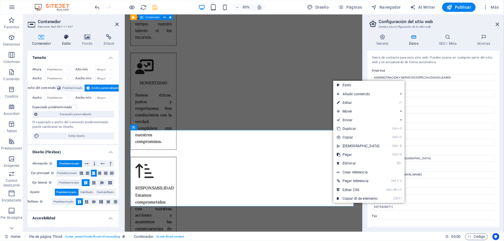
click at [65, 40] on h4 "Estilo" at bounding box center [67, 40] width 20 height 12
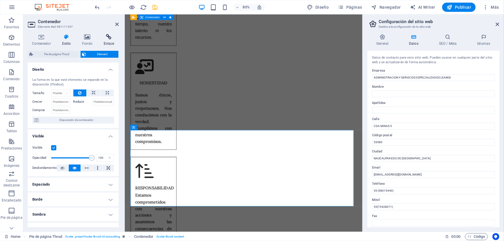
click at [111, 38] on icon at bounding box center [109, 37] width 20 height 6
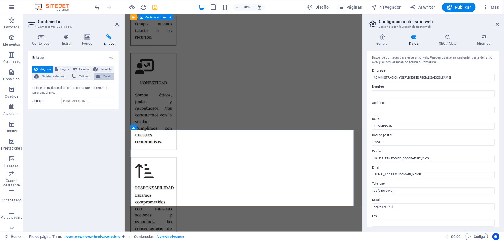
click at [104, 77] on span "Email" at bounding box center [107, 76] width 10 height 7
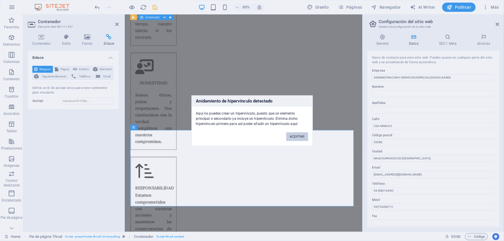
click at [288, 134] on button "ACEPTAR" at bounding box center [297, 136] width 22 height 9
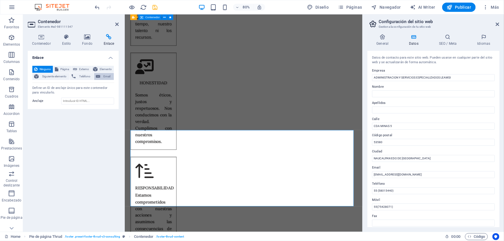
click at [102, 76] on span "Email" at bounding box center [107, 76] width 10 height 7
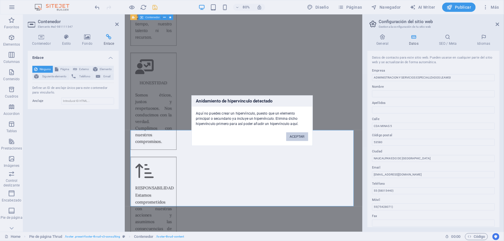
click at [293, 135] on button "ACEPTAR" at bounding box center [297, 136] width 22 height 9
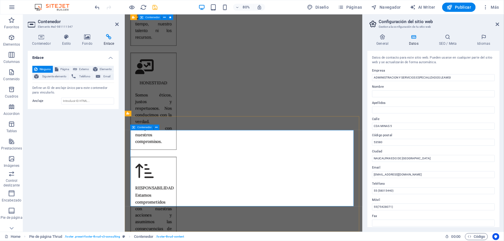
select select "xMidYMid"
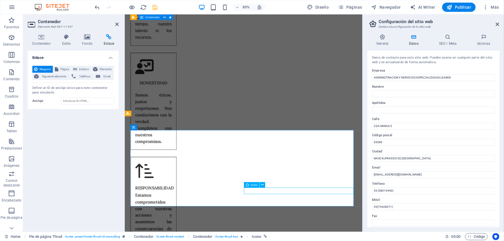
select select "px"
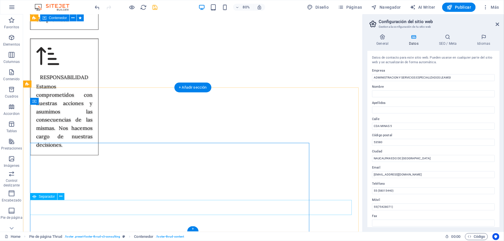
select select "%"
select select "px"
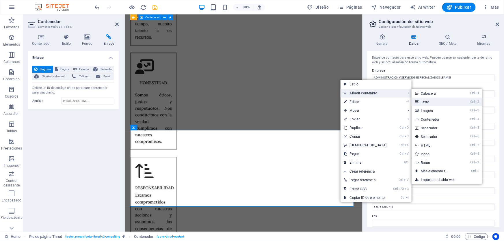
click at [427, 100] on link "Ctrl 2 Texto" at bounding box center [435, 102] width 48 height 9
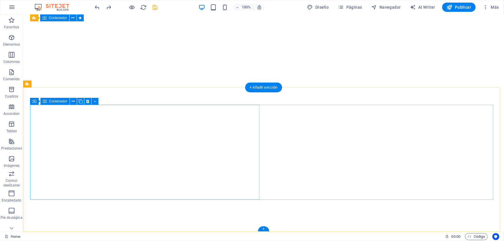
scroll to position [3144, 0]
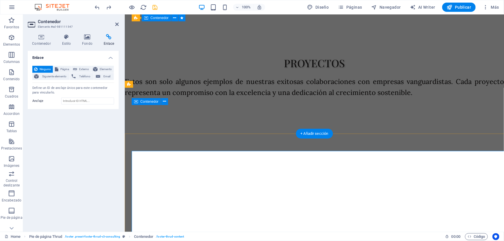
scroll to position [3098, 0]
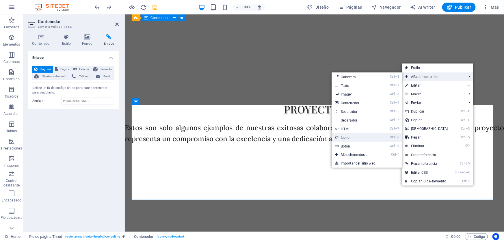
click at [337, 137] on icon at bounding box center [336, 137] width 3 height 9
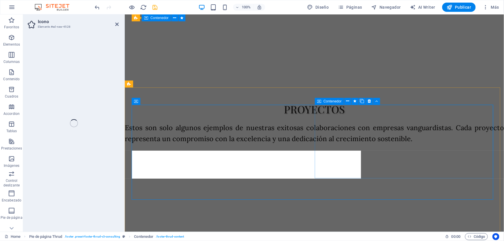
select select "xMidYMid"
select select "px"
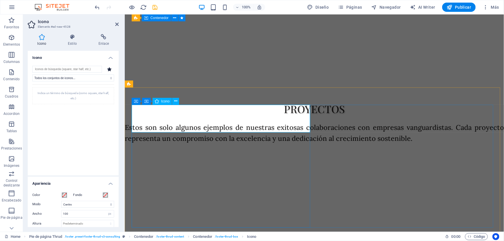
scroll to position [3144, 0]
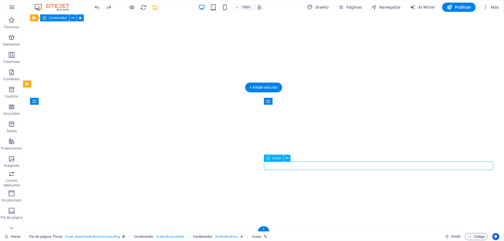
select select "xMidYMid"
select select "px"
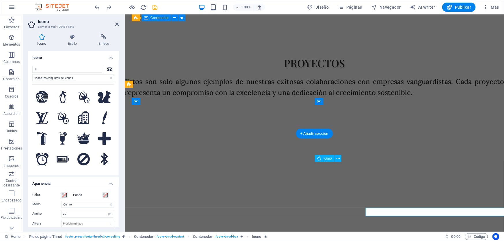
scroll to position [3098, 0]
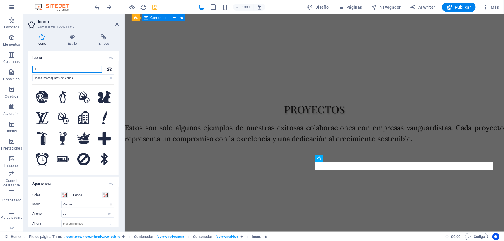
click at [47, 68] on input "ui" at bounding box center [67, 69] width 70 height 7
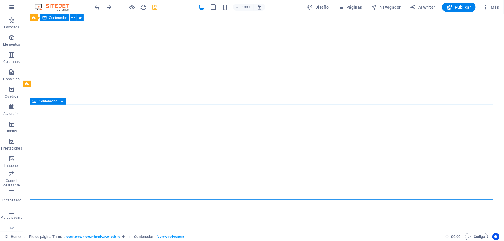
scroll to position [3144, 0]
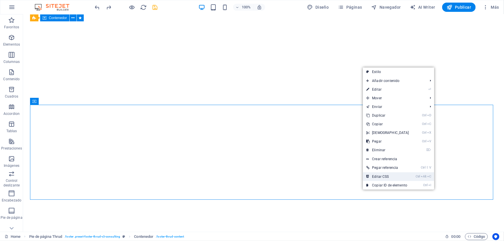
click at [401, 178] on link "Ctrl Alt C Editar CSS" at bounding box center [387, 176] width 50 height 9
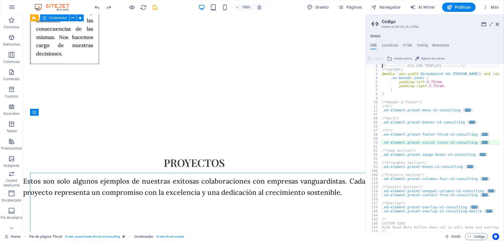
scroll to position [3076, 0]
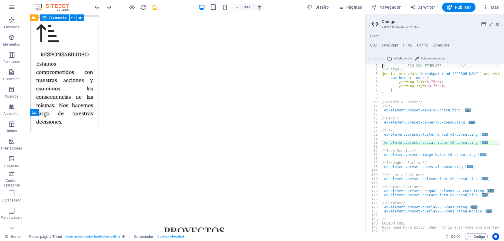
type textarea "@include social-icons-v3("
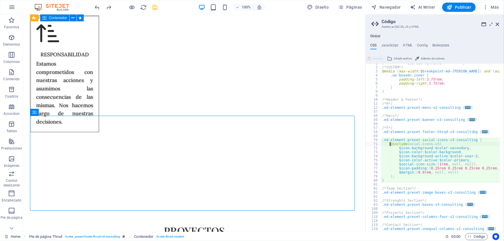
scroll to position [3, 0]
click at [499, 25] on icon at bounding box center [496, 24] width 3 height 5
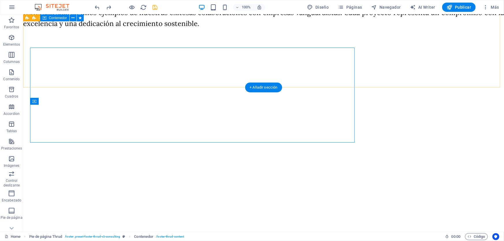
scroll to position [3144, 0]
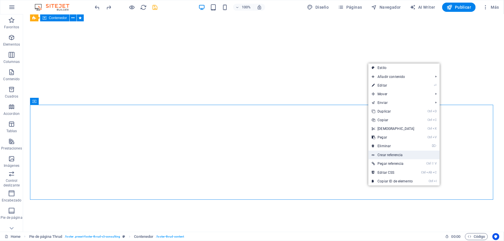
click at [411, 156] on link "Crear referencia" at bounding box center [403, 155] width 71 height 9
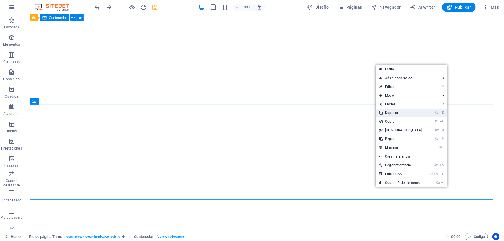
click at [409, 113] on link "Ctrl D Duplicar" at bounding box center [400, 112] width 50 height 9
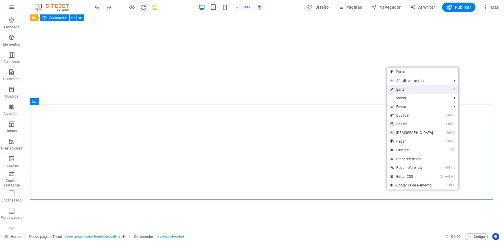
click at [433, 89] on link "⏎ Editar" at bounding box center [412, 89] width 50 height 9
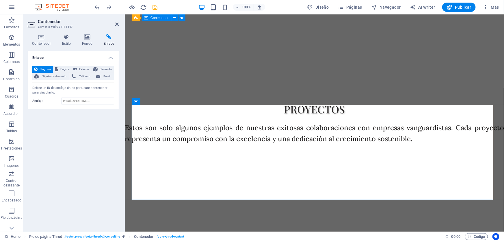
click at [114, 77] on div "Ninguno Página Externo Elemento Siguiente elemento Teléfono Email" at bounding box center [73, 73] width 82 height 14
click at [110, 77] on span "Email" at bounding box center [107, 76] width 10 height 7
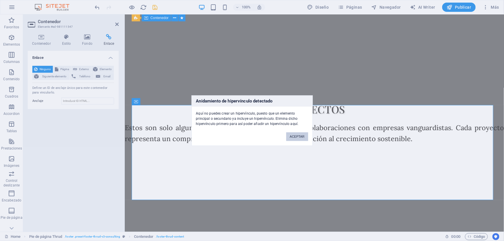
click at [299, 139] on button "ACEPTAR" at bounding box center [297, 136] width 22 height 9
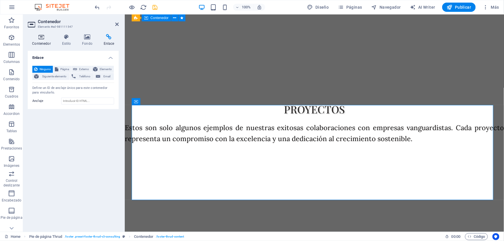
click at [42, 37] on icon at bounding box center [41, 37] width 27 height 6
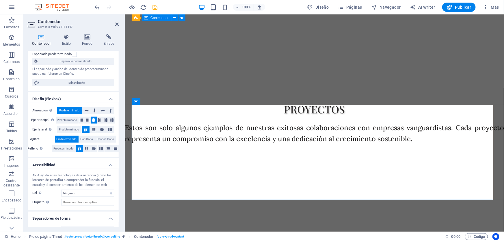
scroll to position [63, 0]
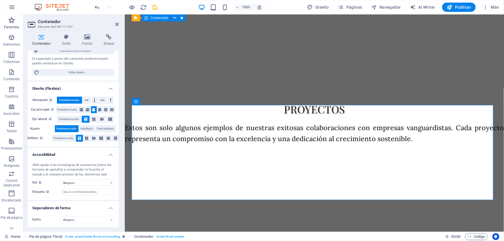
click at [10, 22] on icon "button" at bounding box center [11, 20] width 7 height 7
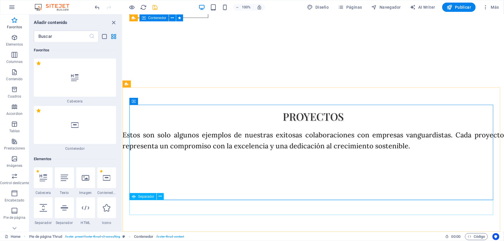
click at [148, 199] on div "Separador" at bounding box center [142, 196] width 27 height 7
click at [149, 197] on span "Separador" at bounding box center [146, 196] width 16 height 3
select select "%"
select select "px"
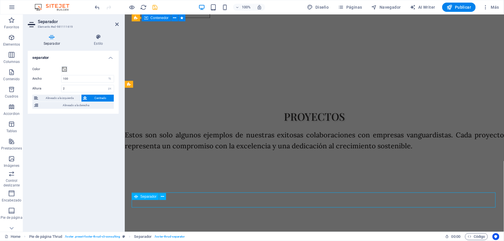
scroll to position [3098, 0]
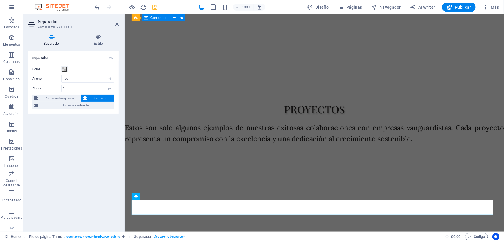
click at [51, 42] on h4 "Separador" at bounding box center [53, 40] width 50 height 12
click at [100, 38] on icon at bounding box center [98, 37] width 40 height 6
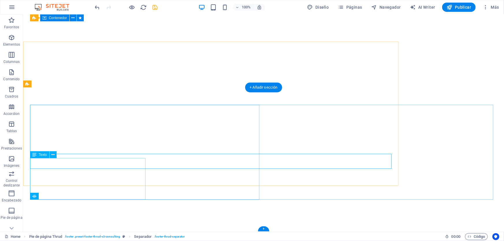
scroll to position [3144, 0]
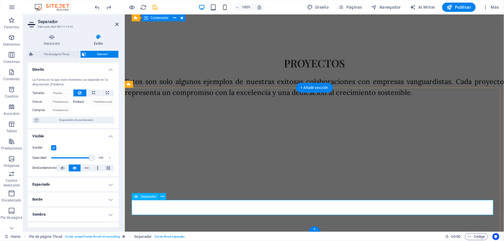
scroll to position [3098, 0]
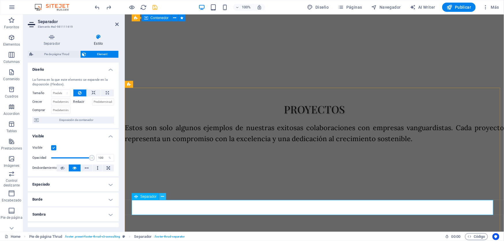
click at [162, 196] on icon at bounding box center [162, 197] width 3 height 6
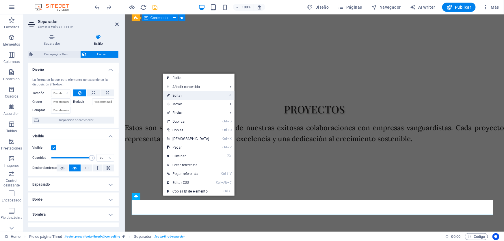
click at [194, 94] on link "⏎ Editar" at bounding box center [188, 95] width 50 height 9
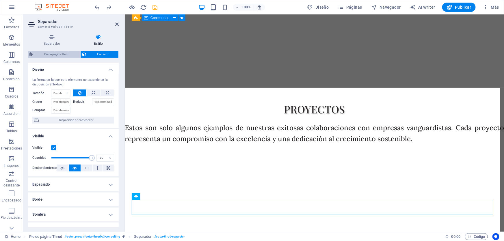
click at [52, 54] on span "Pie de página Thrud" at bounding box center [57, 54] width 44 height 7
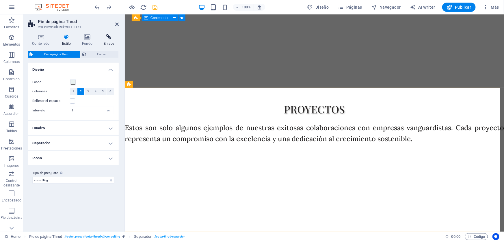
click at [104, 37] on icon at bounding box center [109, 37] width 20 height 6
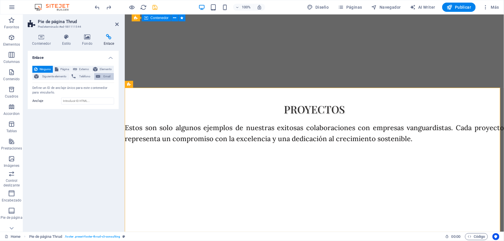
click at [104, 75] on span "Email" at bounding box center [107, 76] width 10 height 7
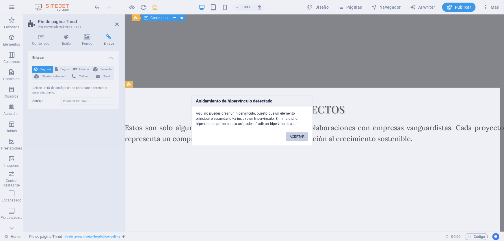
click at [298, 133] on button "ACEPTAR" at bounding box center [297, 136] width 22 height 9
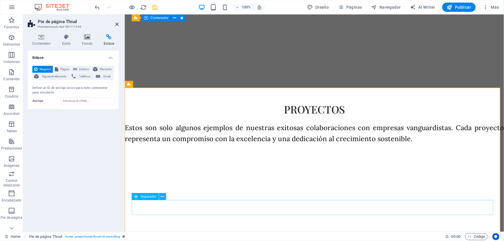
drag, startPoint x: 427, startPoint y: 203, endPoint x: 529, endPoint y: 204, distance: 102.2
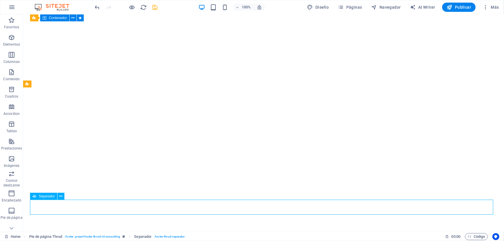
scroll to position [3144, 0]
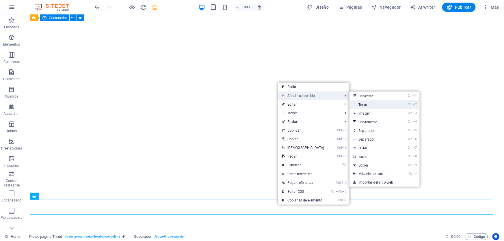
click at [390, 102] on link "Ctrl 2 Texto" at bounding box center [373, 104] width 48 height 9
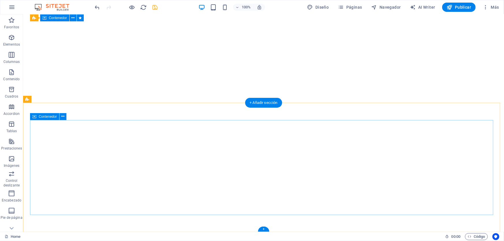
scroll to position [3129, 0]
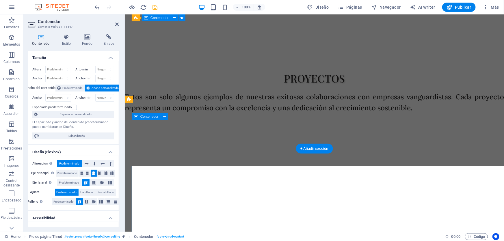
scroll to position [3083, 0]
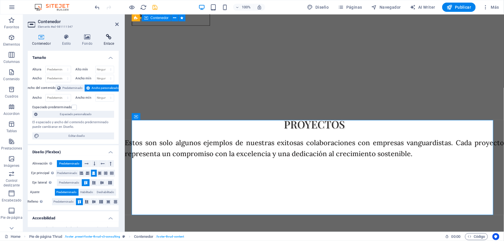
click at [109, 42] on h4 "Enlace" at bounding box center [109, 40] width 20 height 12
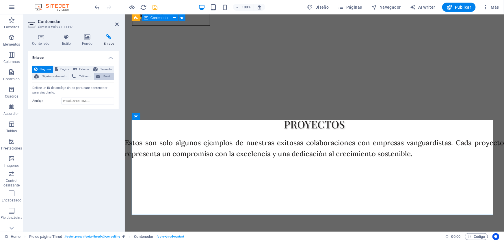
click at [106, 75] on span "Email" at bounding box center [107, 76] width 10 height 7
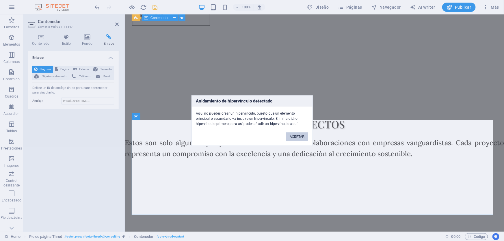
click at [294, 136] on button "ACEPTAR" at bounding box center [297, 136] width 22 height 9
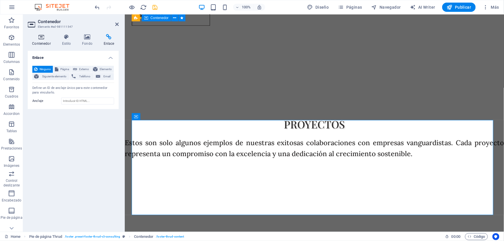
click at [40, 39] on icon at bounding box center [41, 37] width 27 height 6
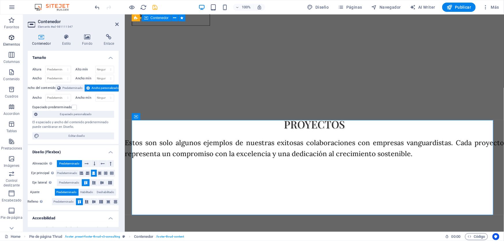
click at [9, 40] on icon "button" at bounding box center [11, 37] width 7 height 7
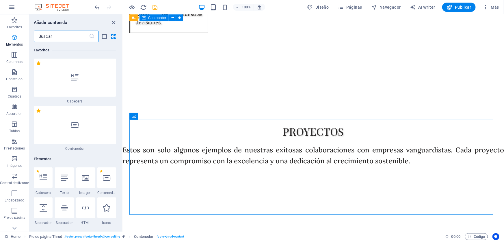
scroll to position [109, 0]
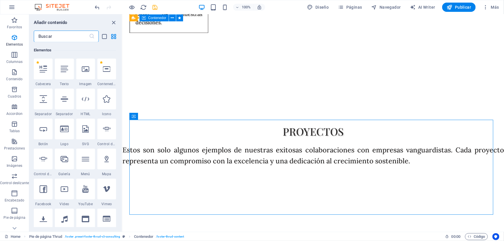
click at [61, 37] on input "text" at bounding box center [61, 37] width 55 height 12
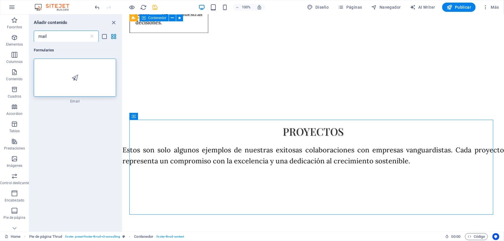
scroll to position [0, 0]
type input "mail"
click at [77, 79] on icon at bounding box center [75, 78] width 7 height 8
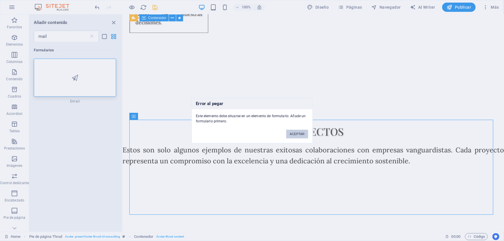
click at [296, 132] on button "ACEPTAR" at bounding box center [297, 134] width 22 height 9
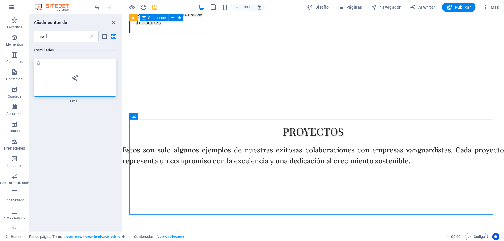
click at [74, 62] on div at bounding box center [75, 78] width 82 height 38
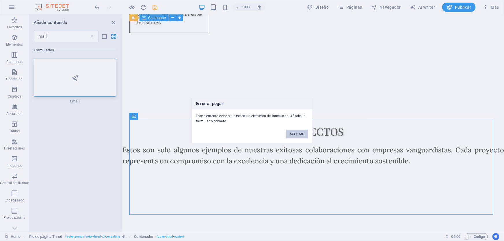
click at [300, 133] on button "ACEPTAR" at bounding box center [297, 134] width 22 height 9
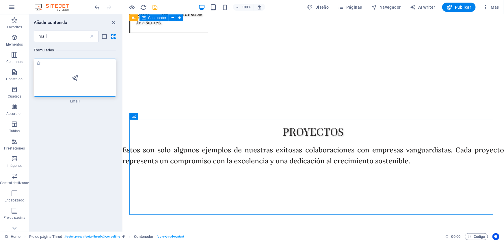
click at [93, 79] on div at bounding box center [75, 78] width 82 height 38
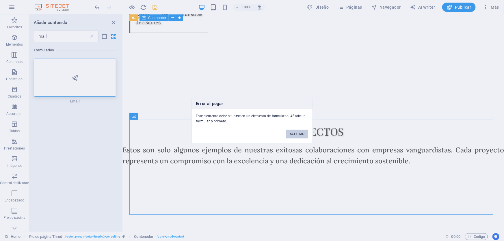
click at [296, 135] on button "ACEPTAR" at bounding box center [297, 134] width 22 height 9
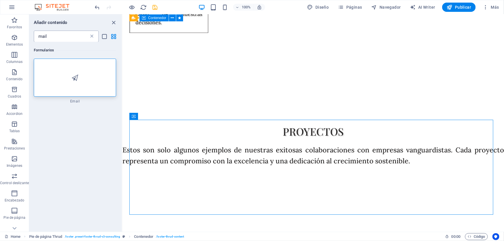
click at [90, 36] on icon at bounding box center [92, 36] width 6 height 6
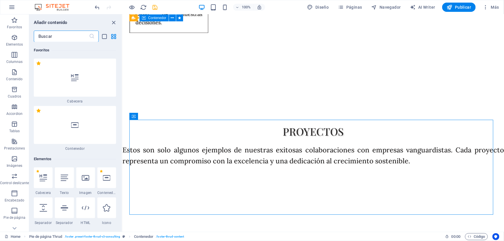
click at [92, 38] on icon at bounding box center [92, 36] width 6 height 6
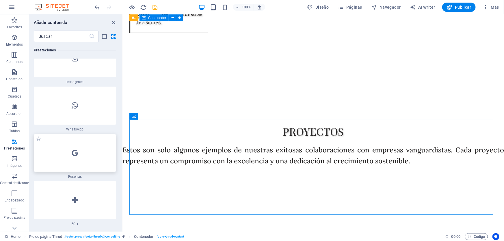
scroll to position [5614, 0]
click at [83, 180] on div at bounding box center [75, 199] width 82 height 38
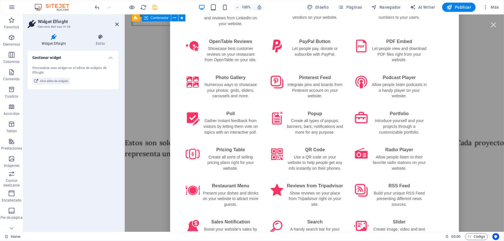
scroll to position [783, 0]
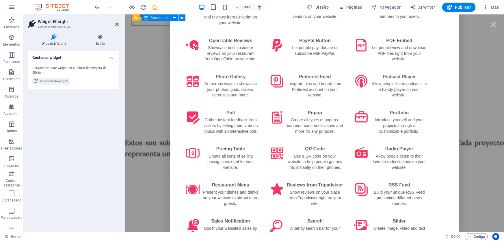
click at [302, 156] on button "ADD" at bounding box center [305, 158] width 15 height 5
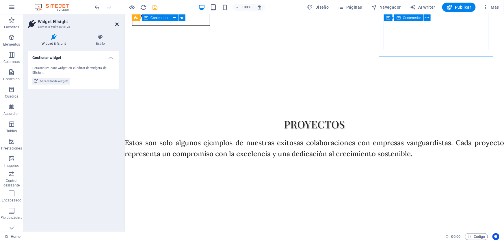
click at [116, 24] on icon at bounding box center [116, 24] width 3 height 5
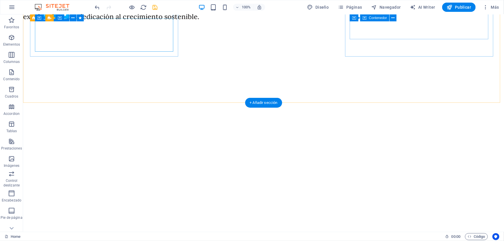
scroll to position [3129, 0]
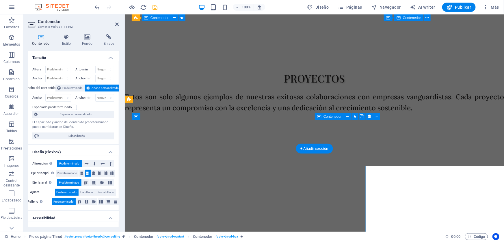
scroll to position [3083, 0]
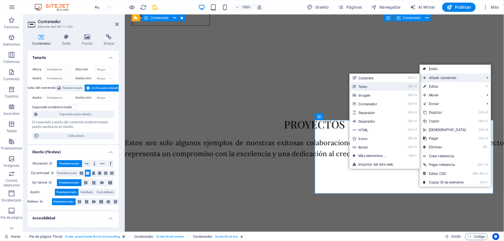
click at [371, 87] on link "Ctrl 2 Texto" at bounding box center [373, 86] width 48 height 9
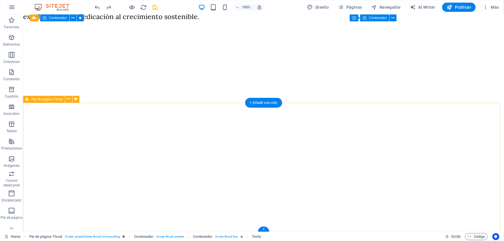
scroll to position [3129, 0]
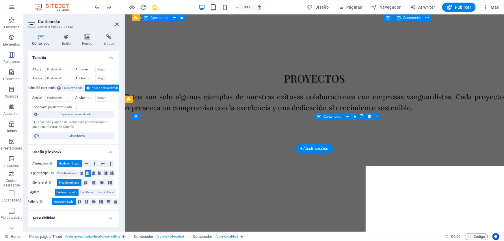
scroll to position [3083, 0]
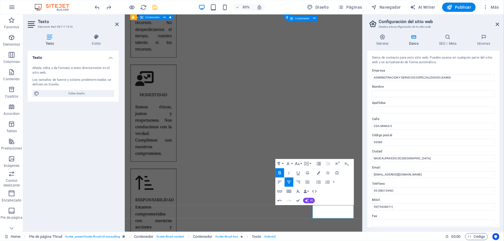
scroll to position [3056, 0]
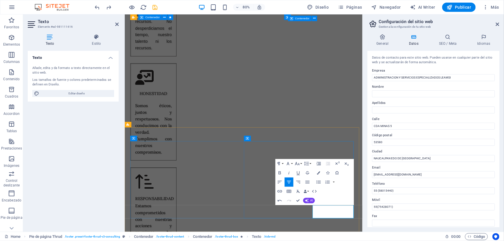
click at [277, 171] on icon "button" at bounding box center [279, 172] width 5 height 5
click at [298, 163] on icon "button" at bounding box center [296, 163] width 5 height 5
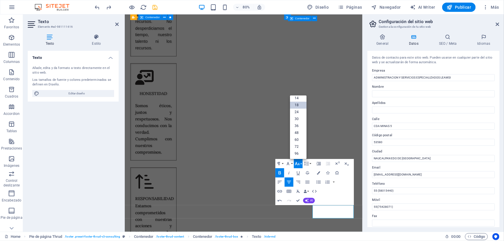
scroll to position [46, 0]
click at [299, 111] on link "24" at bounding box center [298, 112] width 17 height 7
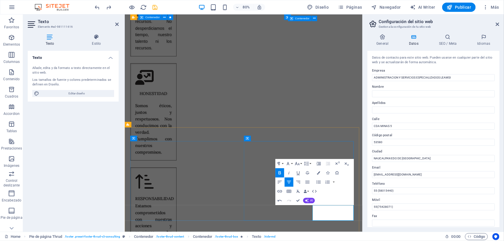
click at [296, 163] on icon "button" at bounding box center [296, 163] width 5 height 5
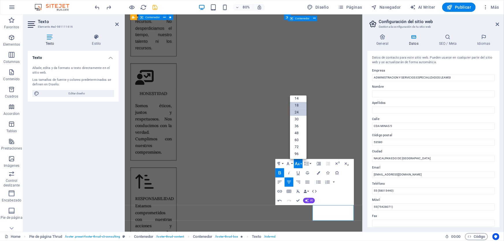
click at [297, 113] on link "24" at bounding box center [298, 112] width 17 height 7
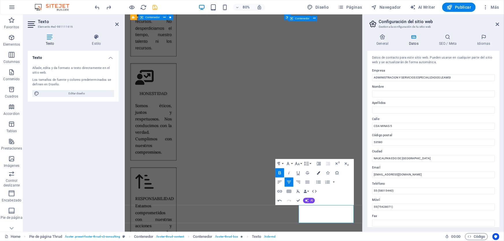
click at [317, 173] on icon "button" at bounding box center [318, 172] width 3 height 3
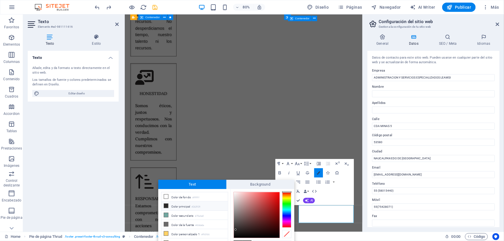
scroll to position [5, 0]
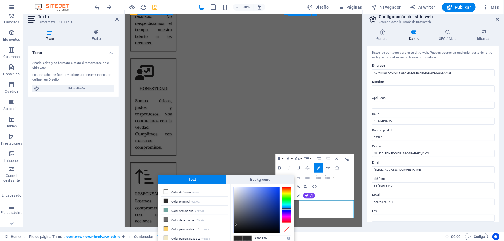
click at [289, 209] on div at bounding box center [286, 205] width 9 height 36
click at [277, 189] on div at bounding box center [257, 210] width 46 height 46
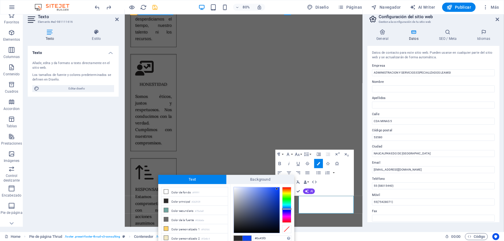
scroll to position [19, 0]
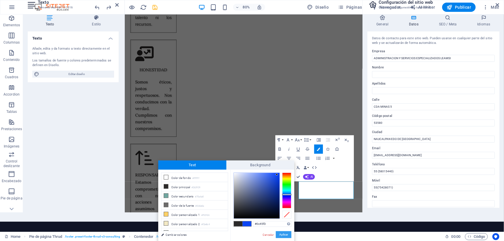
click at [285, 235] on button "Aplicar" at bounding box center [284, 234] width 16 height 7
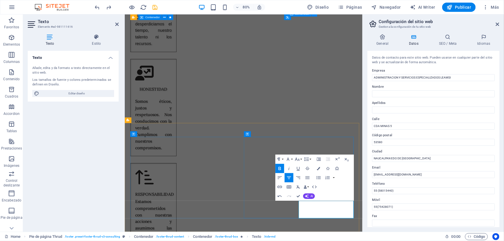
click at [317, 169] on icon "button" at bounding box center [318, 168] width 3 height 3
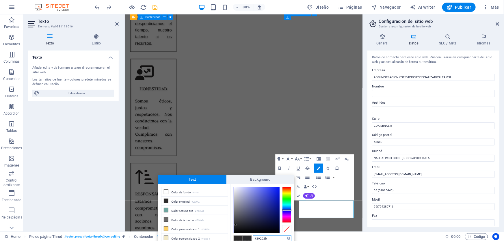
click at [287, 210] on div at bounding box center [286, 205] width 9 height 36
type input "#081bee"
click at [278, 190] on div at bounding box center [257, 210] width 46 height 46
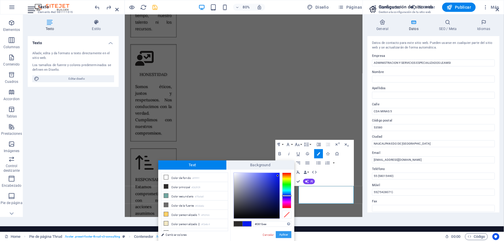
click at [288, 235] on button "Aplicar" at bounding box center [284, 234] width 16 height 7
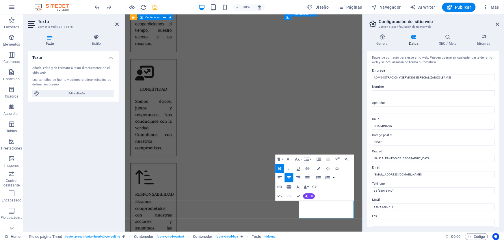
scroll to position [0, 0]
click at [244, 142] on div "Menú" at bounding box center [252, 142] width 16 height 5
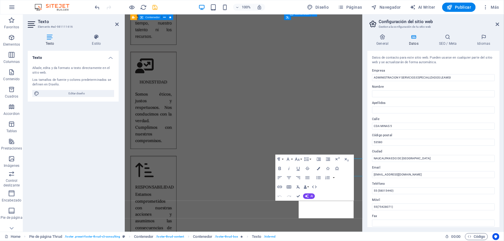
scroll to position [3061, 0]
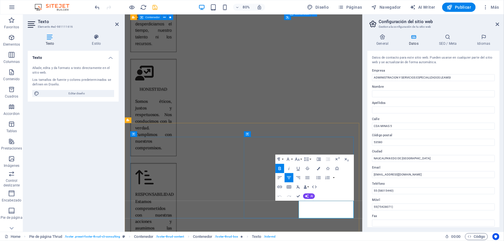
click at [299, 158] on icon "button" at bounding box center [296, 158] width 5 height 5
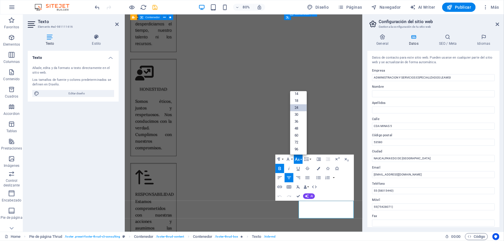
scroll to position [46, 0]
click at [299, 159] on icon "button" at bounding box center [296, 158] width 5 height 5
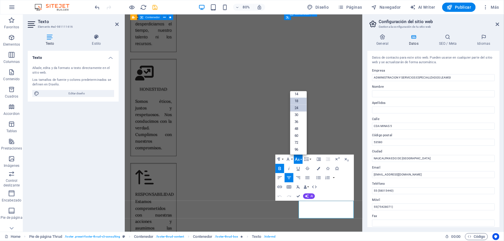
click at [292, 102] on link "18" at bounding box center [298, 101] width 17 height 7
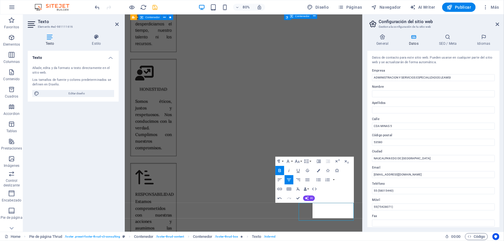
scroll to position [3059, 0]
click at [299, 162] on icon "button" at bounding box center [296, 160] width 5 height 5
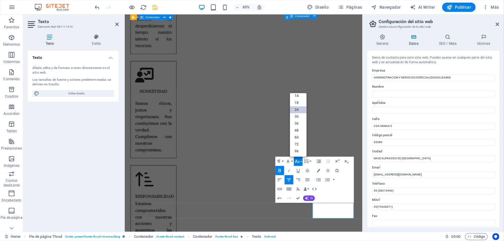
scroll to position [46, 0]
click at [298, 103] on link "18" at bounding box center [298, 103] width 17 height 7
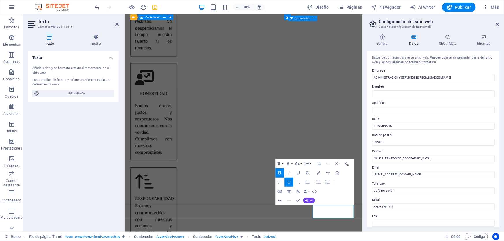
click at [297, 181] on icon "button" at bounding box center [298, 182] width 4 height 3
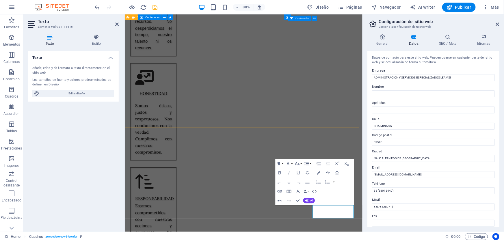
scroll to position [3071, 0]
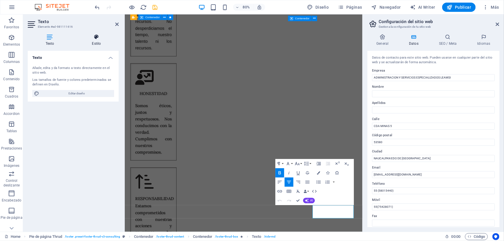
click at [94, 38] on icon at bounding box center [96, 37] width 44 height 6
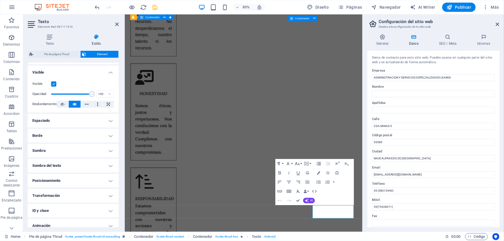
scroll to position [84, 0]
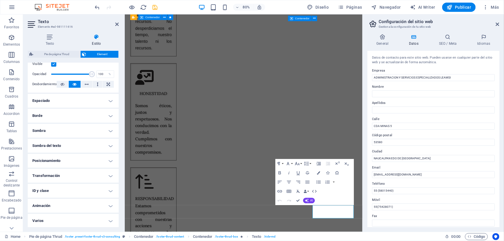
click at [55, 205] on h4 "Animación" at bounding box center [73, 206] width 91 height 14
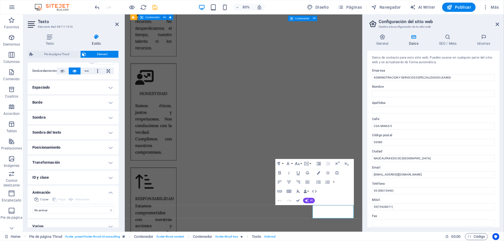
scroll to position [102, 0]
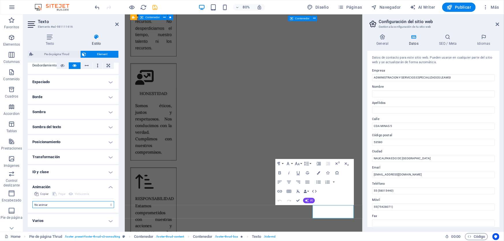
click at [57, 205] on select "No animar Mostrar / Ocultar Subir/bajar Acercar/alejar Deslizar de izquierda a …" at bounding box center [73, 204] width 82 height 7
select select "move-right-to-left"
click at [32, 201] on select "No animar Mostrar / Ocultar Subir/bajar Acercar/alejar Deslizar de izquierda a …" at bounding box center [73, 204] width 82 height 7
select select "scroll"
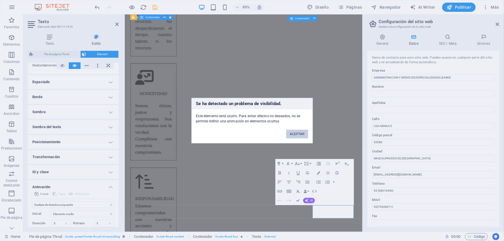
click at [291, 132] on button "ACEPTAR" at bounding box center [297, 134] width 22 height 9
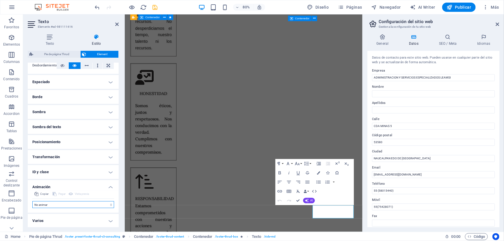
click at [55, 202] on select "No animar Mostrar / Ocultar Subir/bajar Acercar/alejar Deslizar de izquierda a …" at bounding box center [73, 204] width 82 height 7
click at [32, 201] on select "No animar Mostrar / Ocultar Subir/bajar Acercar/alejar Deslizar de izquierda a …" at bounding box center [73, 204] width 82 height 7
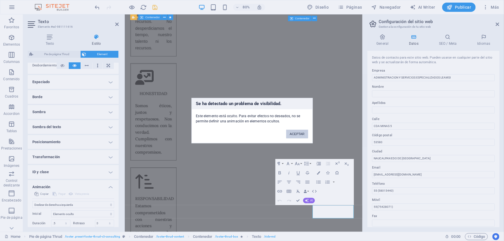
click at [300, 131] on button "ACEPTAR" at bounding box center [297, 134] width 22 height 9
select select "none"
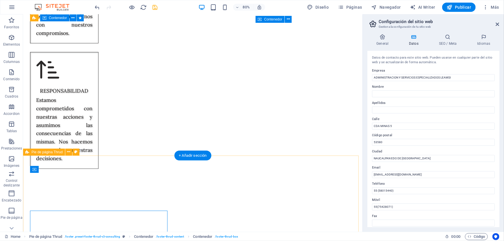
scroll to position [3018, 0]
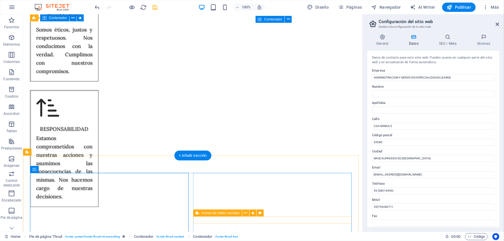
select select "rem"
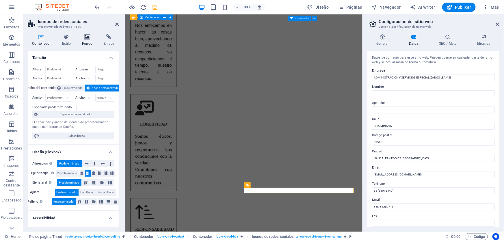
scroll to position [3056, 0]
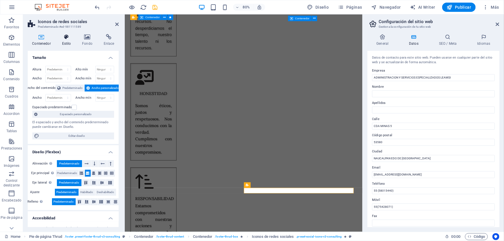
click at [67, 41] on h4 "Estilo" at bounding box center [67, 40] width 20 height 12
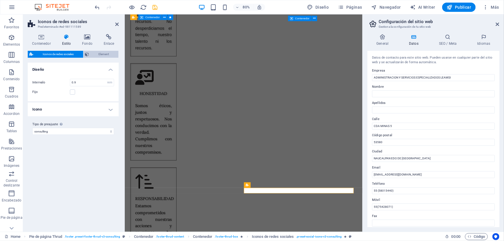
click at [105, 57] on span "Element" at bounding box center [104, 54] width 26 height 7
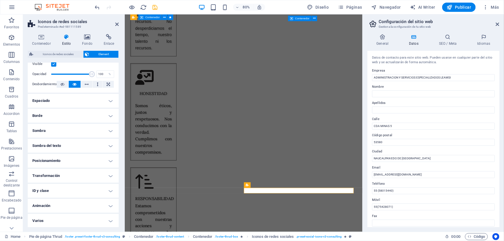
click at [69, 205] on h4 "Animación" at bounding box center [73, 206] width 91 height 14
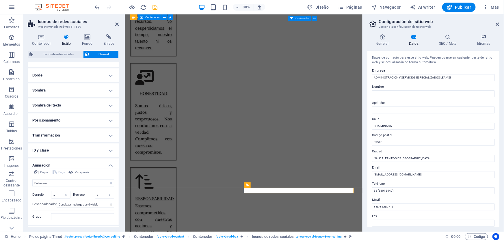
scroll to position [136, 0]
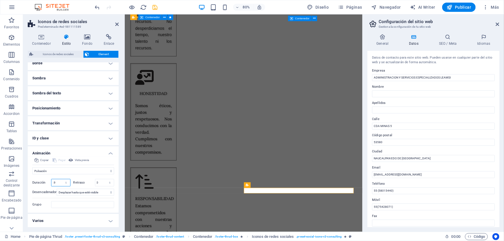
click at [60, 182] on input ".9" at bounding box center [60, 182] width 19 height 7
click at [86, 160] on span "Vista previa" at bounding box center [82, 160] width 14 height 7
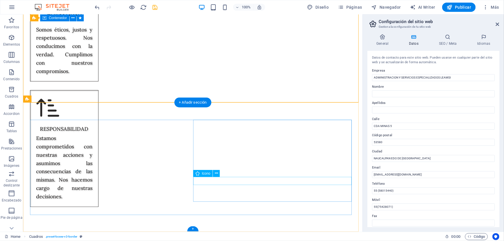
scroll to position [3071, 0]
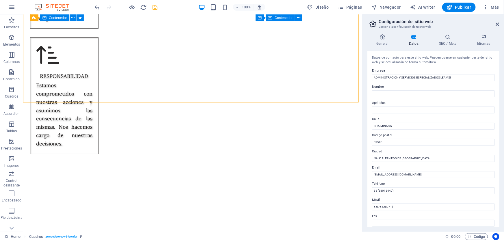
click at [154, 7] on icon "save" at bounding box center [155, 7] width 7 height 7
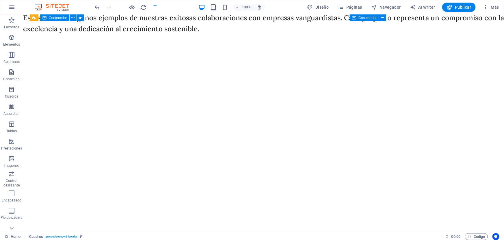
scroll to position [3129, 0]
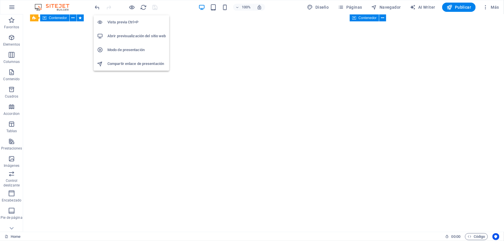
click at [126, 50] on h6 "Modo de presentación" at bounding box center [136, 49] width 58 height 7
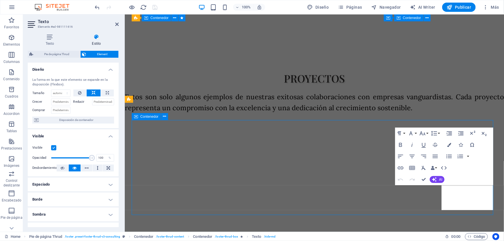
scroll to position [3083, 0]
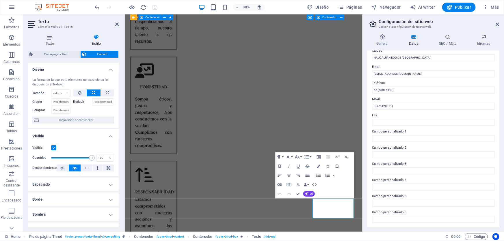
scroll to position [0, 0]
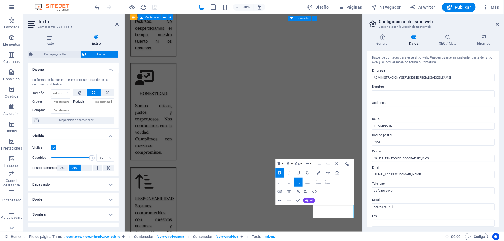
click at [173, 11] on div "80% Diseño Páginas Navegador AI Writer Publicar Más" at bounding box center [297, 7] width 407 height 9
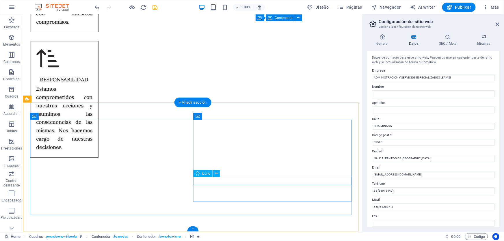
scroll to position [3071, 0]
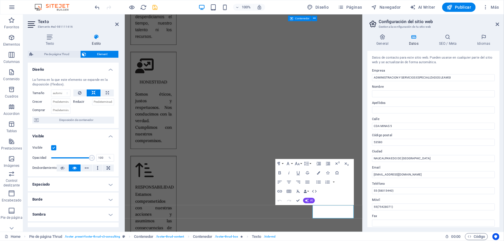
scroll to position [3056, 0]
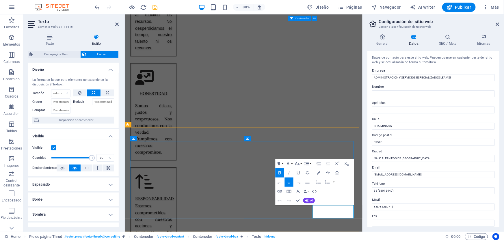
click at [317, 173] on icon "button" at bounding box center [318, 172] width 3 height 3
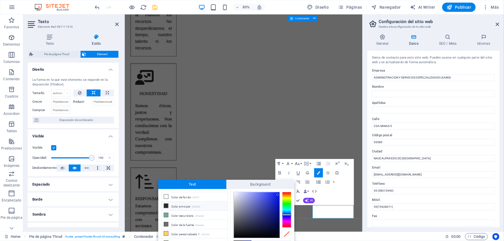
scroll to position [5, 0]
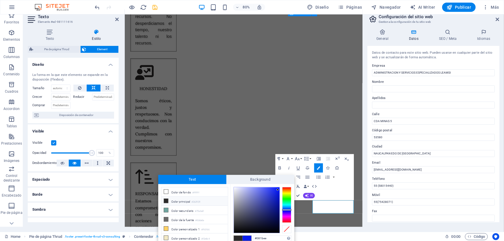
click at [188, 201] on li "Color principal #2b2929" at bounding box center [194, 201] width 66 height 9
type input "#2b2929"
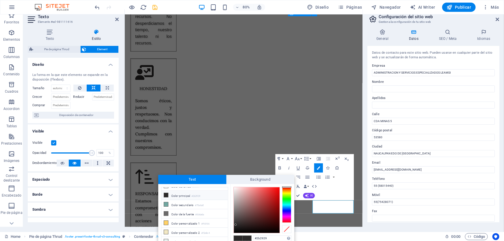
scroll to position [19, 0]
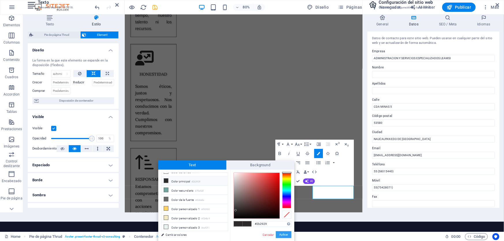
click at [284, 233] on button "Aplicar" at bounding box center [284, 234] width 16 height 7
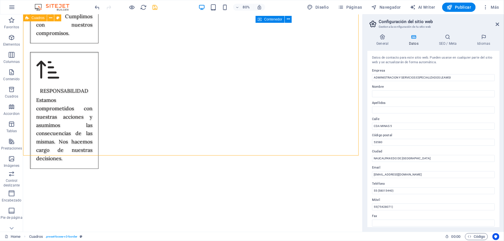
scroll to position [3071, 0]
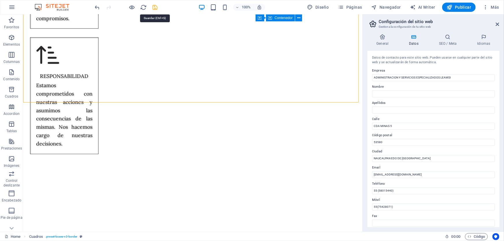
click at [154, 7] on icon "save" at bounding box center [155, 7] width 7 height 7
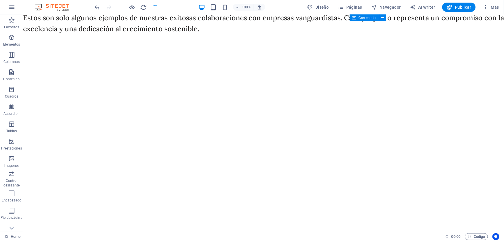
scroll to position [3129, 0]
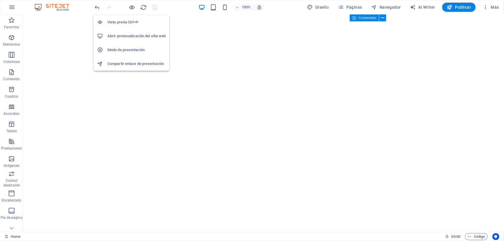
click at [136, 49] on h6 "Modo de presentación" at bounding box center [136, 49] width 58 height 7
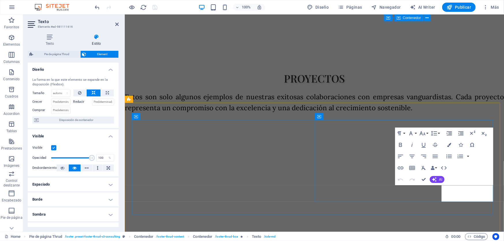
scroll to position [3083, 0]
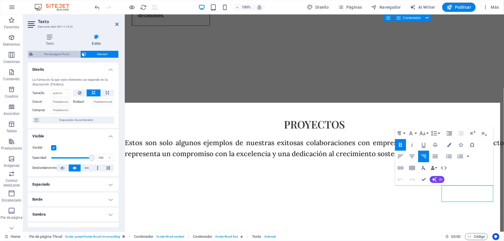
click at [51, 52] on span "Pie de página Thrud" at bounding box center [57, 54] width 44 height 7
select select "rem"
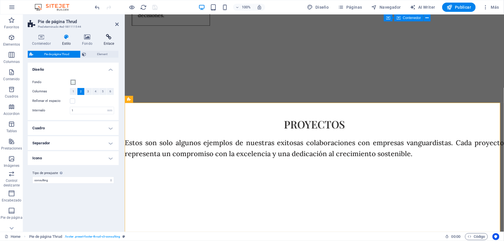
click at [108, 38] on icon at bounding box center [109, 37] width 20 height 6
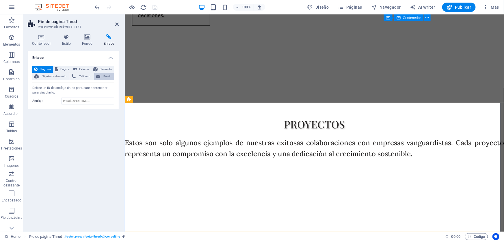
click at [102, 78] on span "Email" at bounding box center [107, 76] width 10 height 7
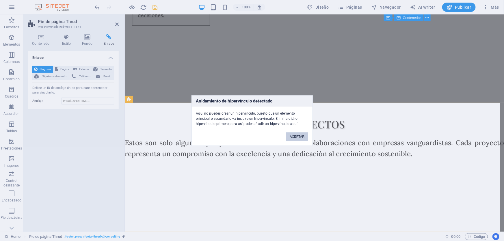
click at [302, 136] on button "ACEPTAR" at bounding box center [297, 136] width 22 height 9
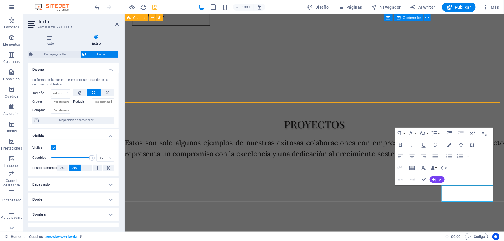
scroll to position [3129, 0]
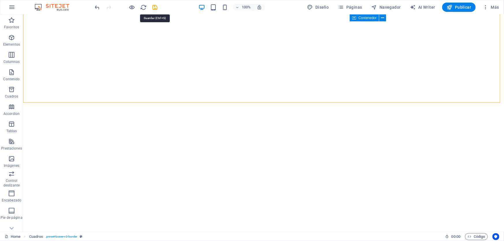
click at [153, 8] on icon "save" at bounding box center [155, 7] width 7 height 7
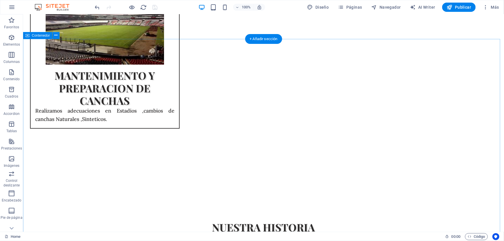
scroll to position [1371, 0]
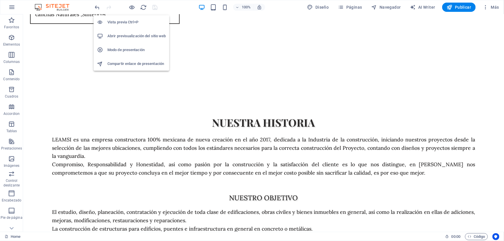
click at [127, 36] on h6 "Abrir previsualización del sitio web" at bounding box center [136, 36] width 58 height 7
